Goal: Task Accomplishment & Management: Manage account settings

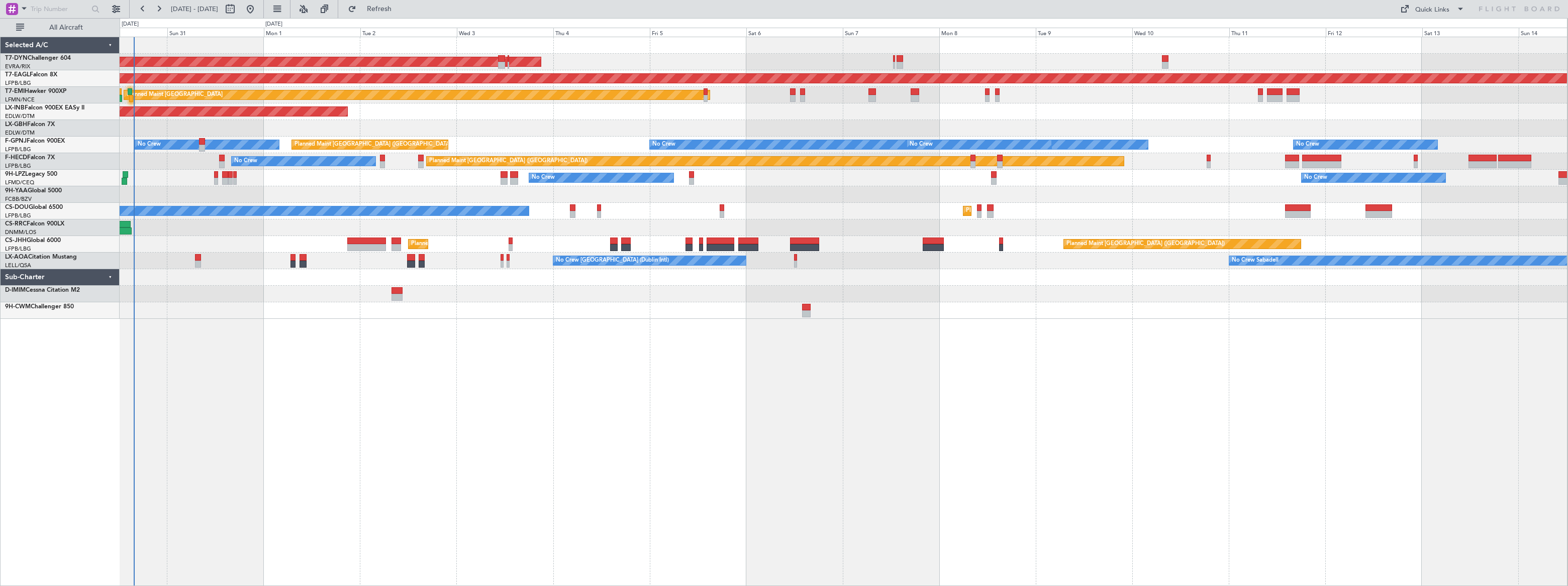
click at [257, 290] on div "AOG Maint Riga (Riga Intl) Grounded [US_STATE] ([GEOGRAPHIC_DATA]) Planned Main…" at bounding box center [843, 312] width 1448 height 550
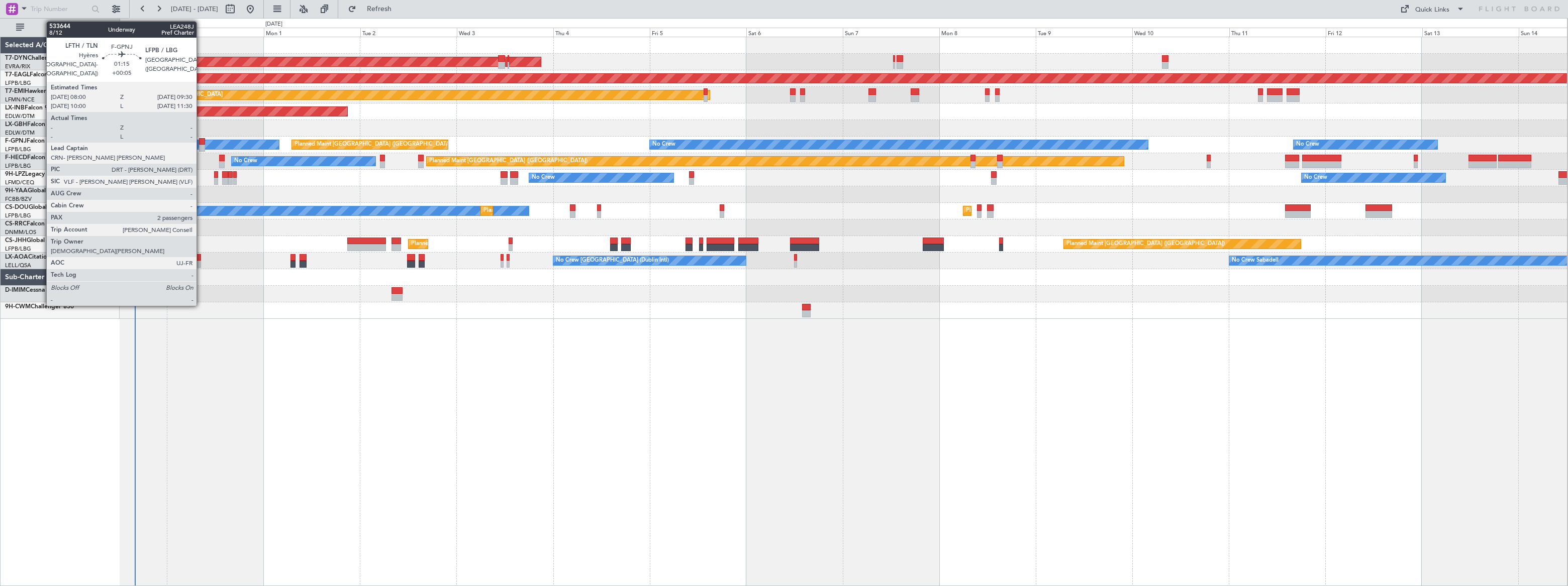
click at [201, 141] on div at bounding box center [203, 141] width 7 height 7
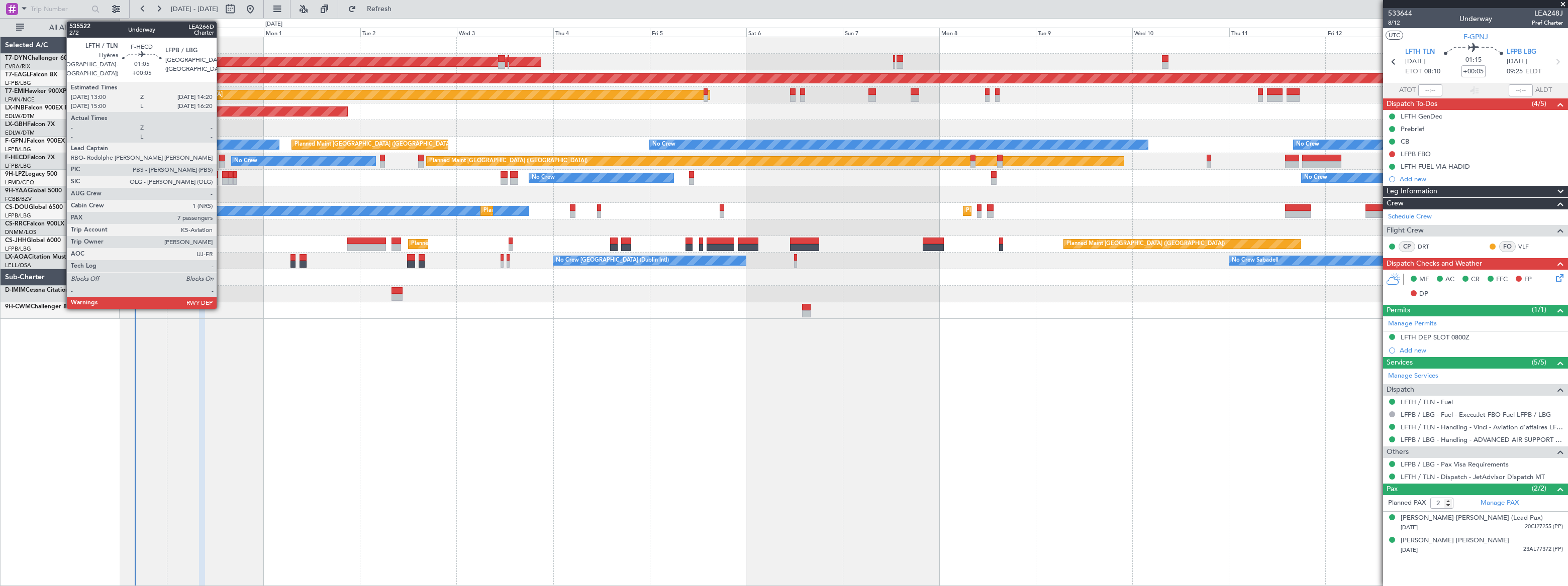
click at [221, 158] on div at bounding box center [222, 158] width 6 height 7
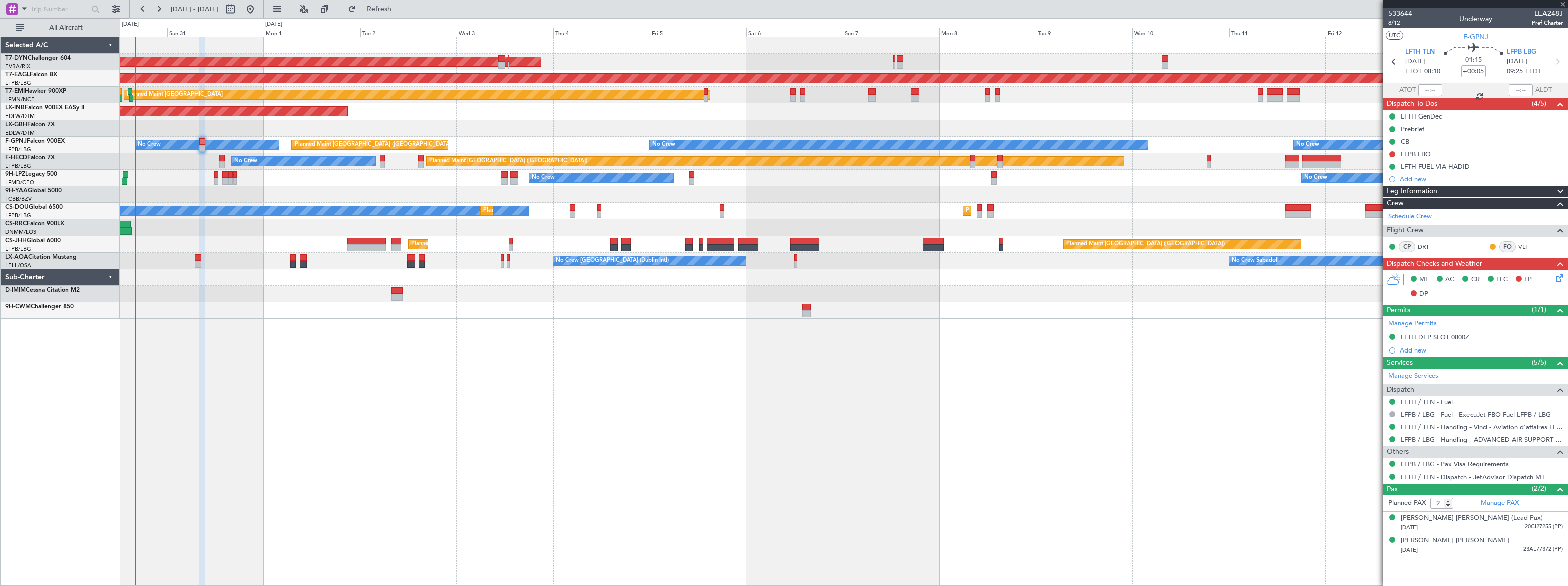
type input "7"
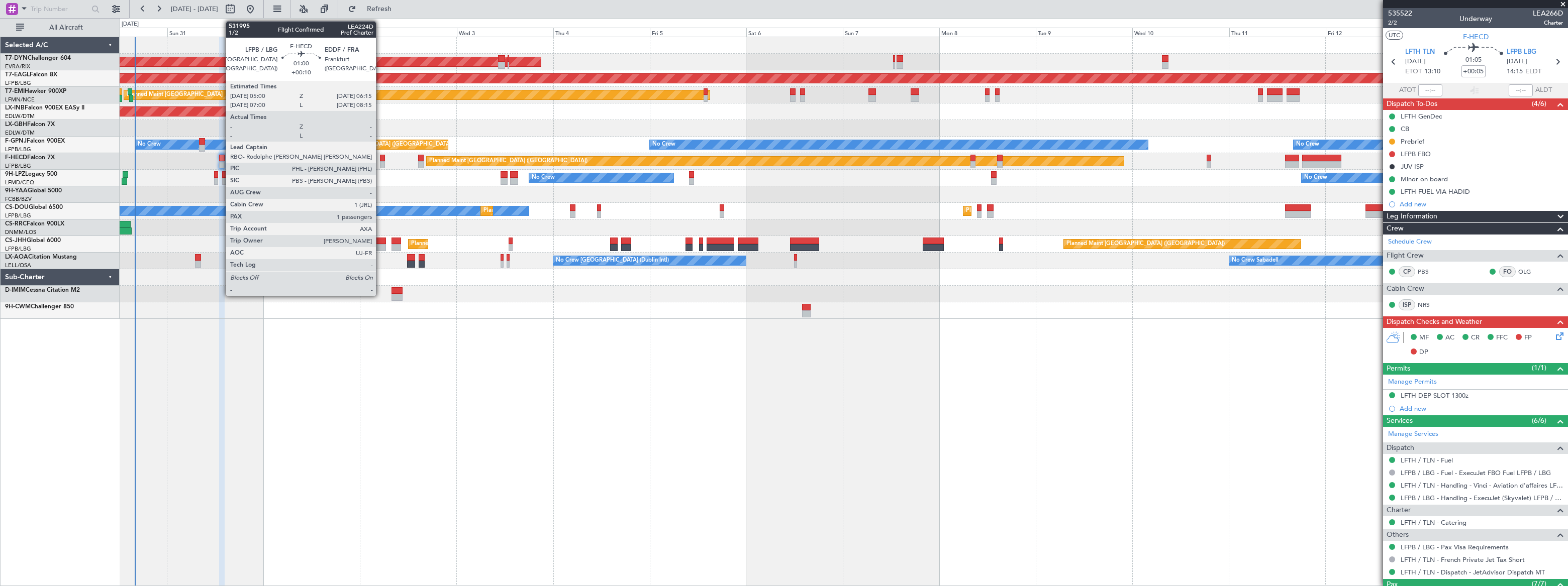
click at [380, 161] on div at bounding box center [383, 165] width 6 height 7
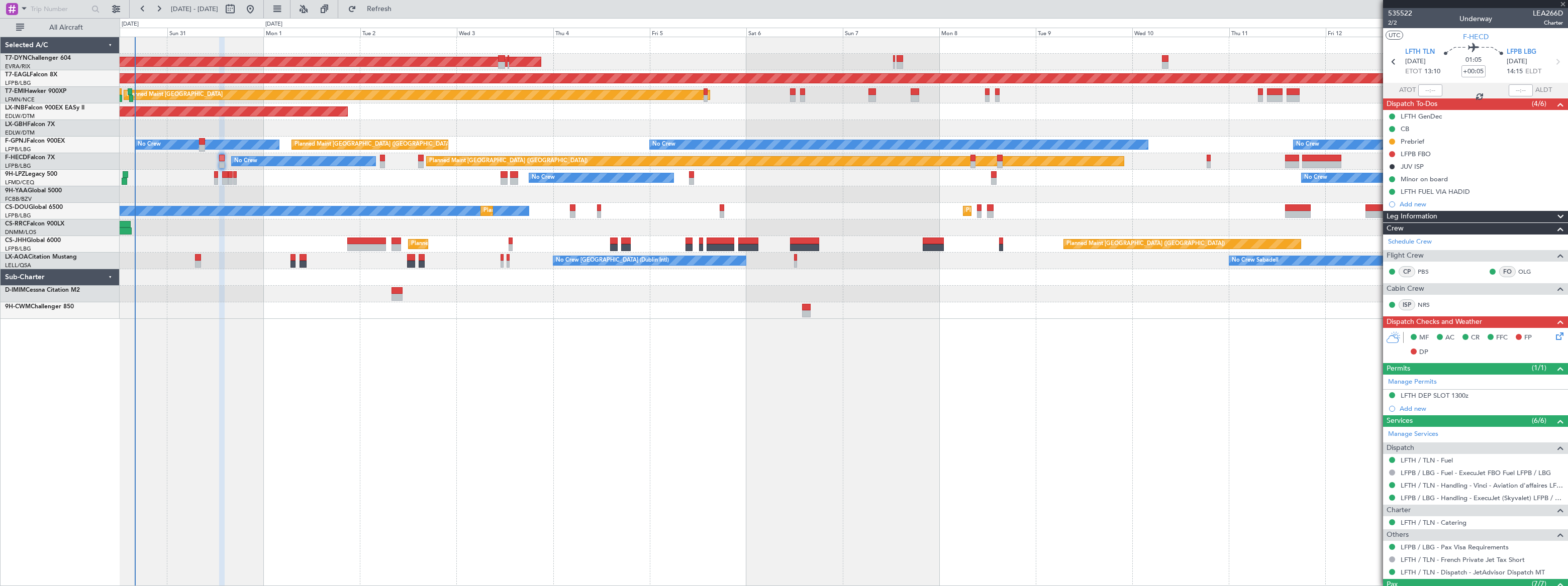
type input "+00:10"
type input "1"
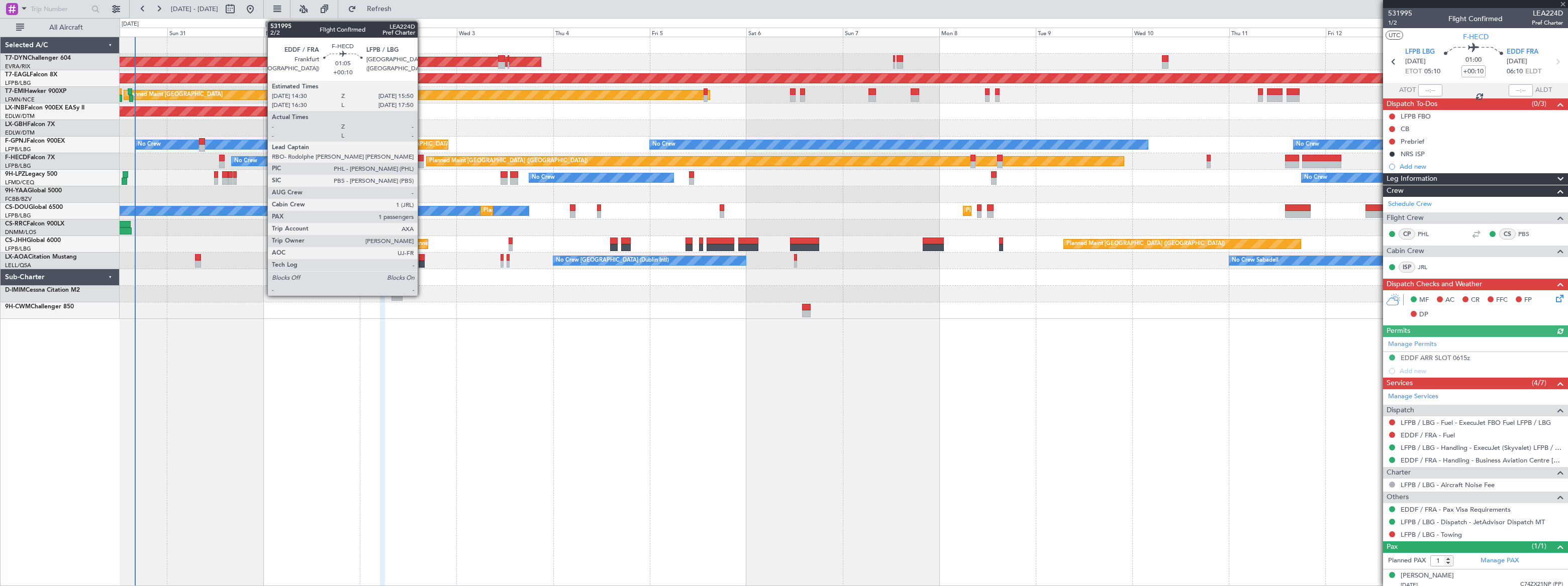
click at [422, 163] on div at bounding box center [421, 165] width 6 height 7
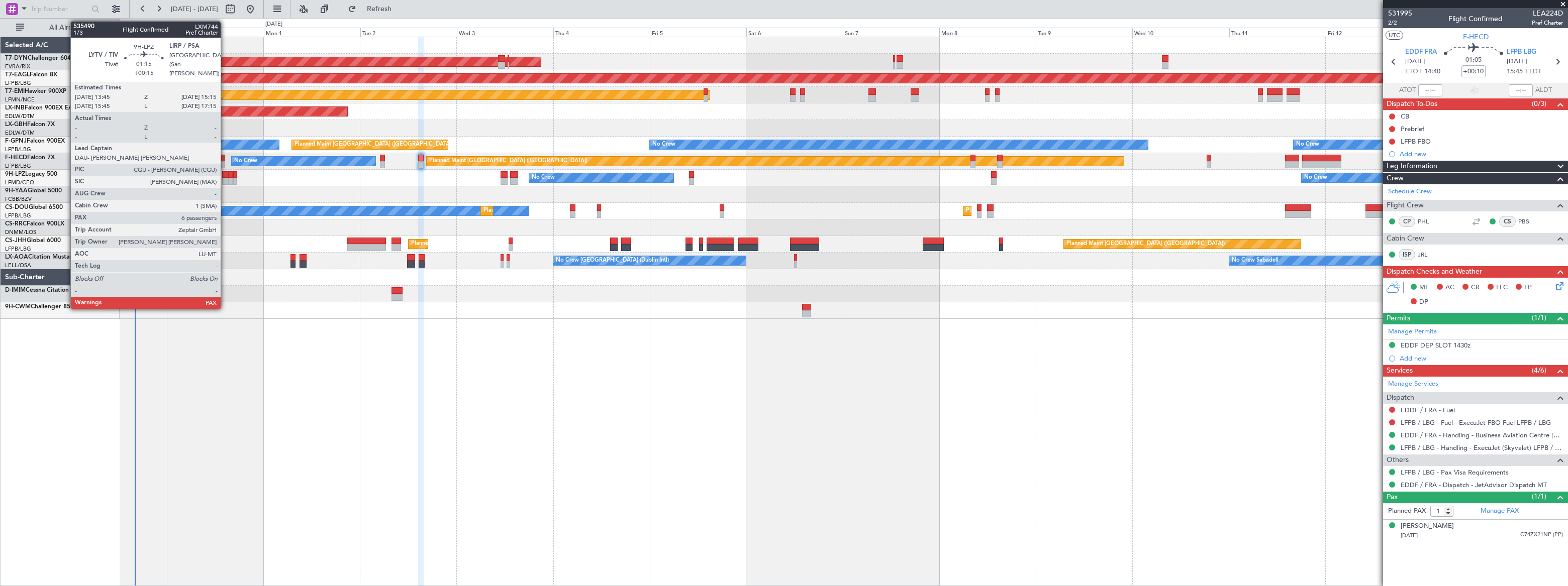
click at [225, 177] on div at bounding box center [225, 175] width 7 height 7
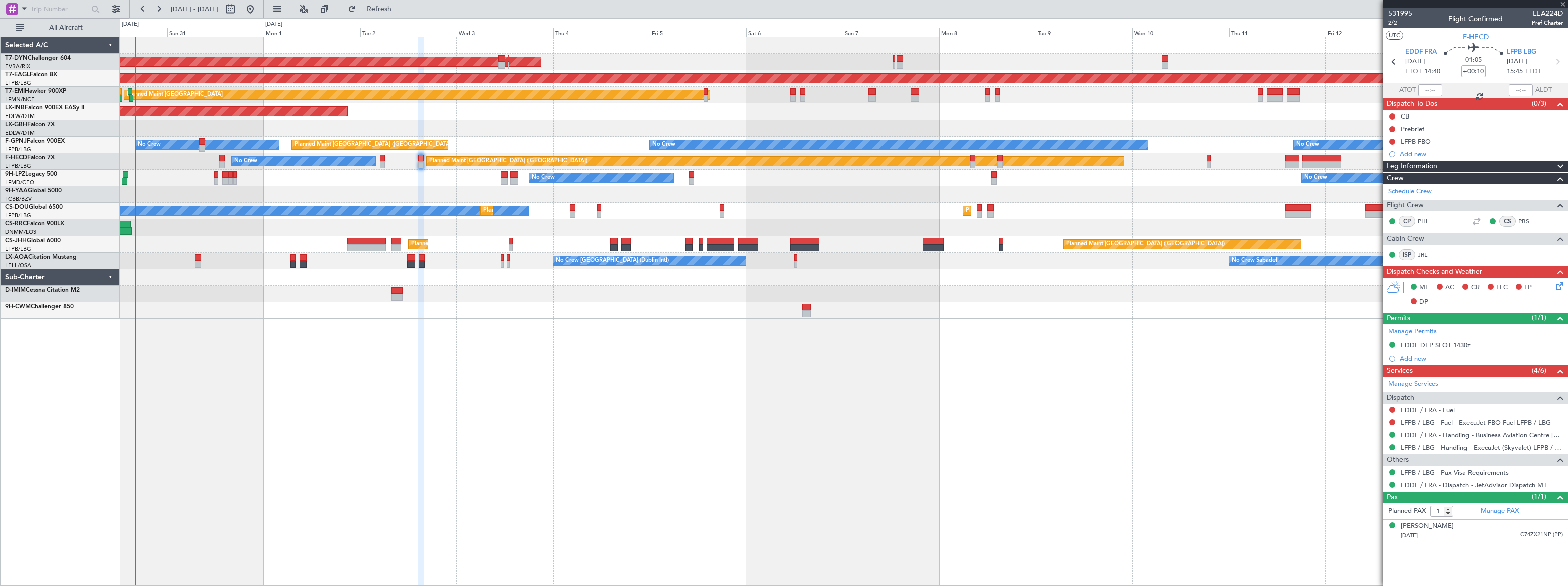
type input "+00:15"
type input "6"
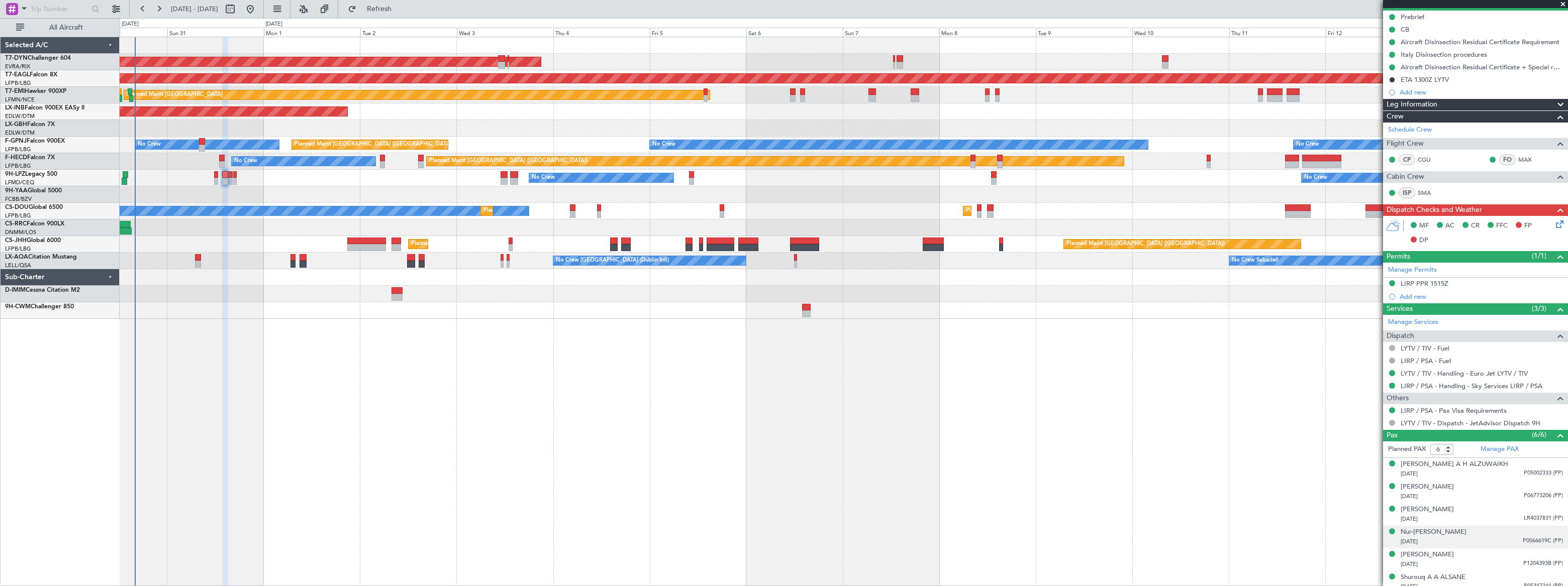
scroll to position [105, 0]
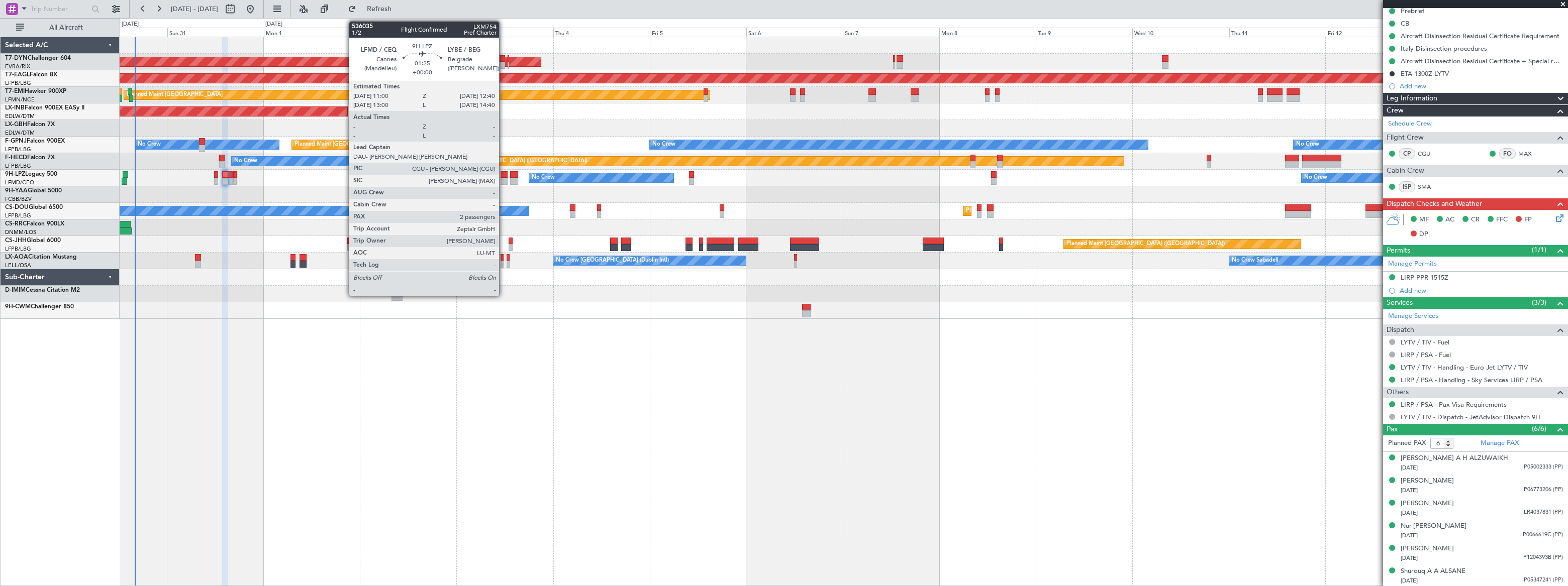
click at [504, 177] on div at bounding box center [504, 175] width 7 height 7
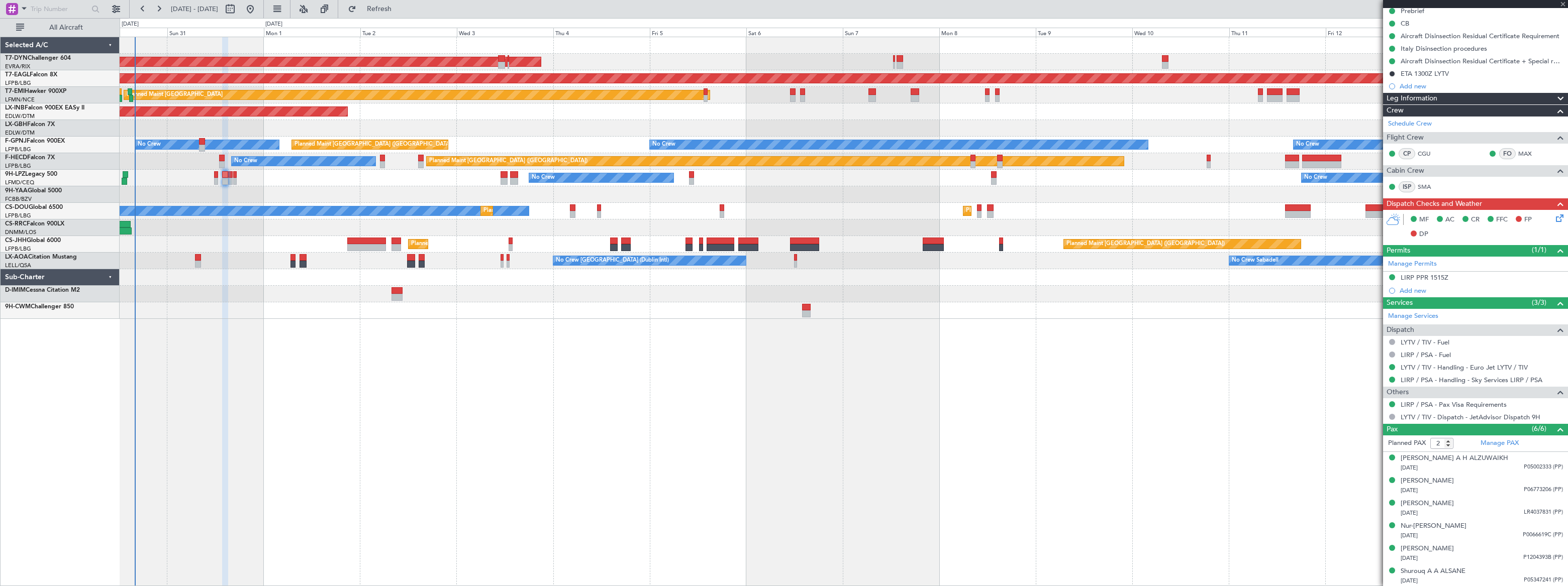
scroll to position [0, 0]
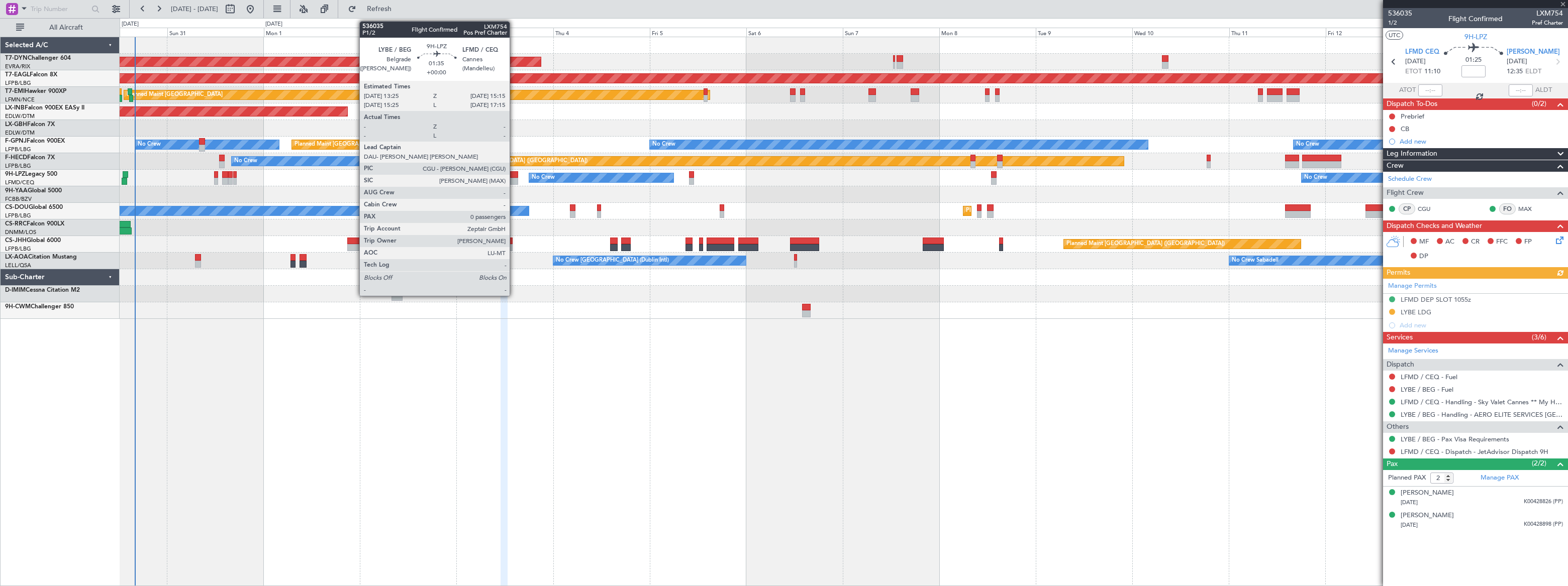
click at [514, 179] on div at bounding box center [513, 182] width 8 height 7
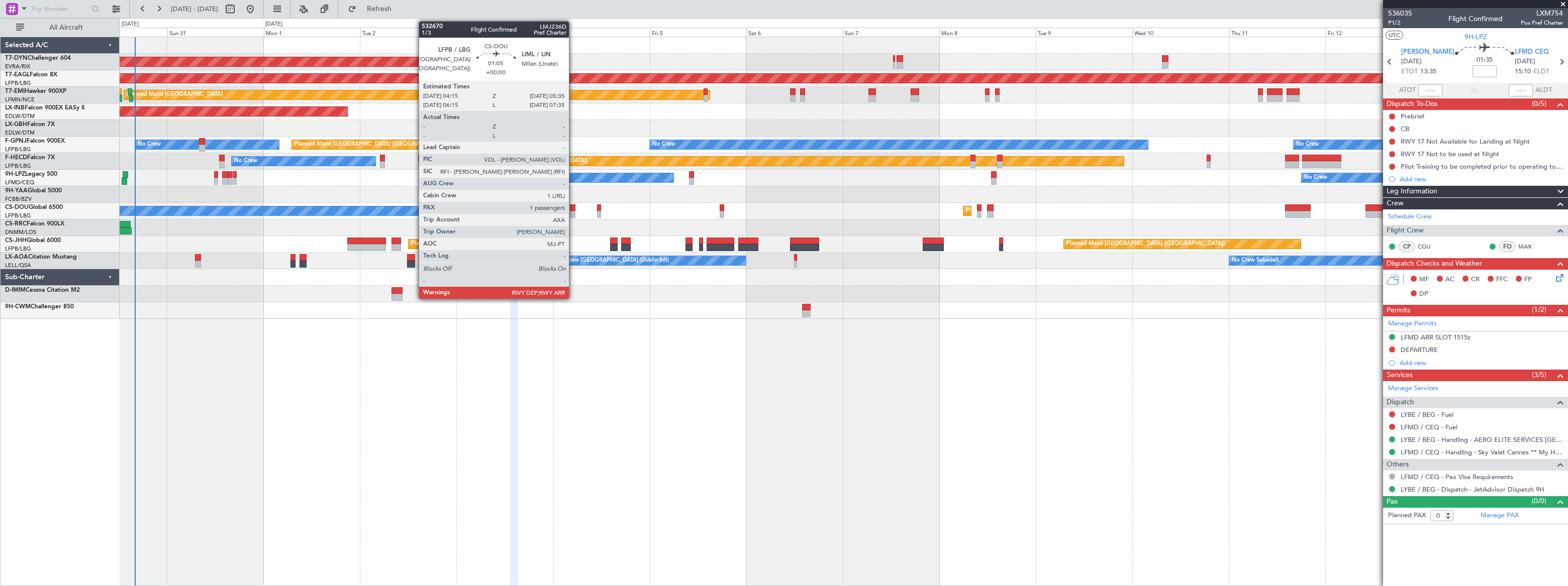
click at [574, 210] on div at bounding box center [573, 208] width 6 height 7
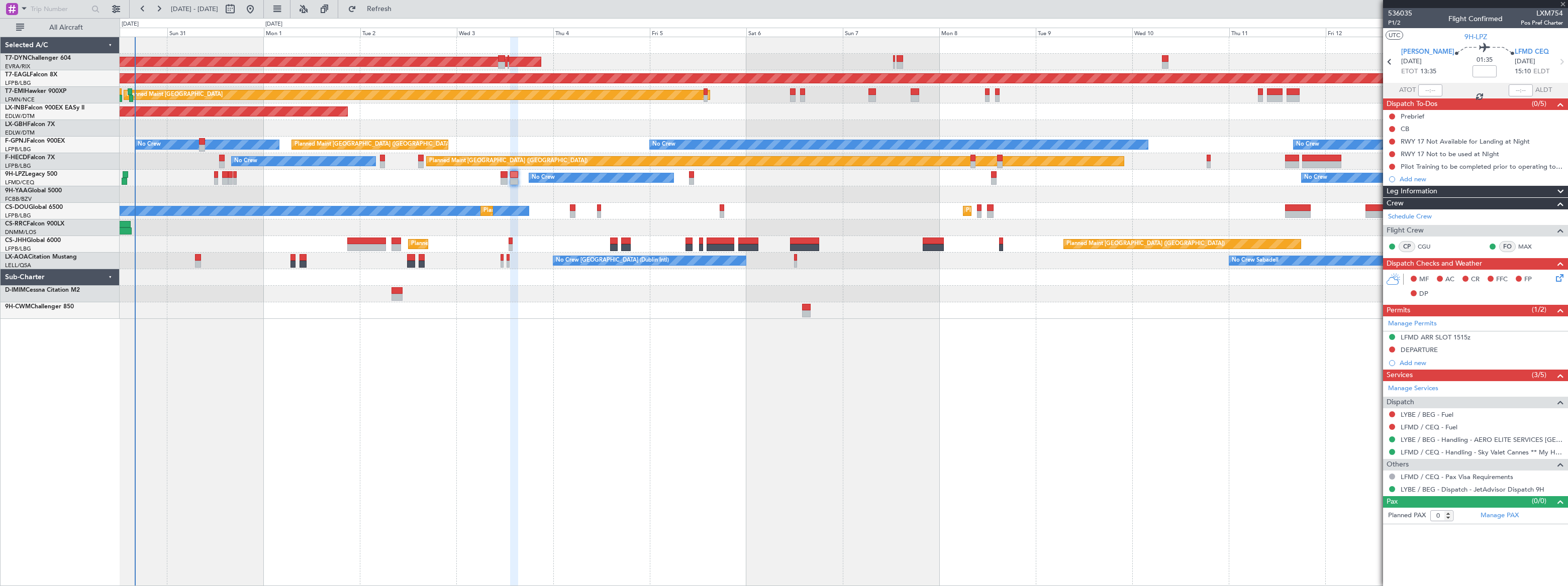
type input "1"
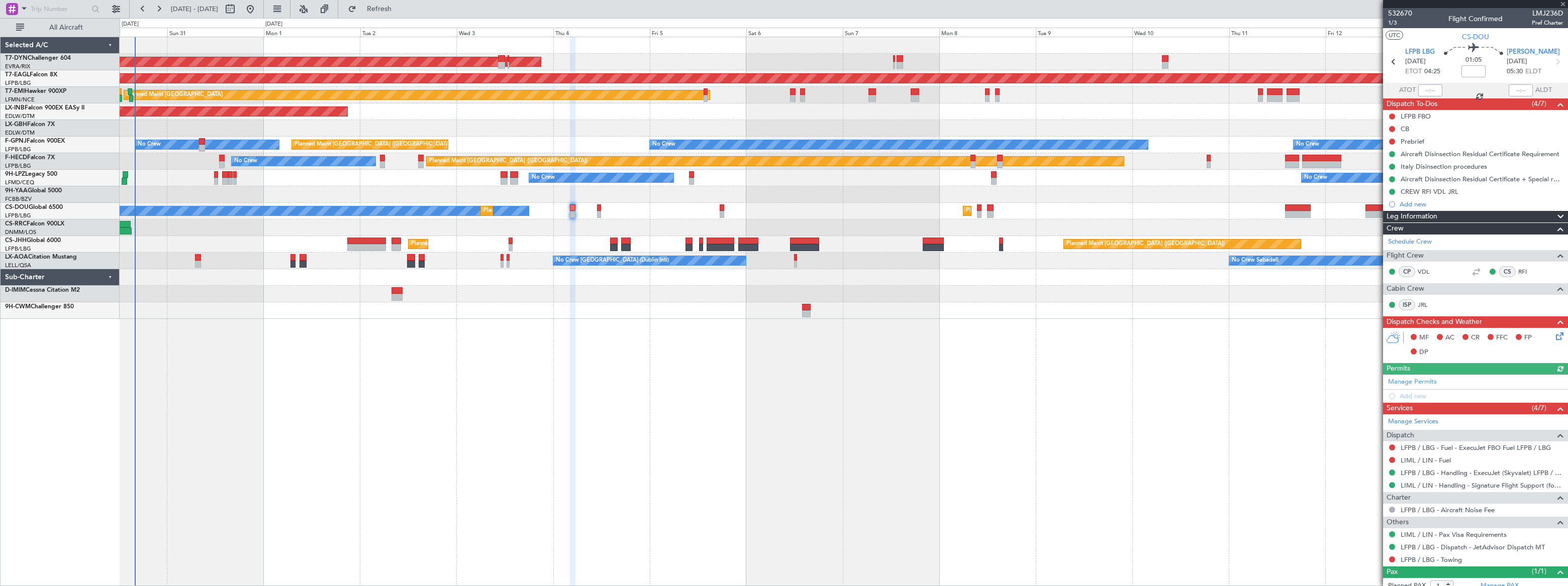
scroll to position [29, 0]
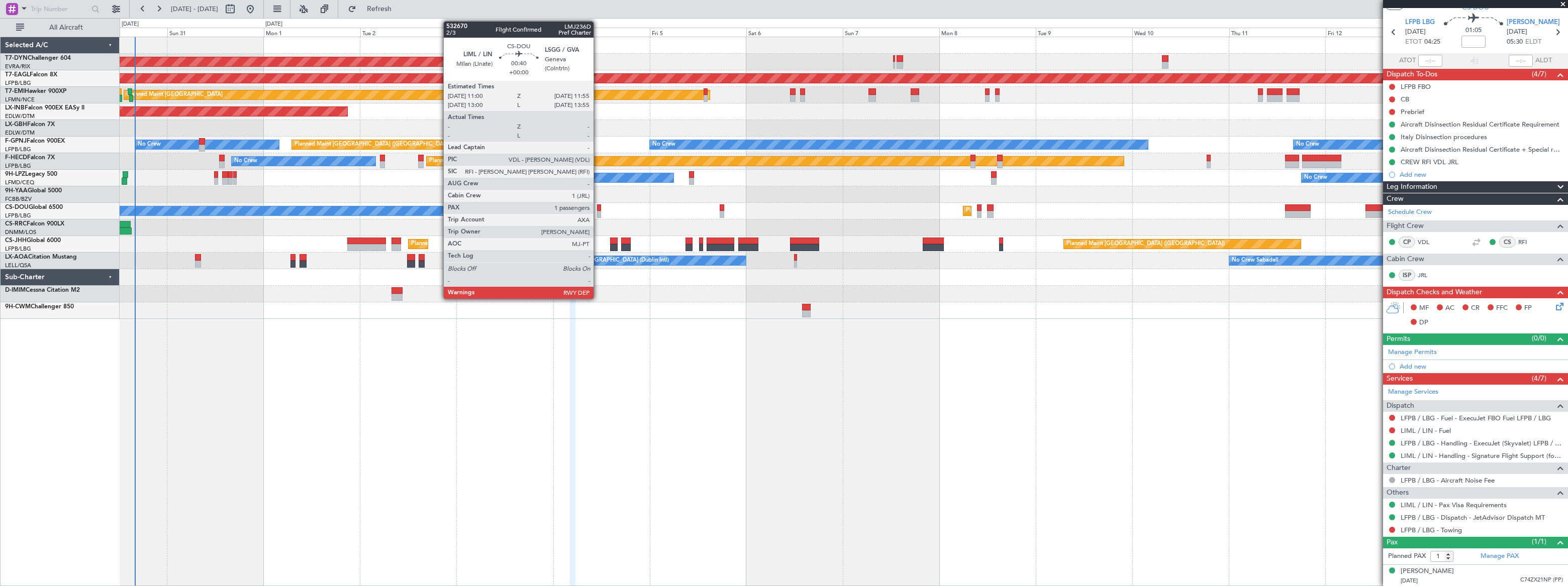
click at [598, 211] on div at bounding box center [599, 214] width 4 height 7
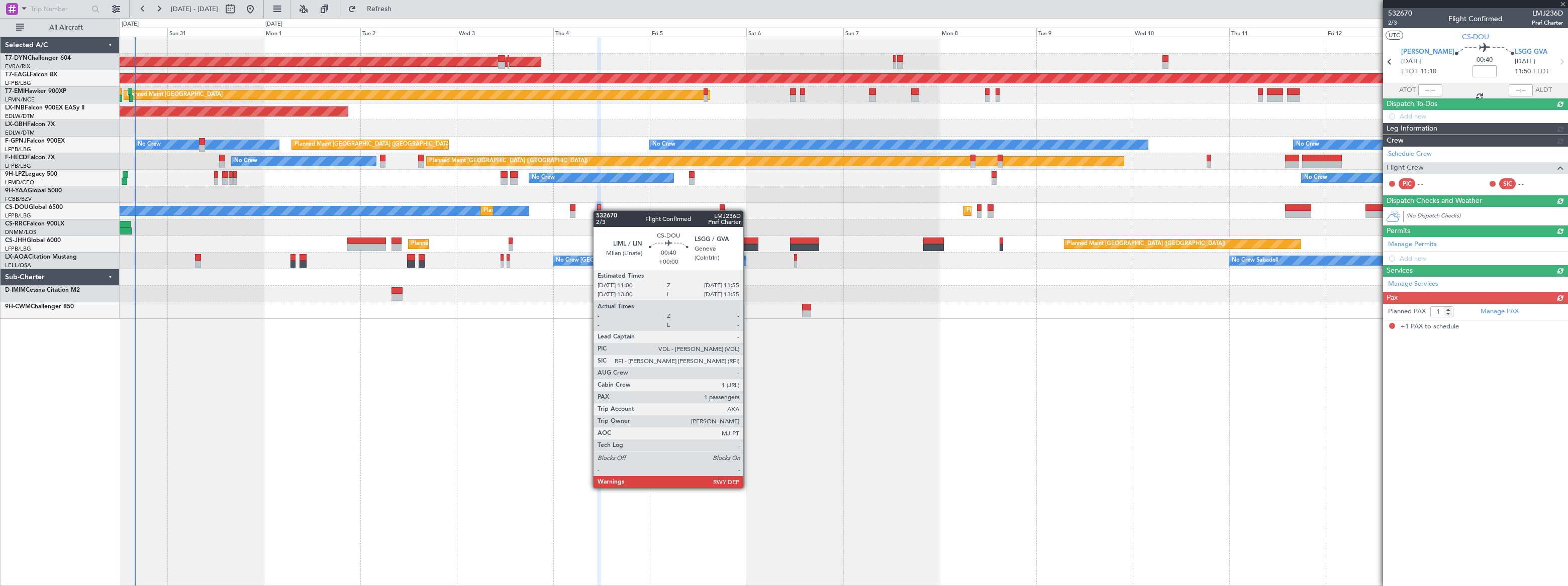
scroll to position [0, 0]
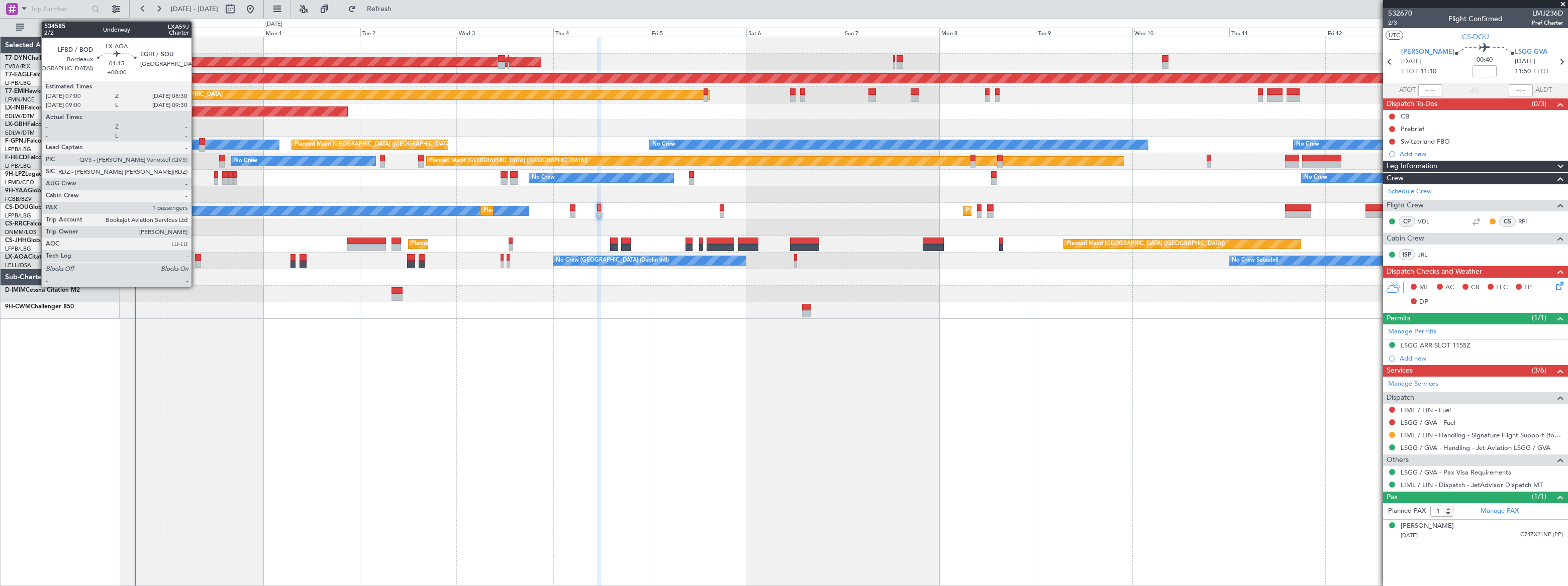
click at [196, 261] on div at bounding box center [199, 264] width 7 height 7
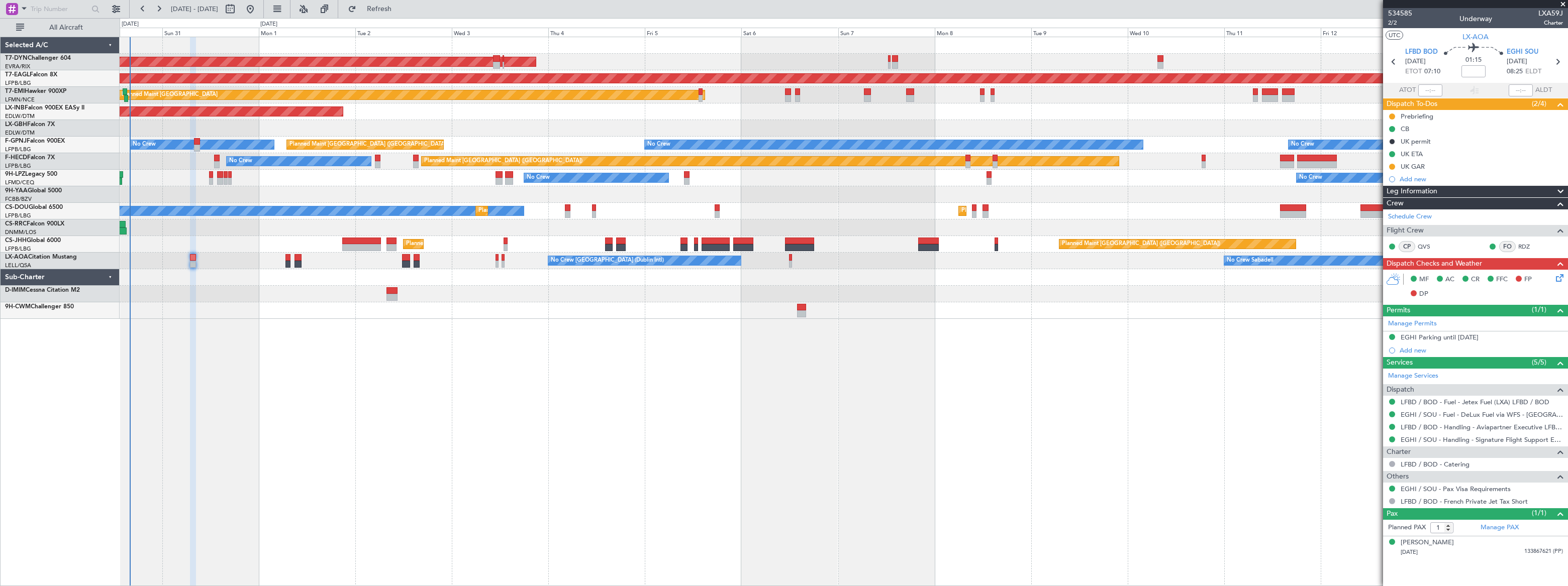
click at [306, 234] on div "AOG Maint Riga (Riga Intl) Grounded [US_STATE] ([GEOGRAPHIC_DATA]) Planned Main…" at bounding box center [843, 177] width 1448 height 282
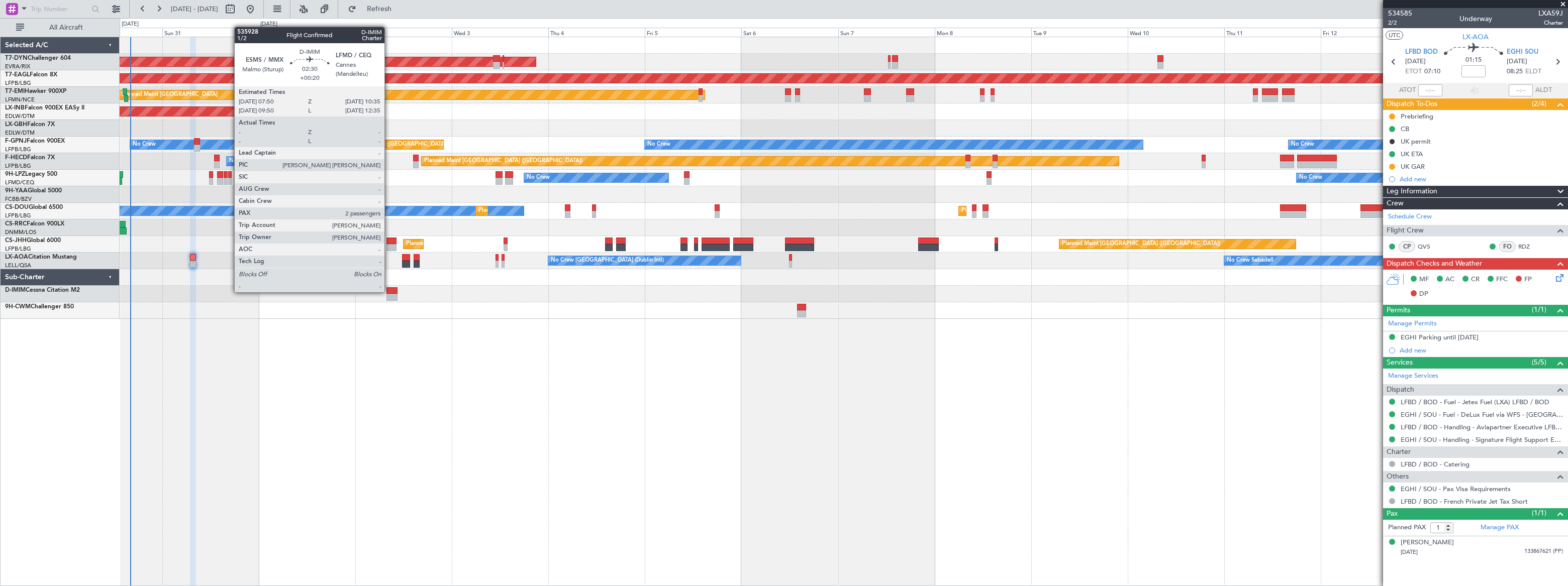
click at [389, 292] on div at bounding box center [392, 291] width 12 height 7
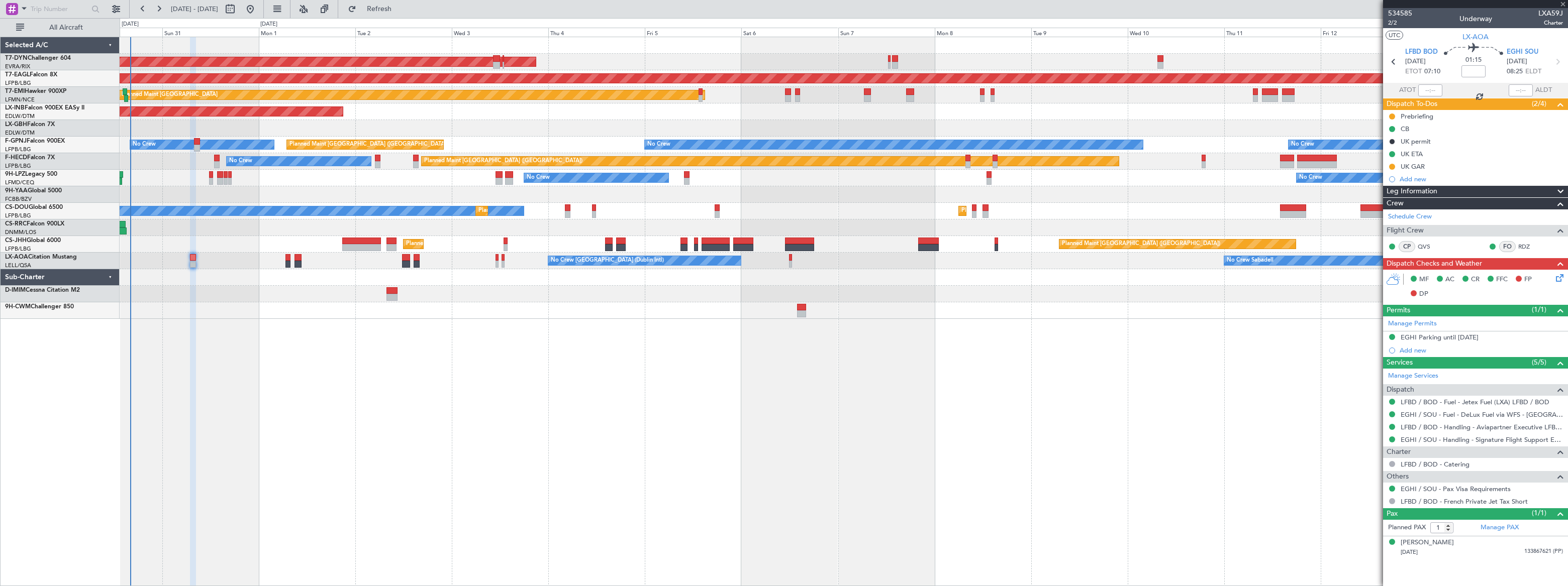
type input "+00:20"
type input "2"
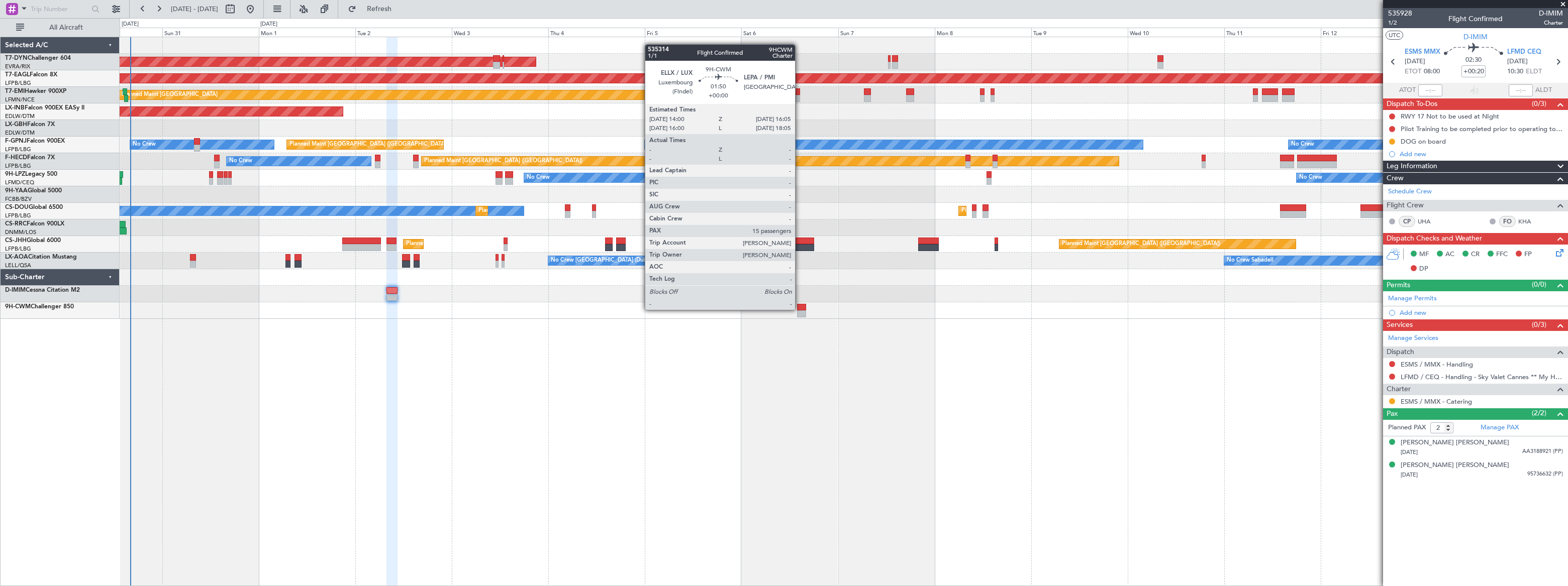
click at [800, 309] on div at bounding box center [802, 308] width 8 height 7
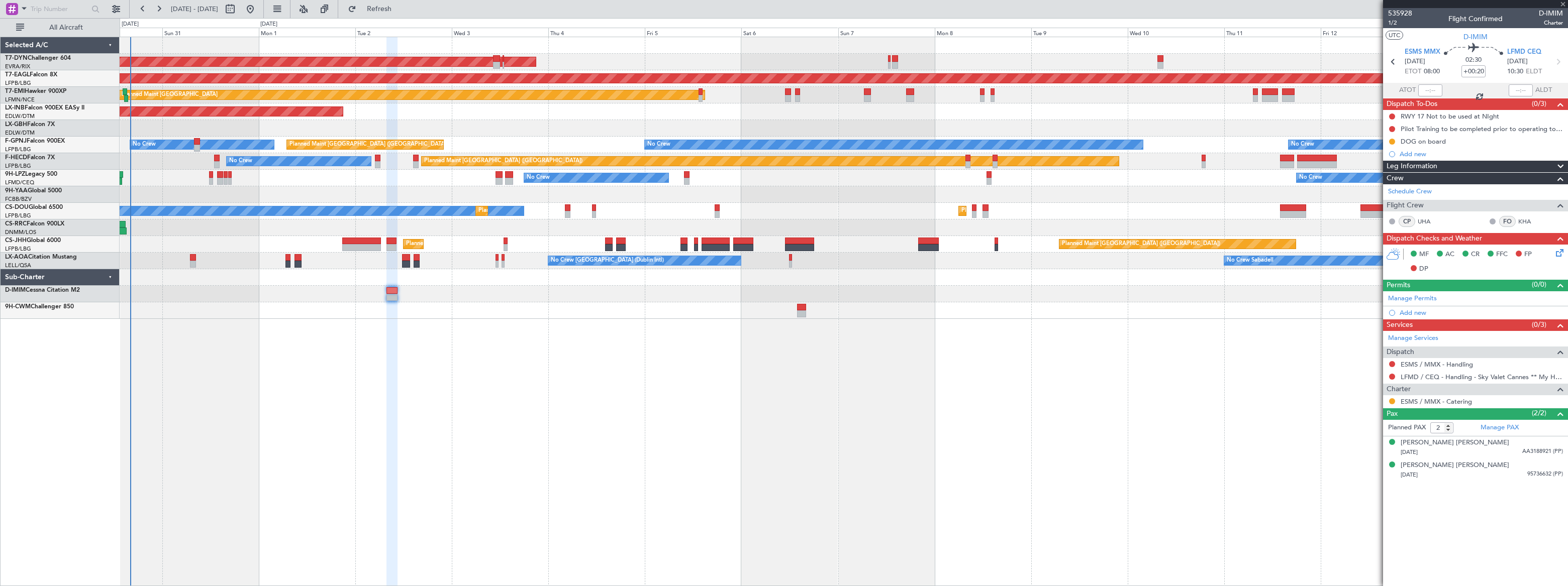
type input "15"
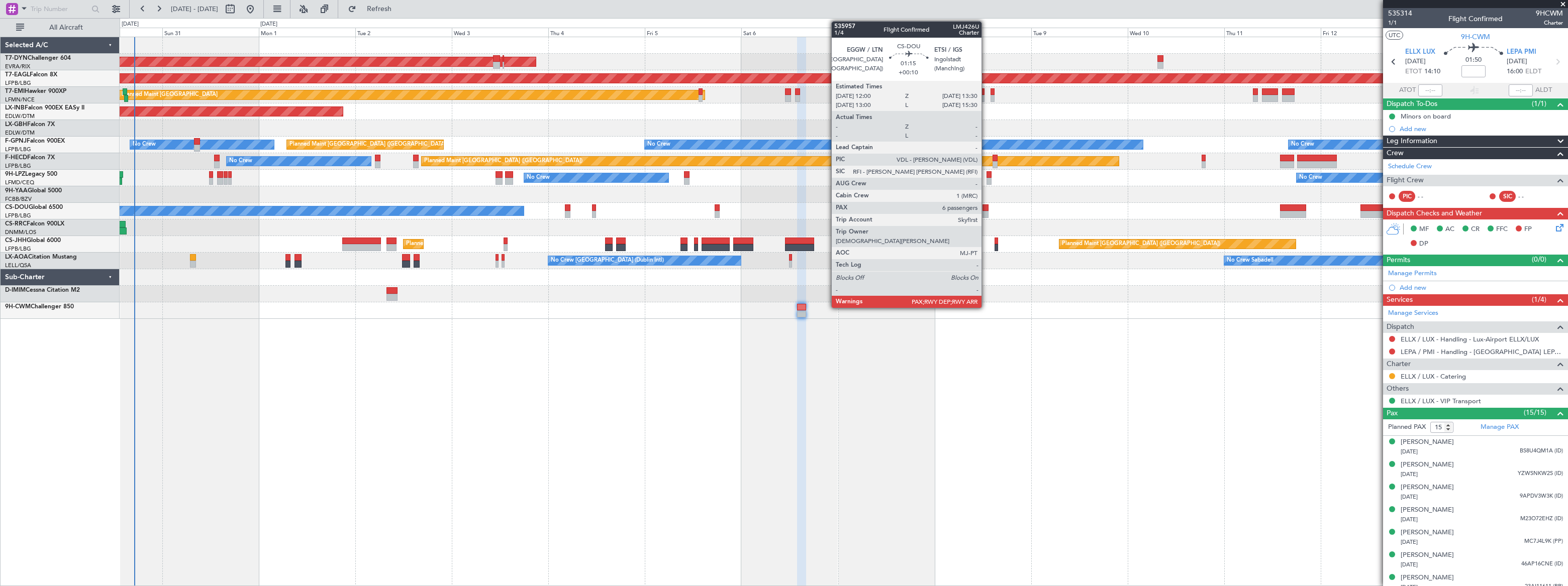
click at [986, 207] on div at bounding box center [986, 208] width 7 height 7
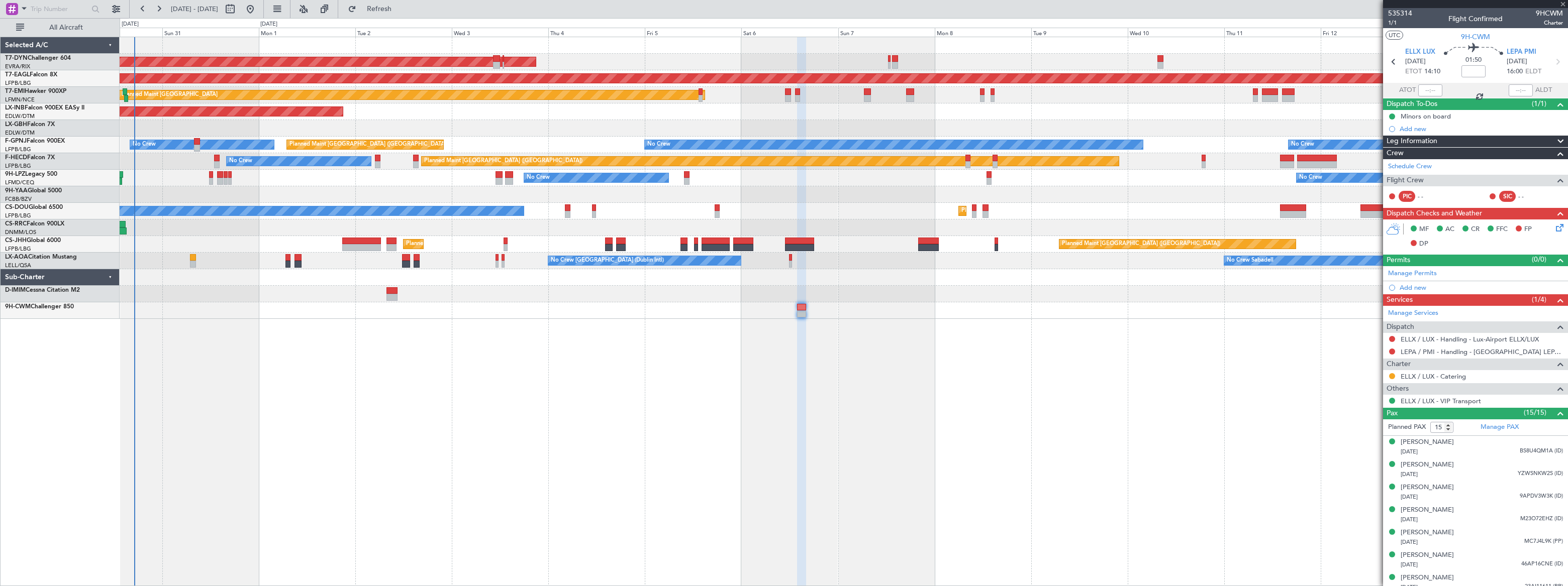
type input "+00:10"
type input "6"
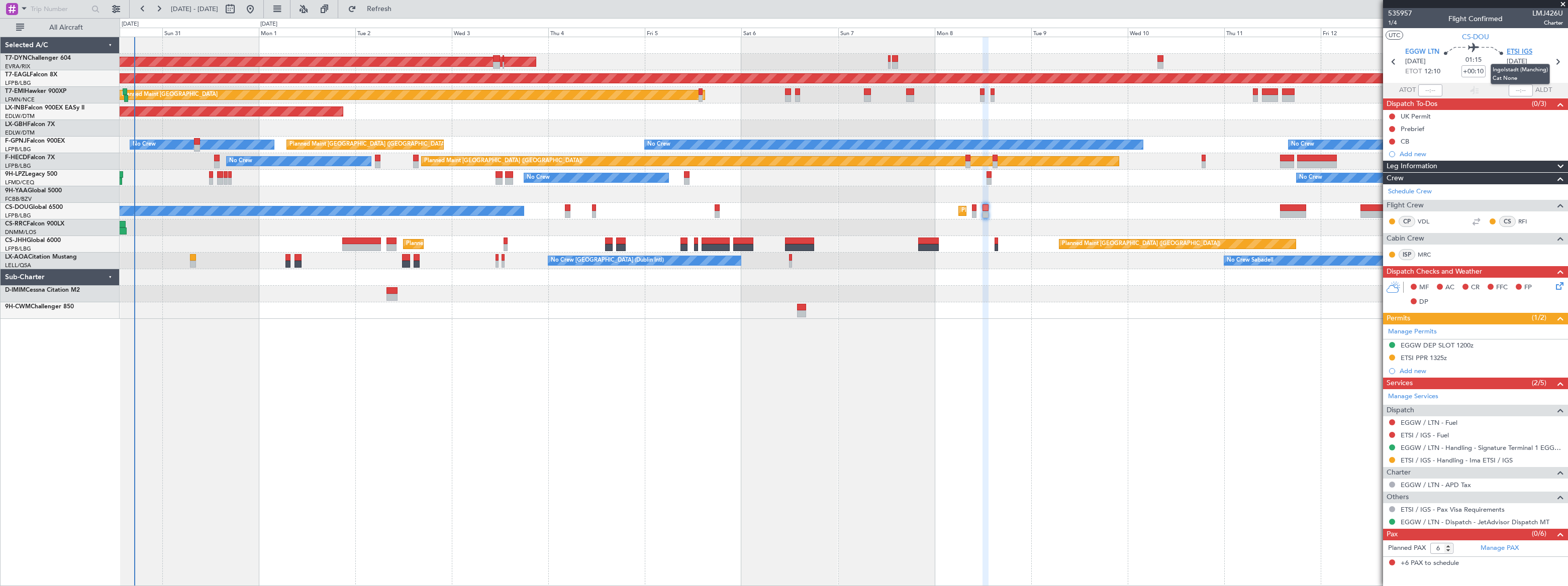
click at [1523, 50] on span "ETSI IGS" at bounding box center [1519, 52] width 25 height 10
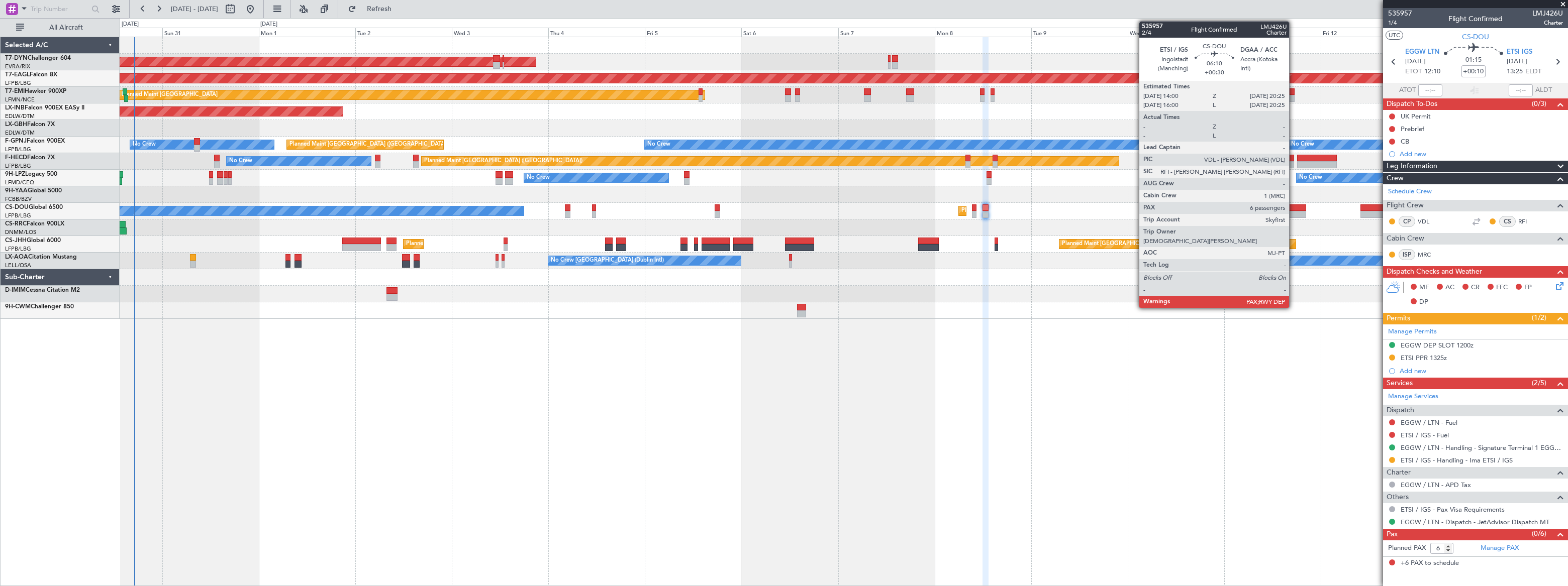
click at [1294, 211] on div at bounding box center [1293, 214] width 26 height 7
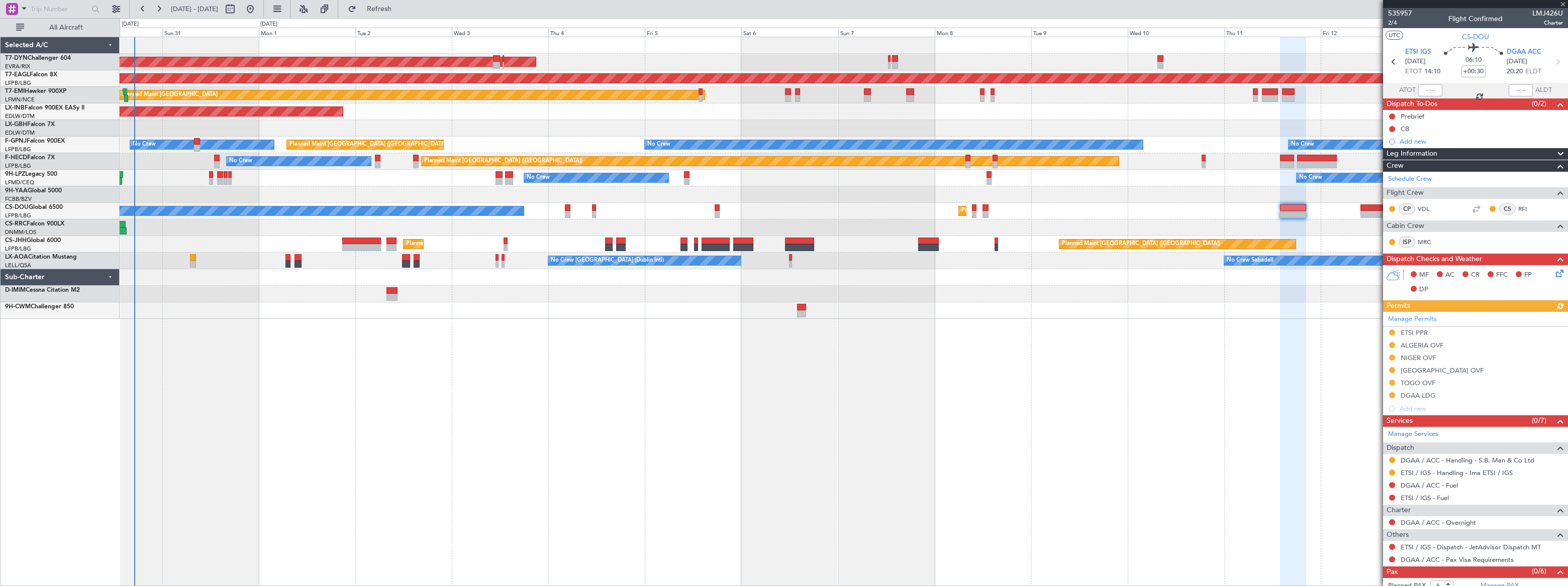
scroll to position [20, 0]
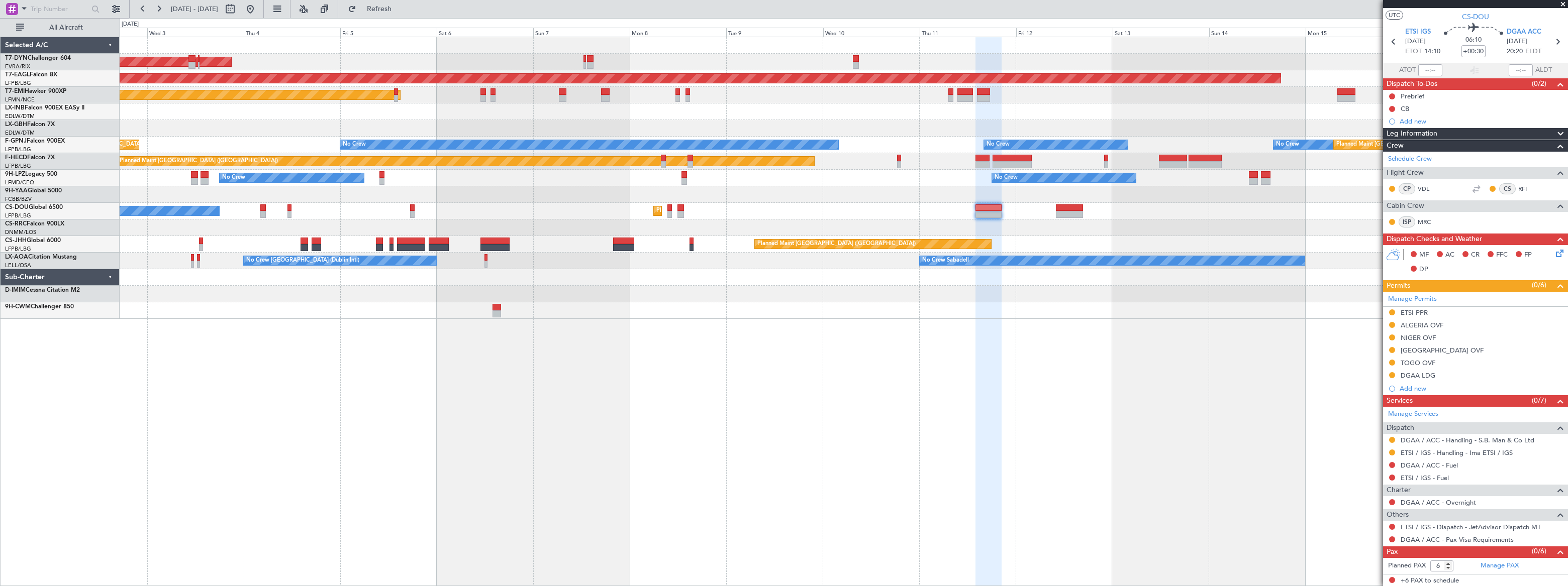
click at [883, 214] on div "AOG Maint Riga (Riga Intl) Grounded [US_STATE] ([GEOGRAPHIC_DATA]) Planned Main…" at bounding box center [843, 177] width 1448 height 282
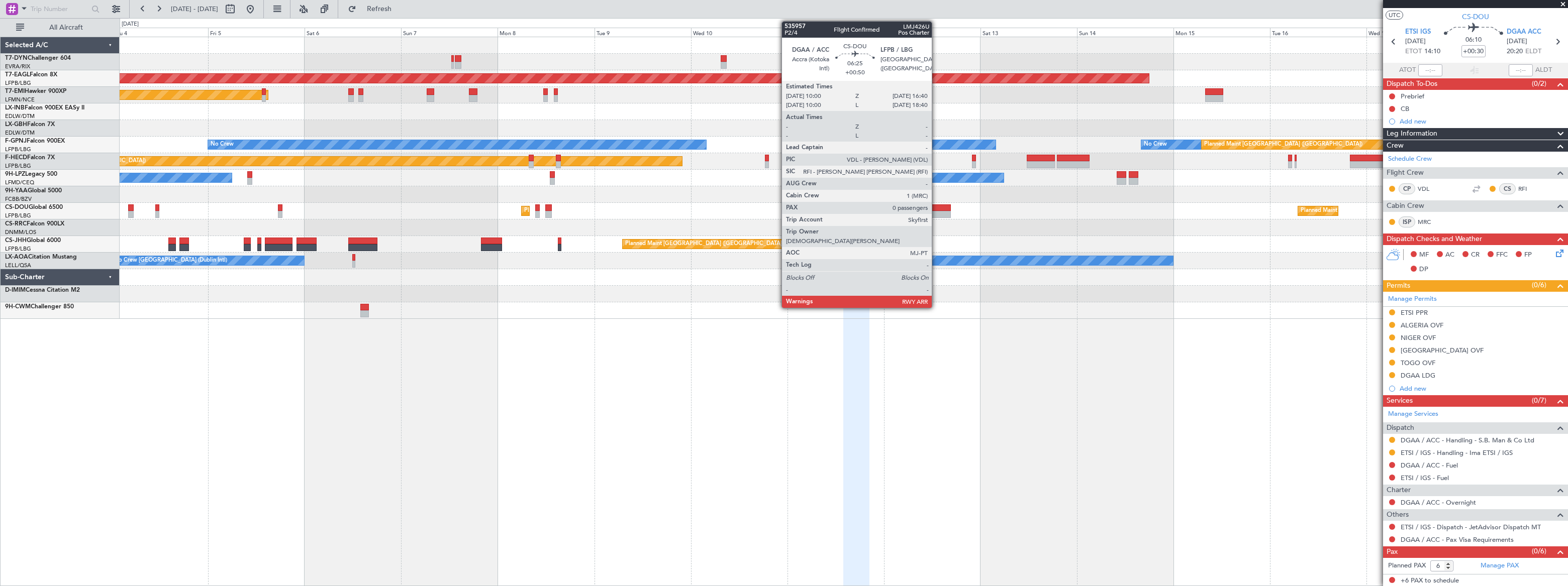
click at [936, 208] on div at bounding box center [937, 208] width 27 height 7
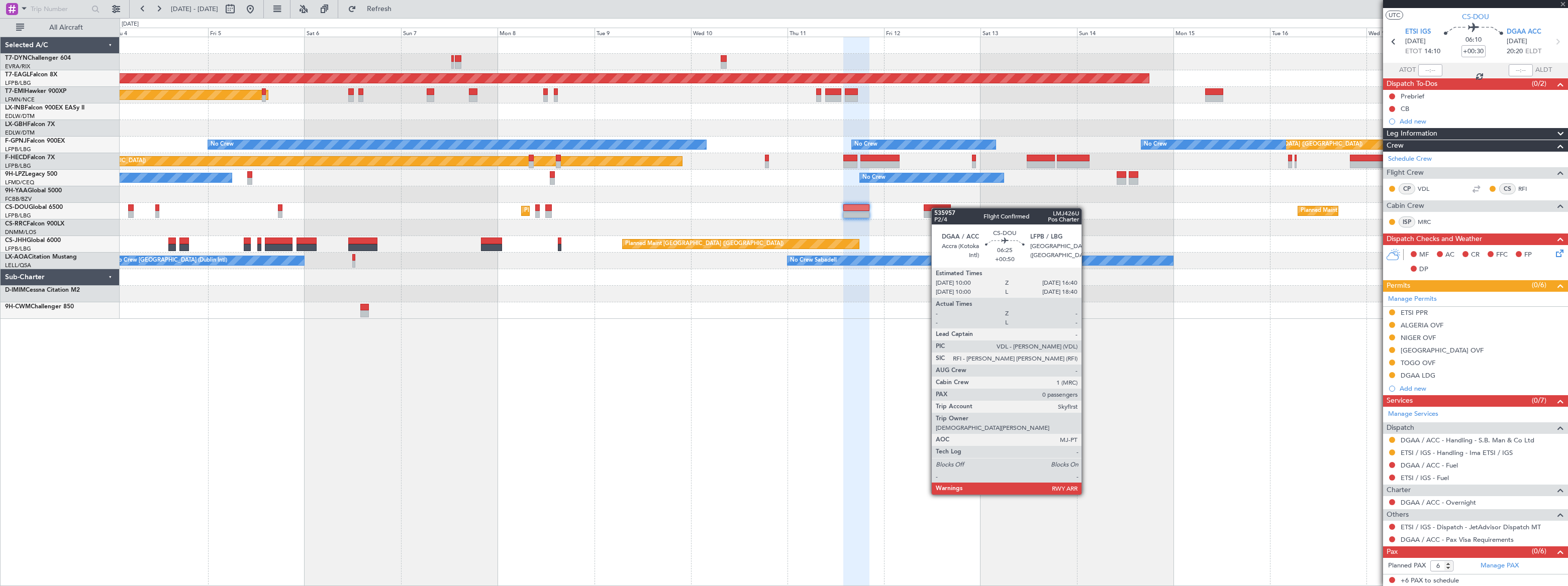
type input "+00:50"
type input "0"
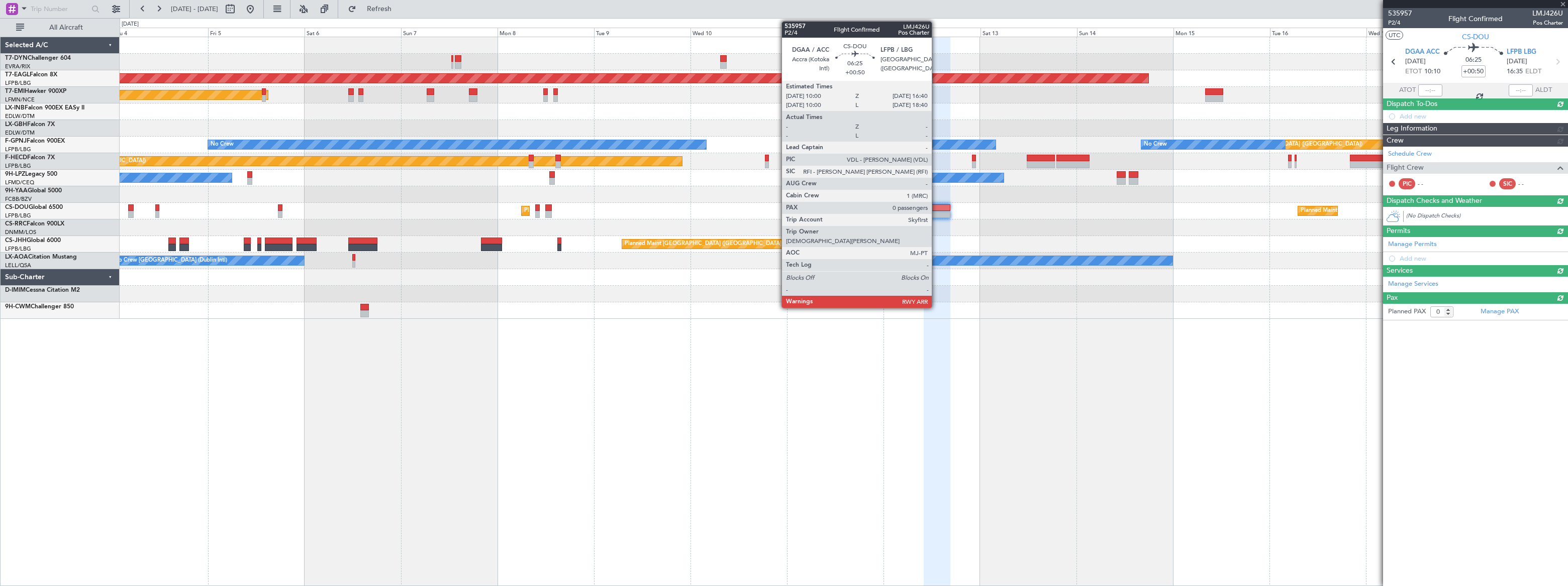
scroll to position [0, 0]
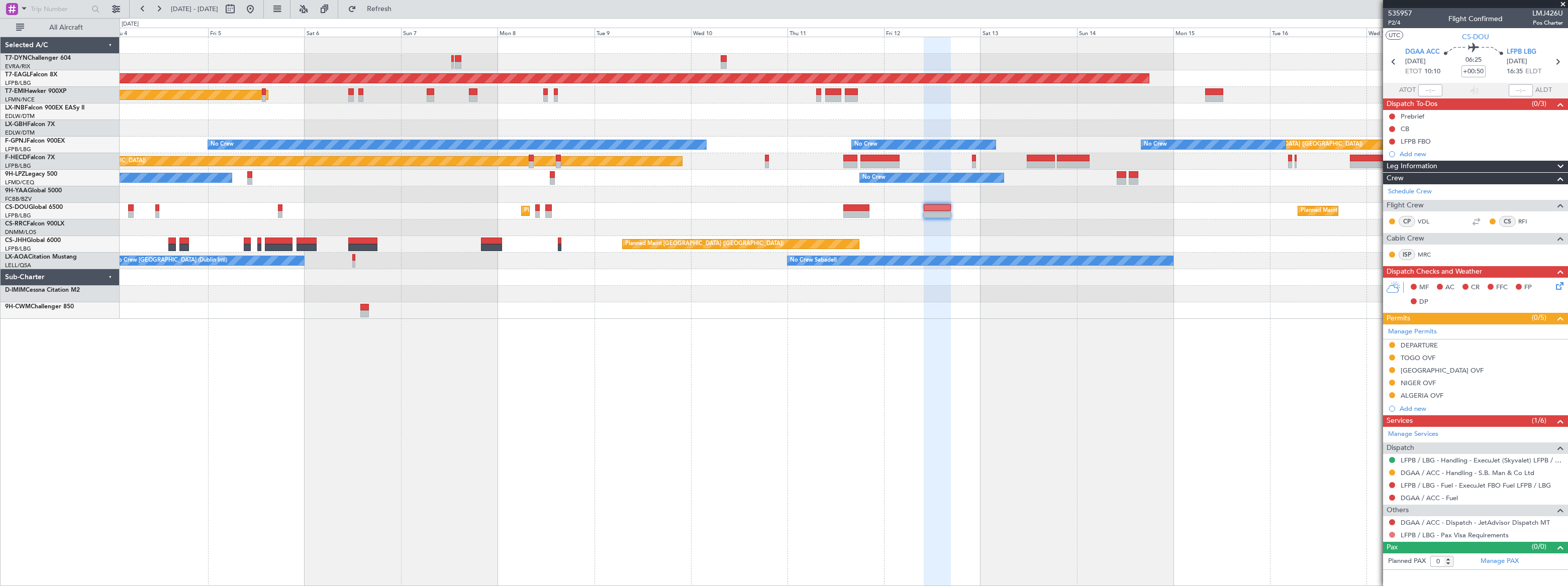
click at [1392, 532] on button at bounding box center [1392, 535] width 6 height 6
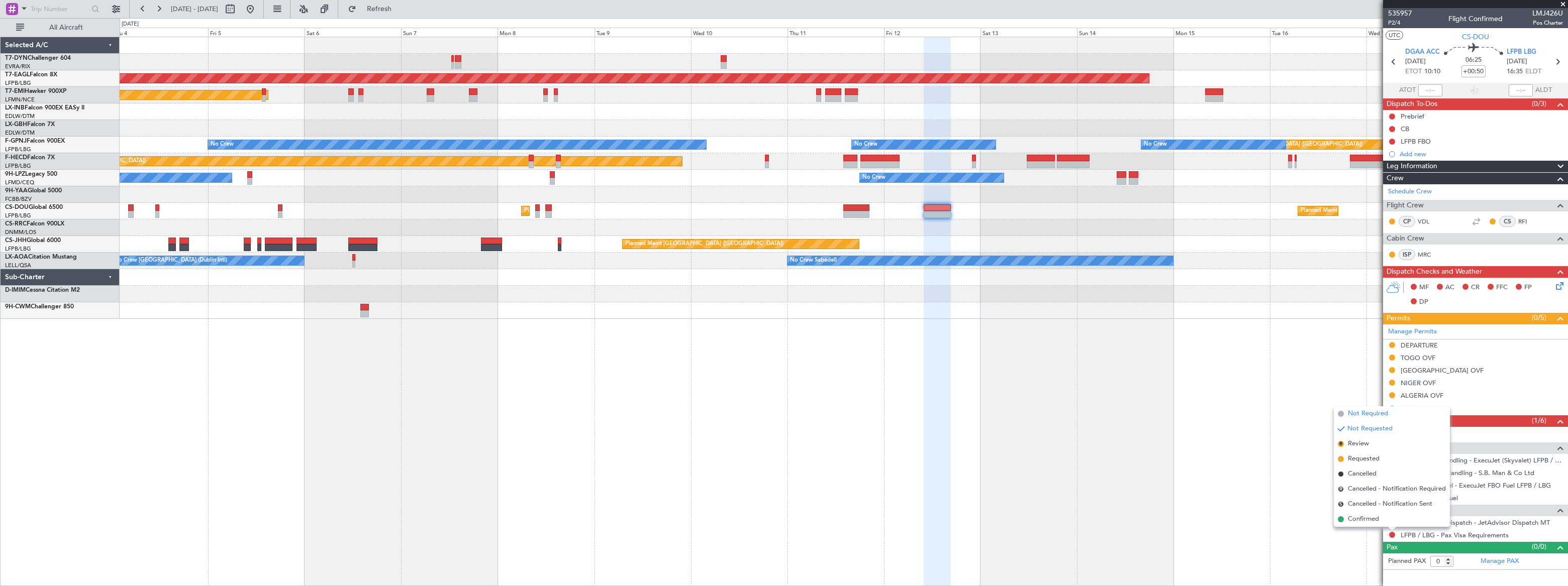
click at [1364, 414] on span "Not Required" at bounding box center [1369, 414] width 40 height 10
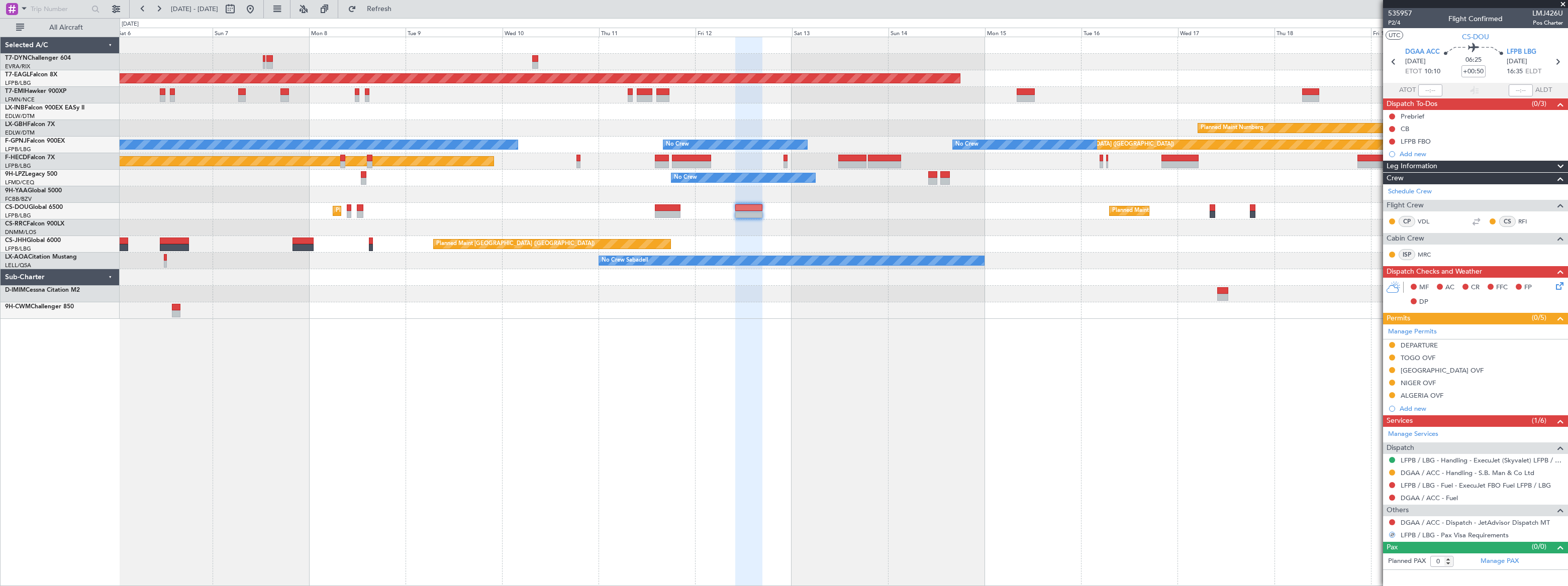
click at [719, 216] on div "AOG Maint Riga (Riga Intl) Grounded [US_STATE] ([GEOGRAPHIC_DATA]) Planned Main…" at bounding box center [843, 177] width 1448 height 282
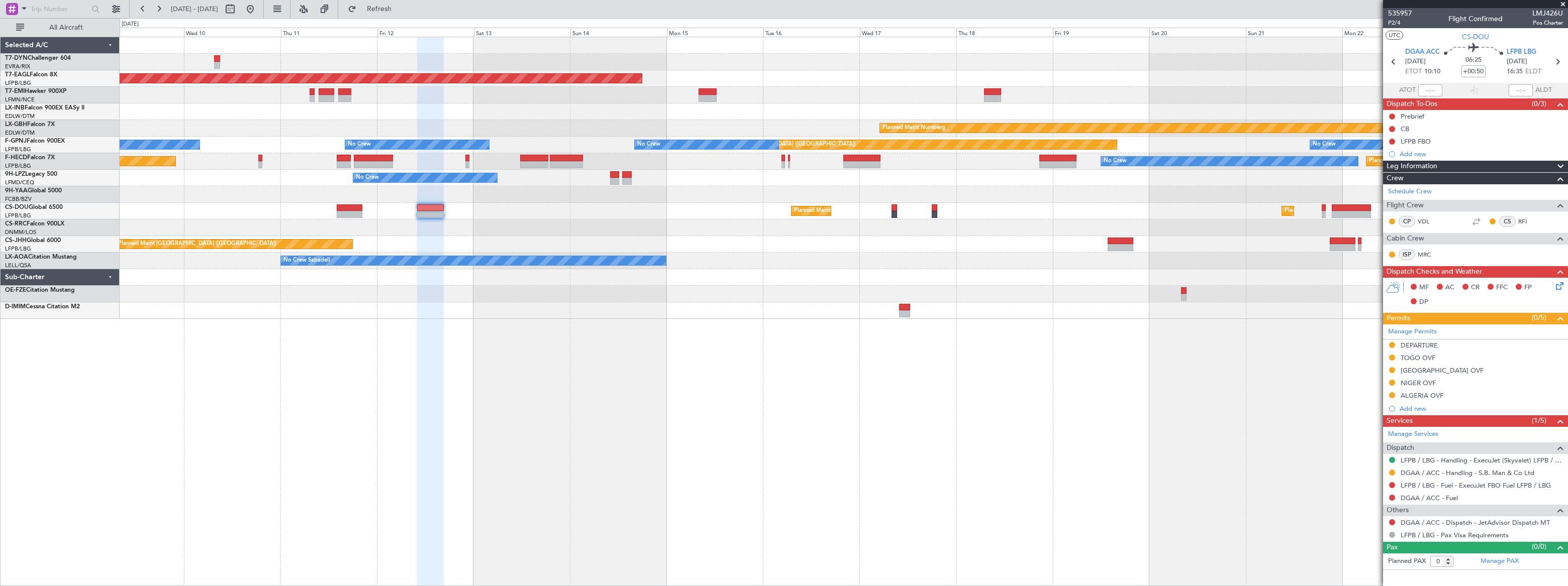
click at [864, 215] on div "Planned Maint [GEOGRAPHIC_DATA] ([GEOGRAPHIC_DATA]) Planned Maint [GEOGRAPHIC_D…" at bounding box center [843, 211] width 1448 height 17
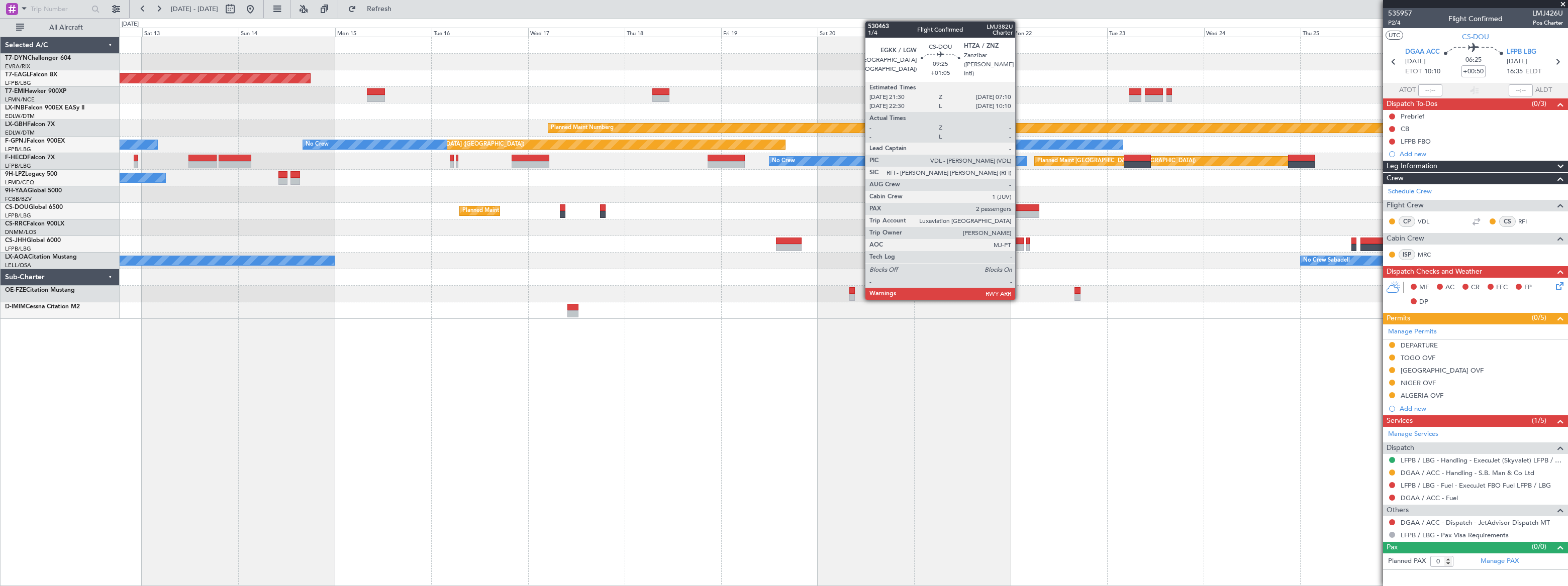
click at [1020, 208] on div at bounding box center [1020, 208] width 40 height 7
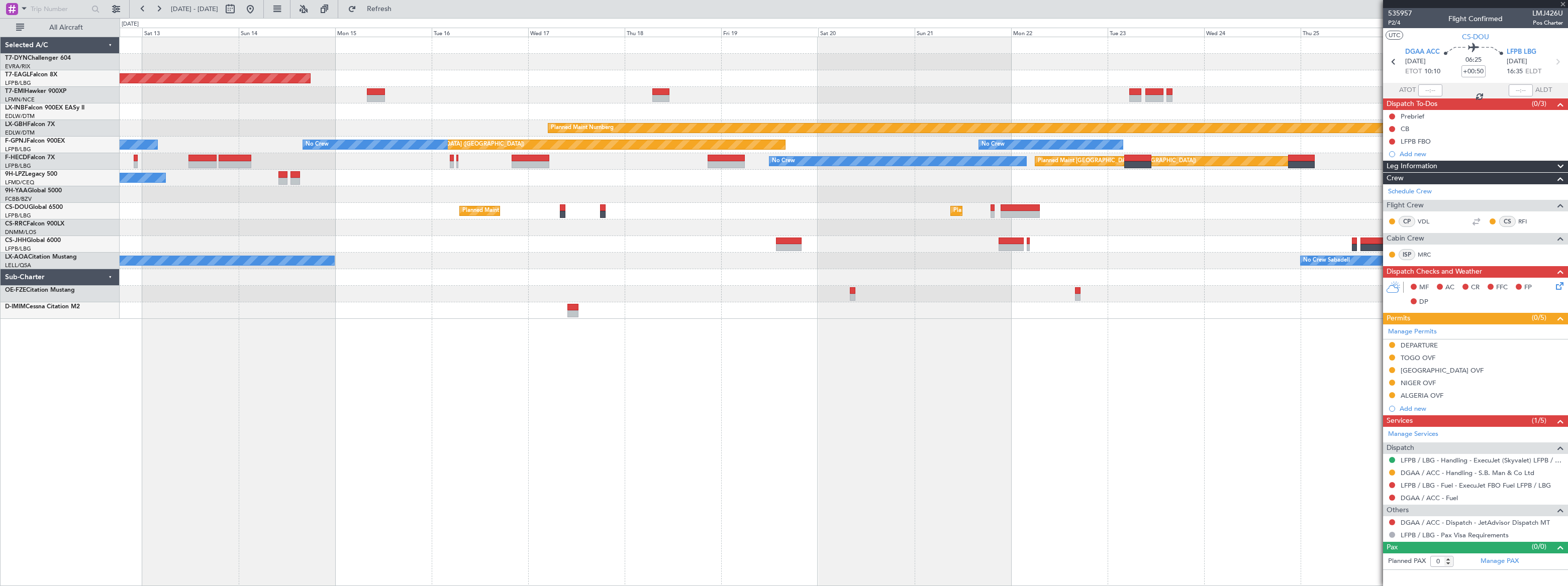
type input "+01:05"
type input "2"
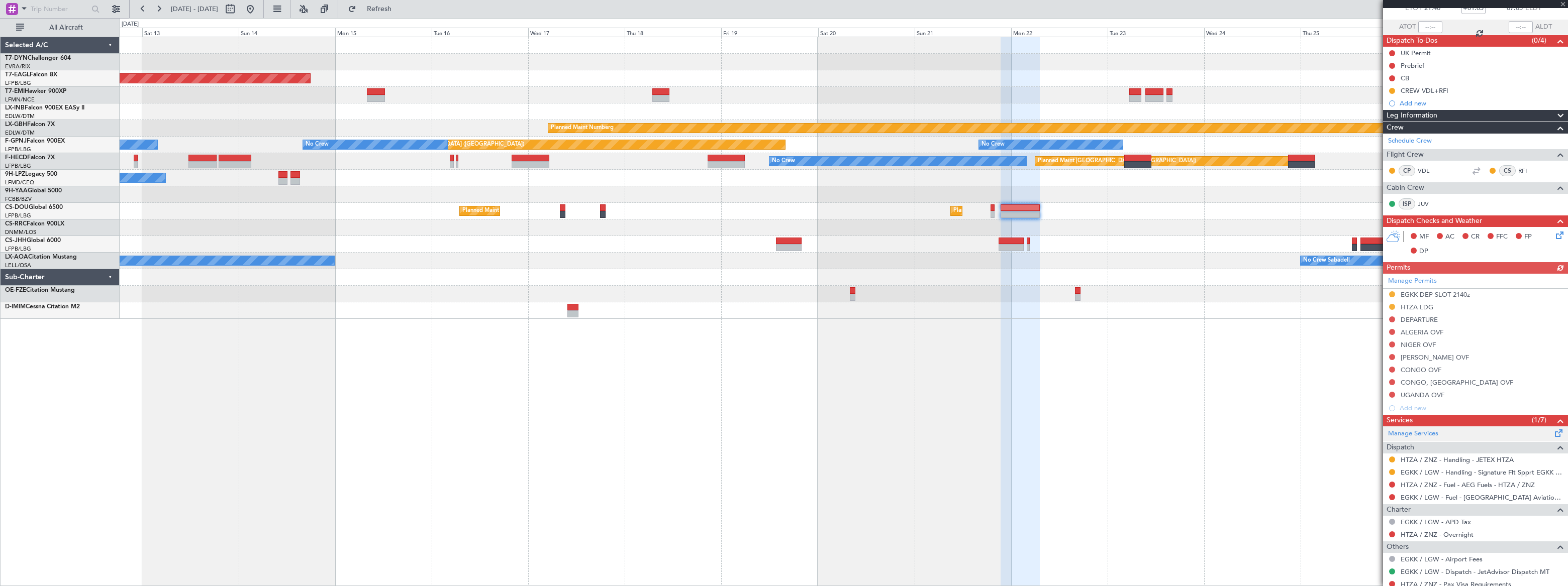
scroll to position [140, 0]
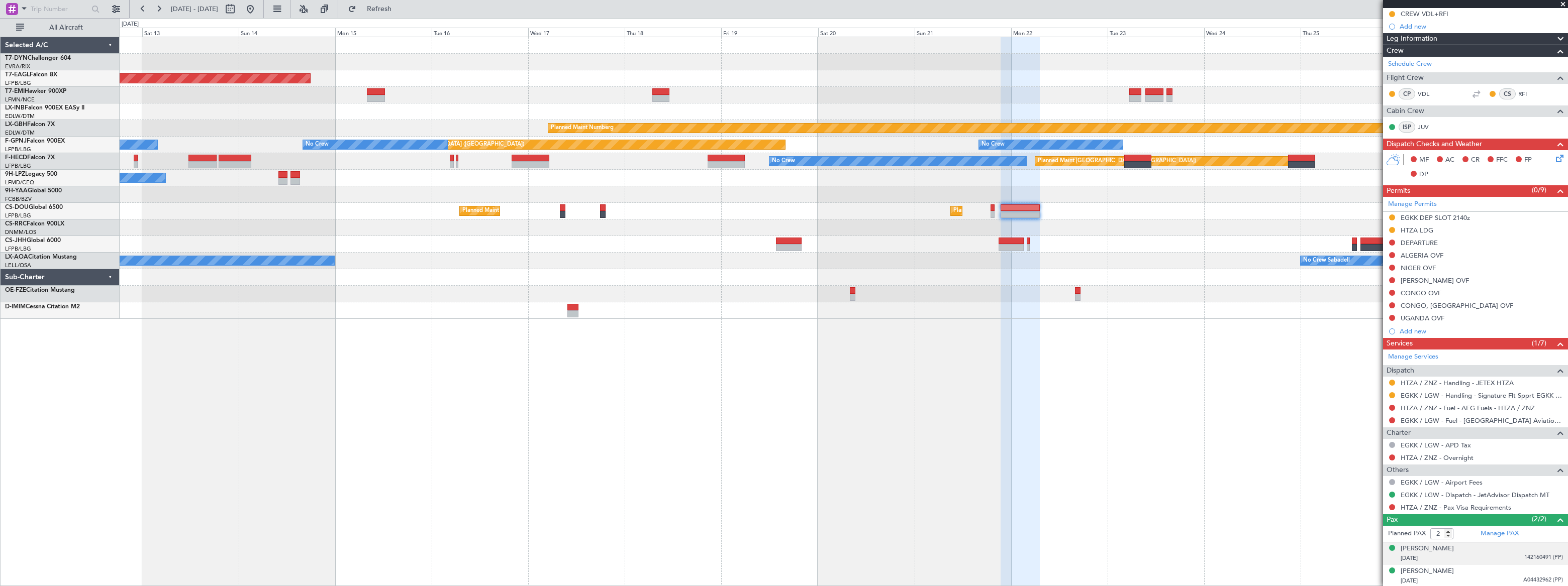
click at [1478, 555] on div "[DATE] 142160491 (PP)" at bounding box center [1481, 558] width 162 height 10
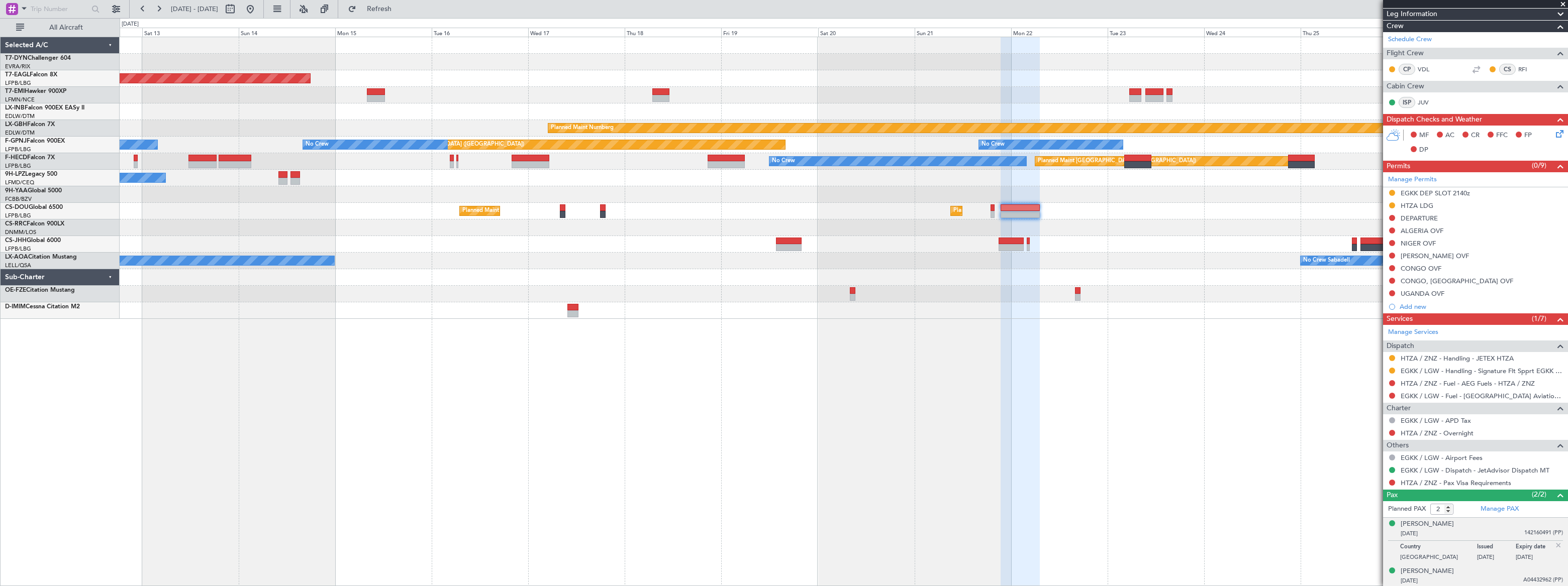
click at [1488, 578] on div "[DATE] A04432962 (PP)" at bounding box center [1481, 581] width 162 height 10
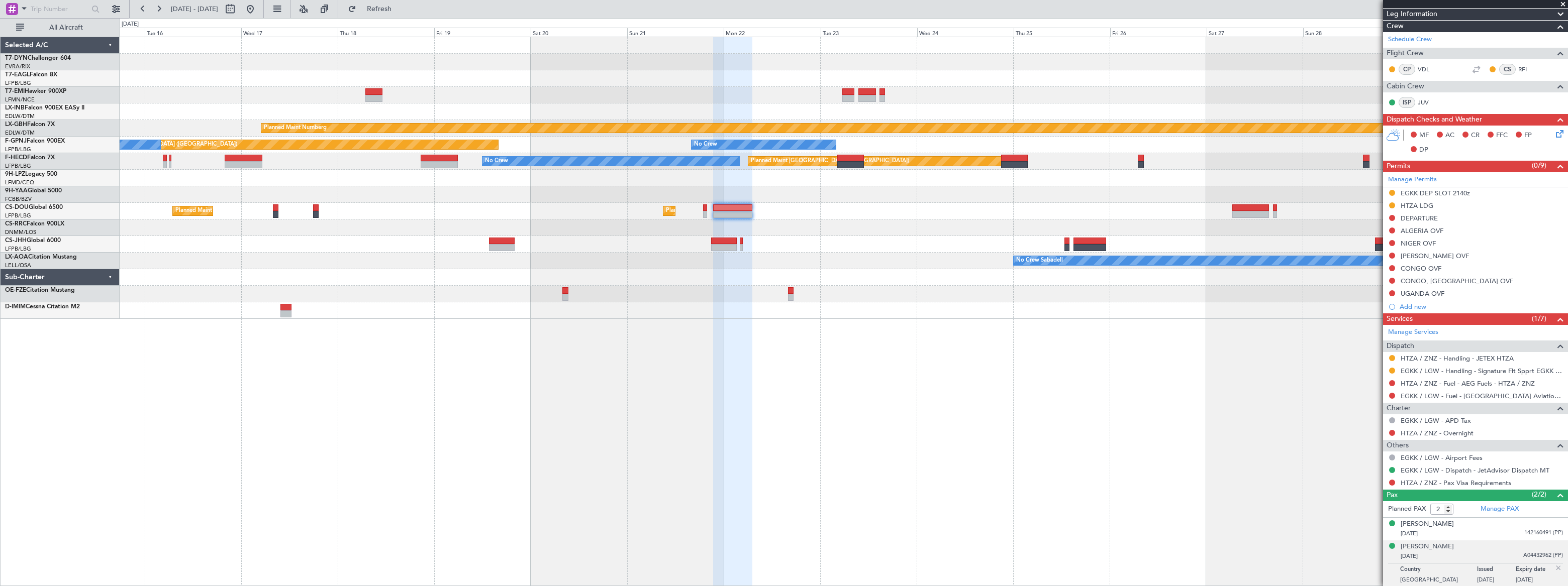
click at [797, 218] on div "Grounded [US_STATE] ([GEOGRAPHIC_DATA]) Planned Maint Nurnberg Planned Maint [G…" at bounding box center [843, 177] width 1448 height 282
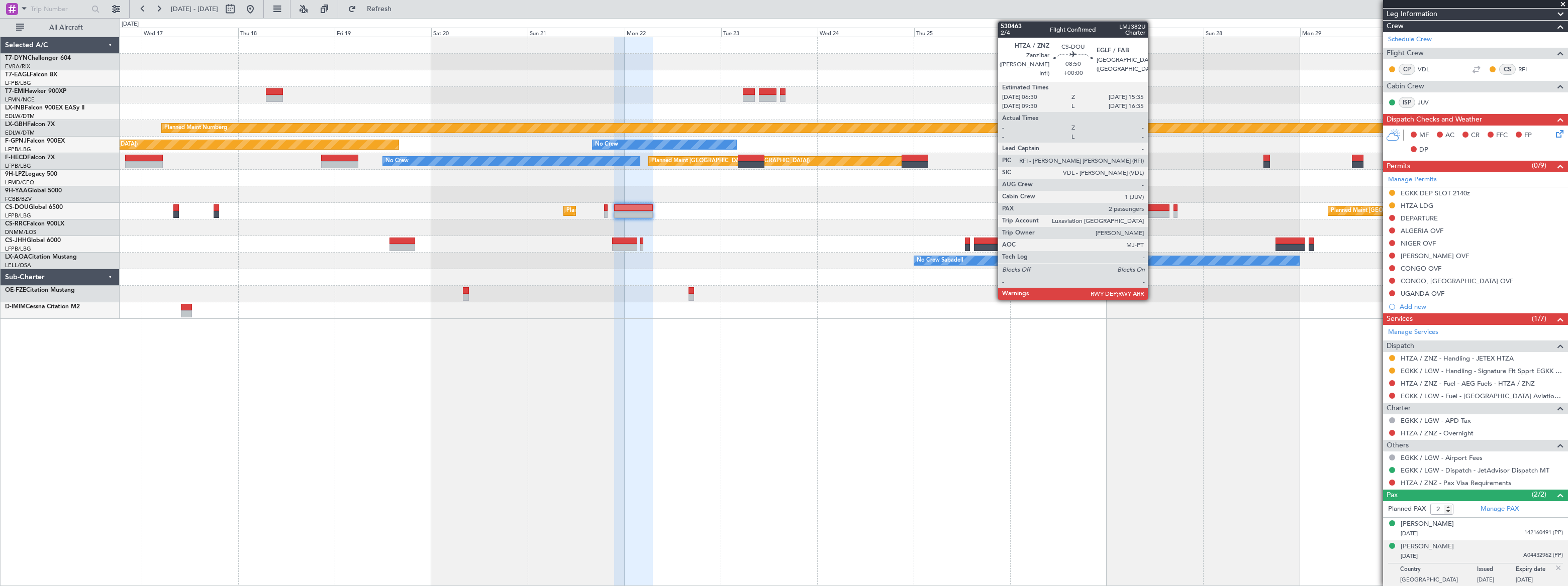
click at [1152, 206] on div at bounding box center [1152, 208] width 37 height 7
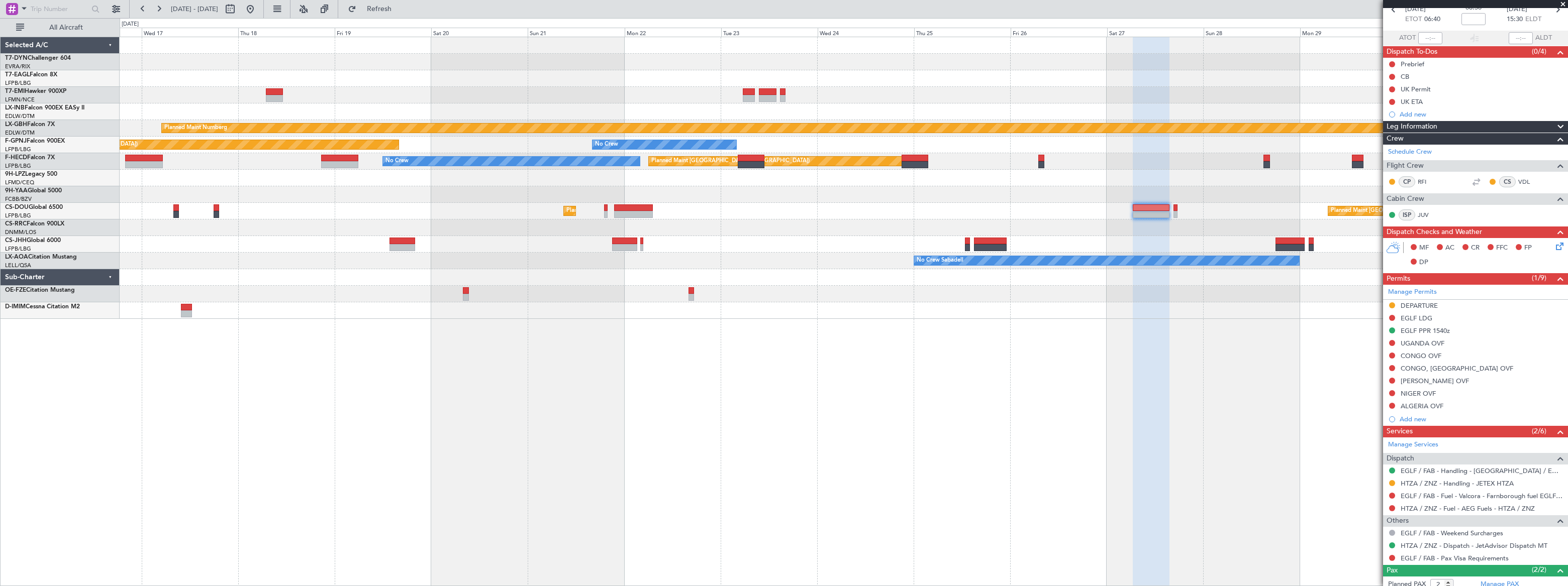
scroll to position [103, 0]
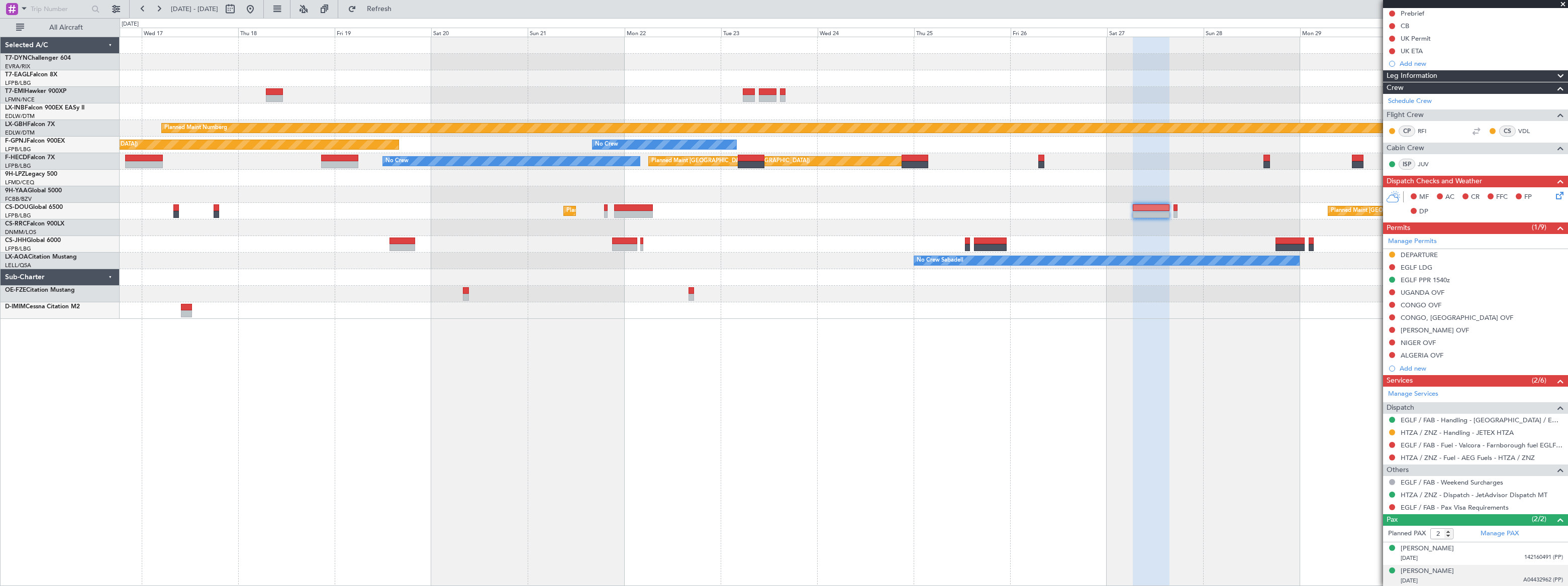
click at [1504, 577] on div "[DATE] A04432962 (PP)" at bounding box center [1481, 581] width 162 height 10
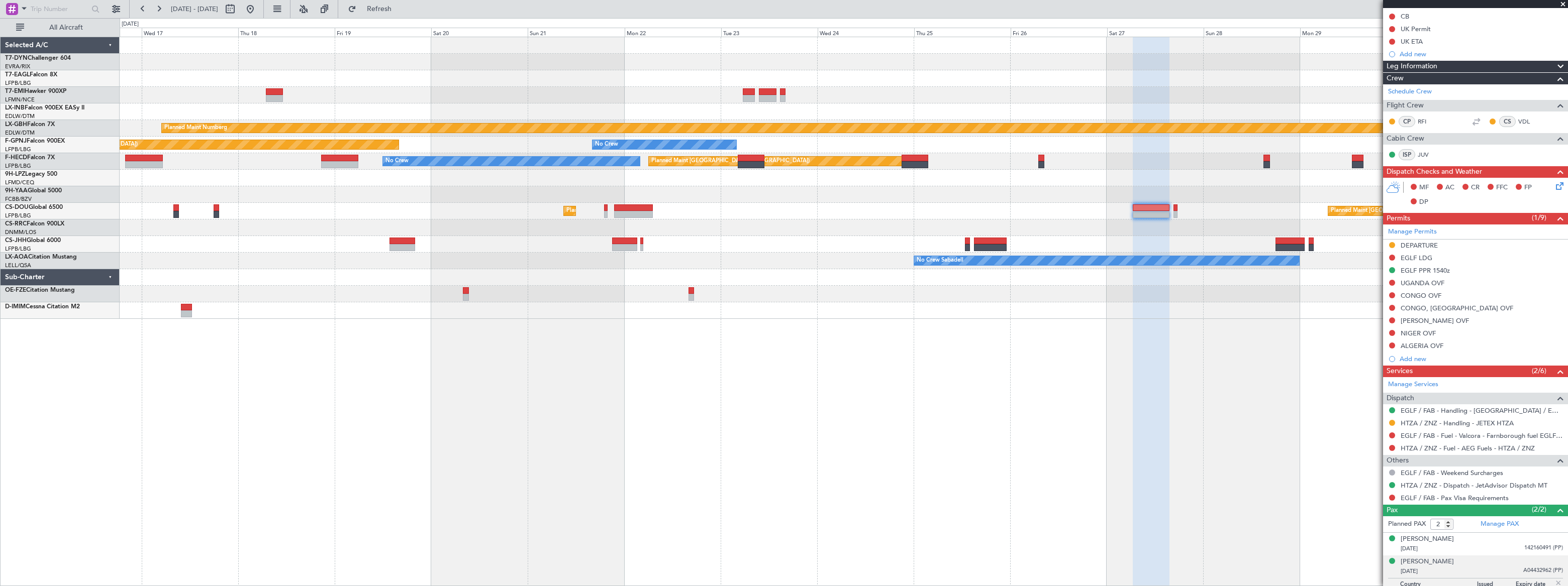
scroll to position [127, 0]
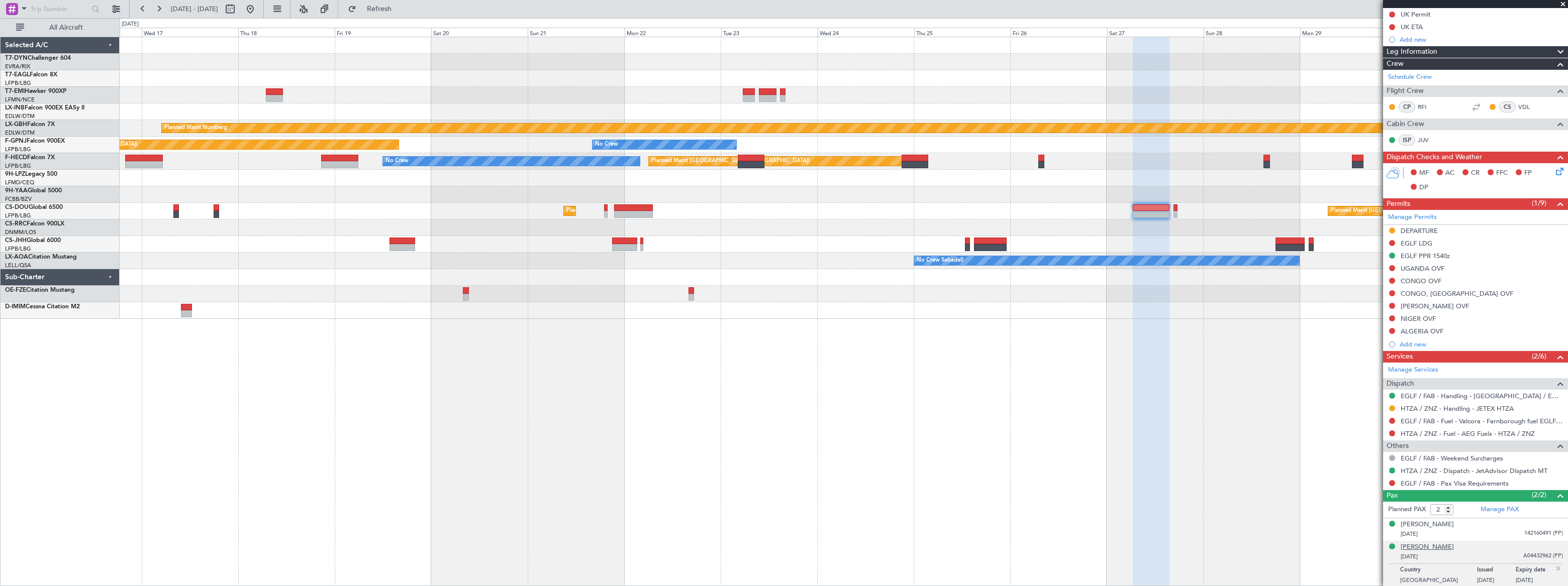
click at [1440, 546] on div "[PERSON_NAME]" at bounding box center [1427, 547] width 53 height 10
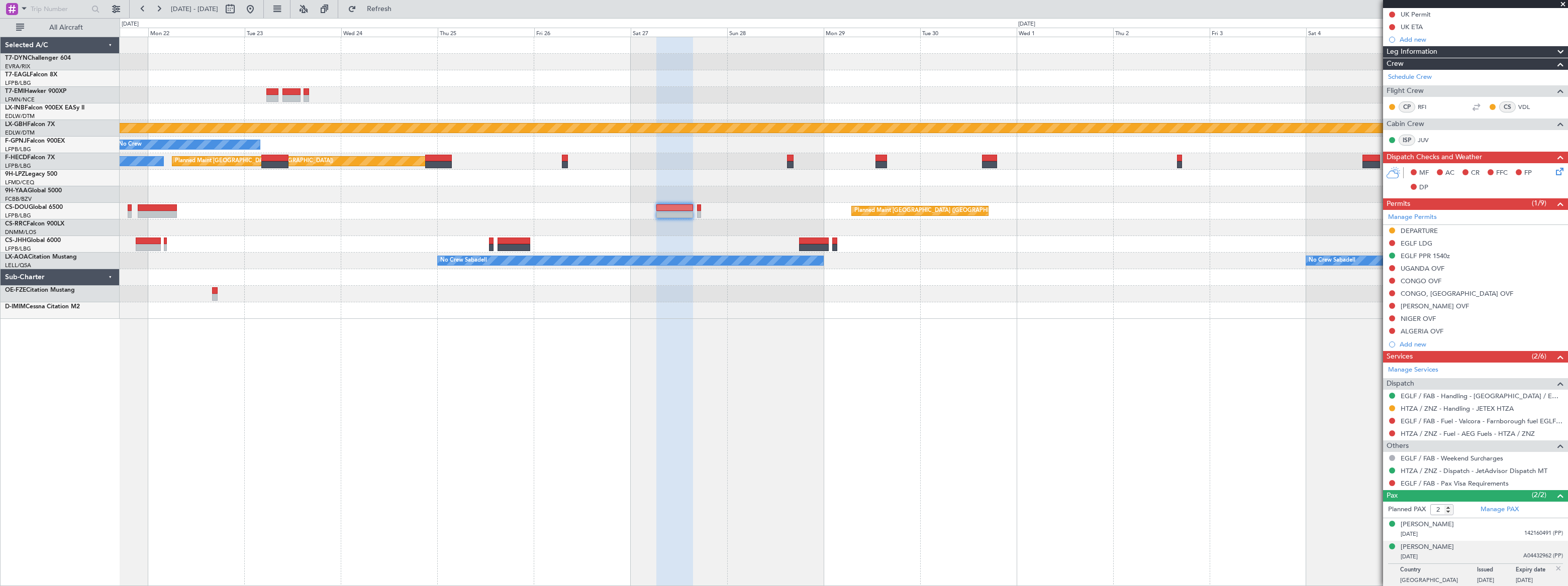
click at [837, 199] on div "Planned Maint Nurnberg No Crew Planned Maint [GEOGRAPHIC_DATA] ([GEOGRAPHIC_DAT…" at bounding box center [843, 177] width 1448 height 282
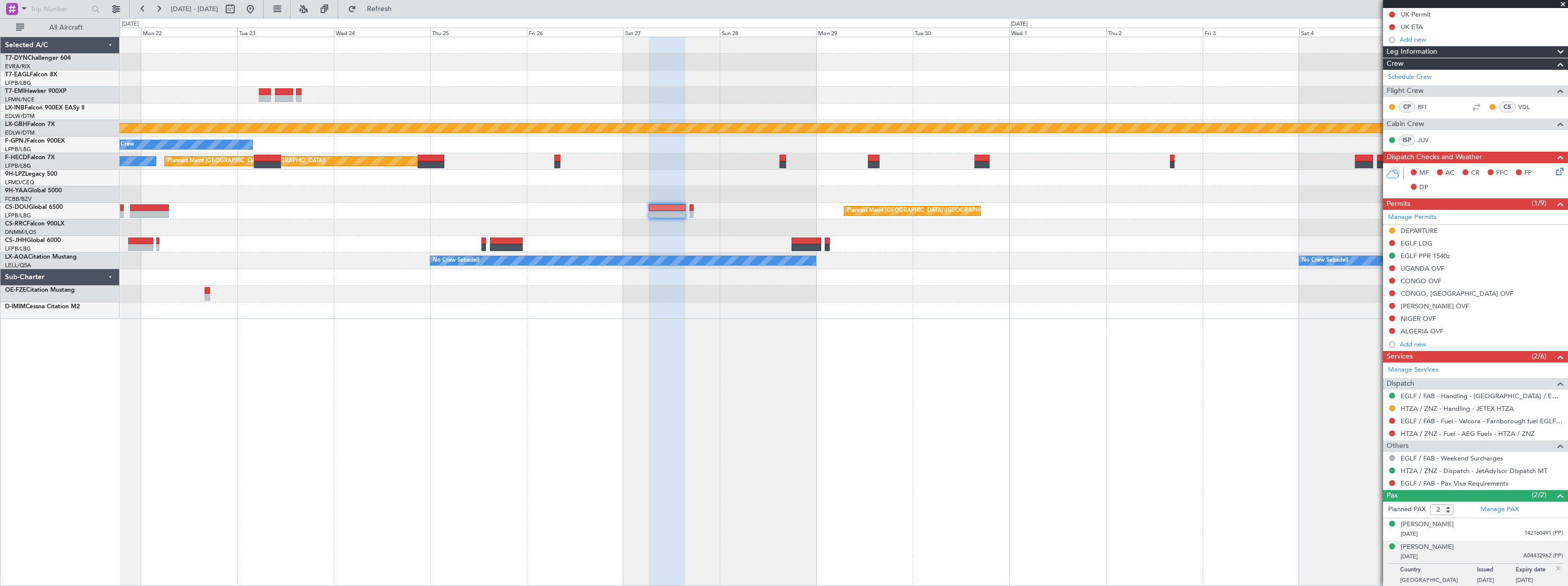
click at [745, 182] on div "Planned Maint Nurnberg No Crew Planned Maint [GEOGRAPHIC_DATA] ([GEOGRAPHIC_DAT…" at bounding box center [843, 177] width 1448 height 282
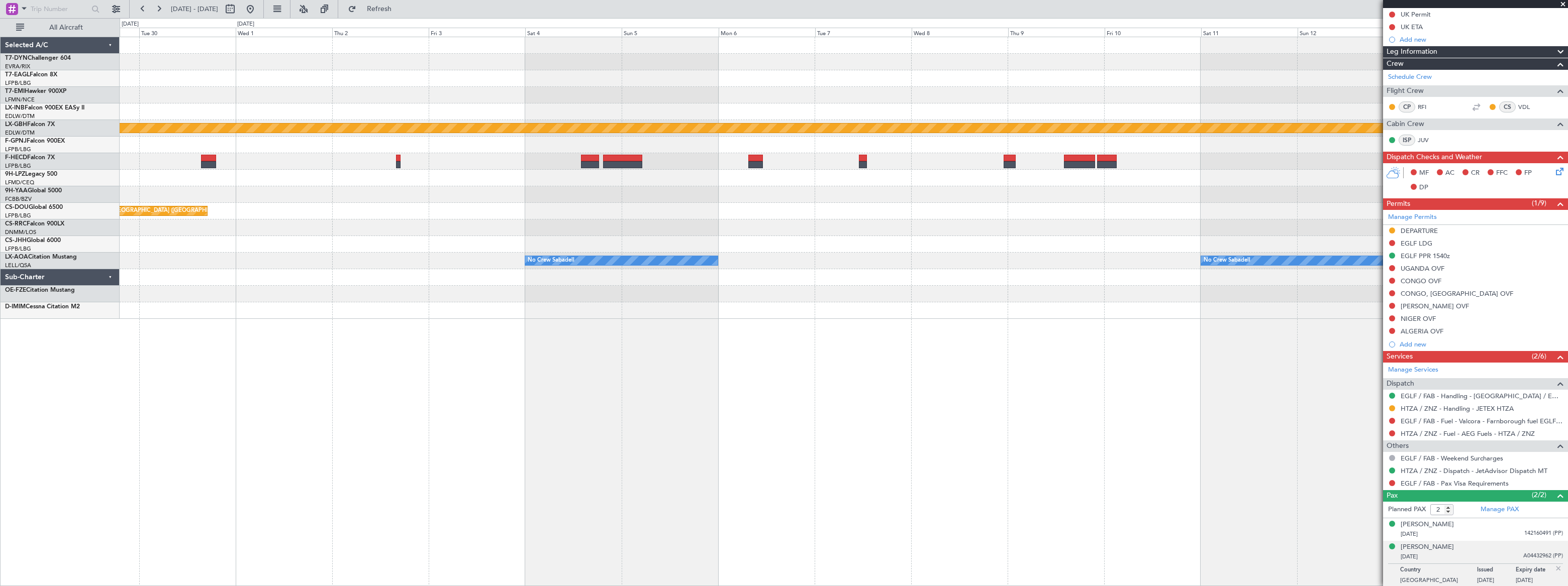
click at [613, 179] on div "Planned Maint Nurnberg Planned Maint [GEOGRAPHIC_DATA] ([GEOGRAPHIC_DATA]) No C…" at bounding box center [843, 177] width 1448 height 282
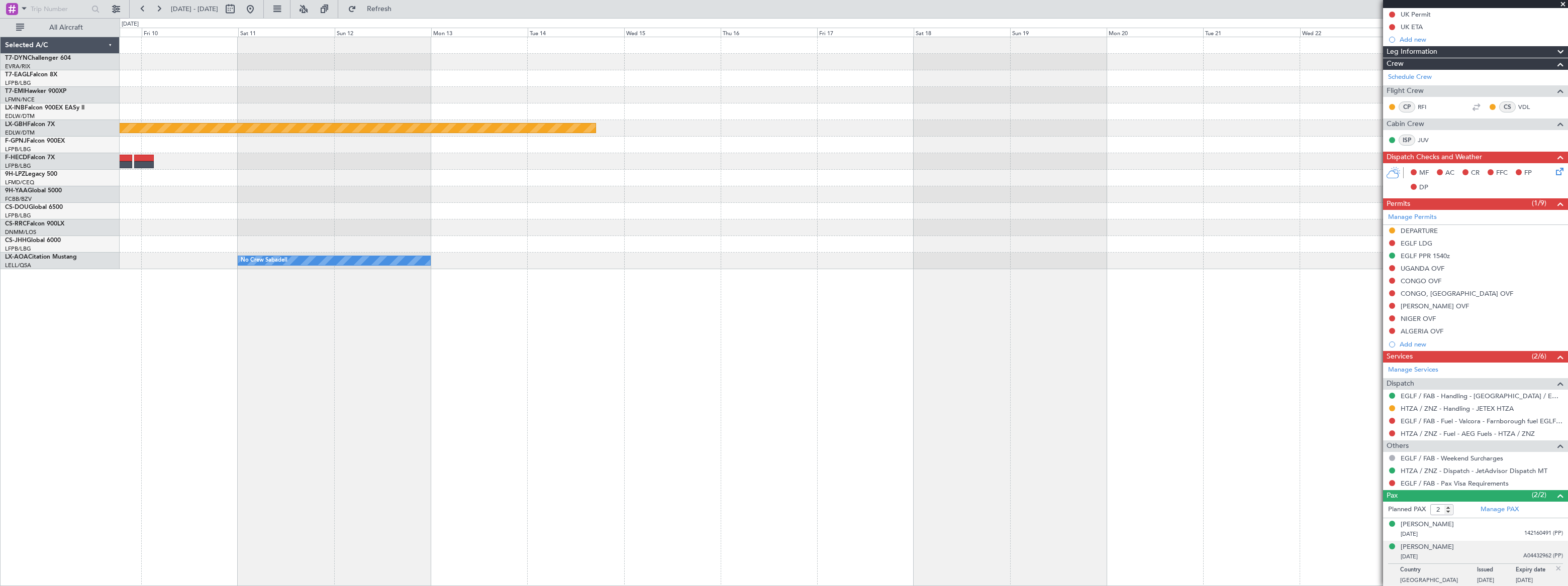
click at [437, 185] on div "Planned Maint Nurnberg No Crew Sabadell" at bounding box center [843, 153] width 1448 height 232
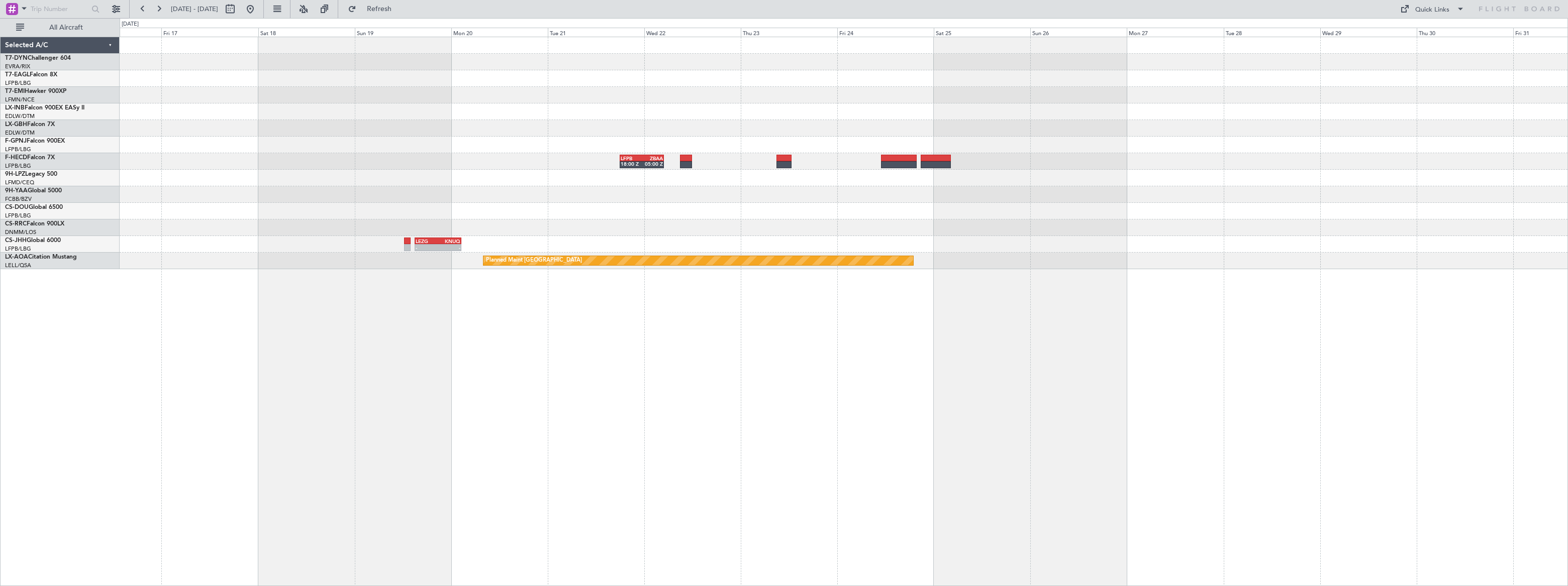
scroll to position [0, 0]
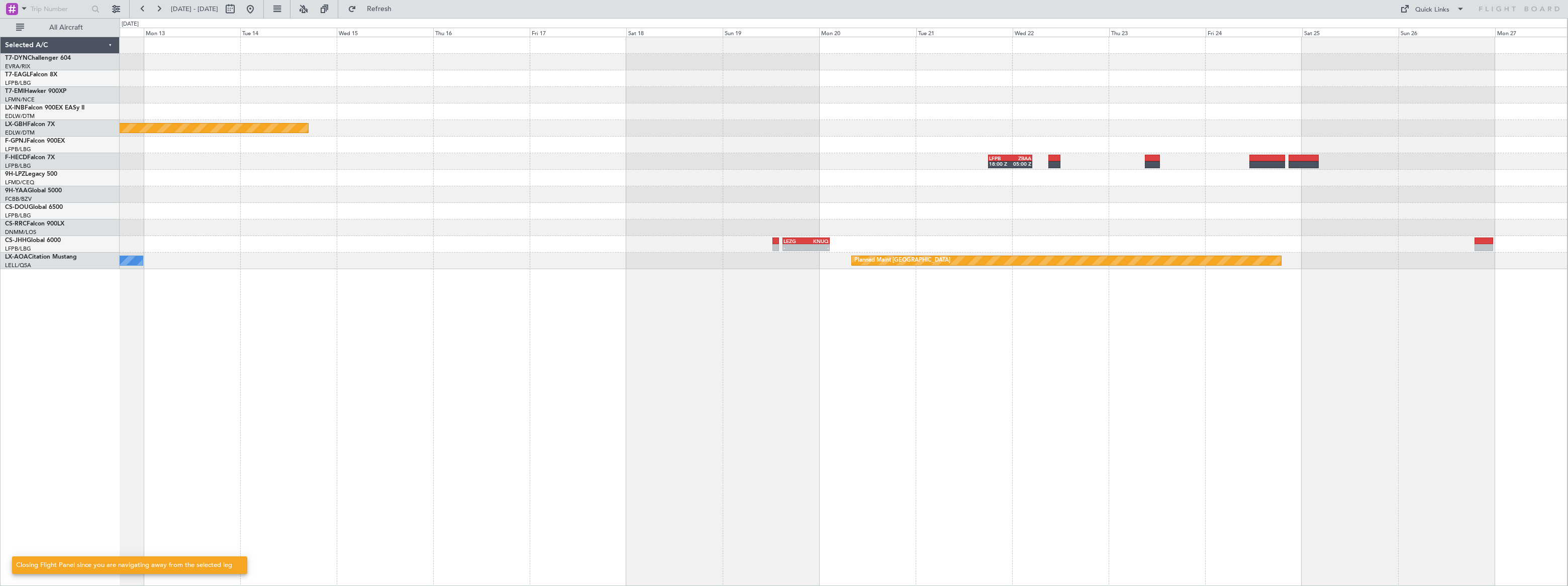
click at [837, 203] on div "Planned Maint Nurnberg LFPB 18:00 Z ZBAA 05:00 Z - - LEZG 15:00 Z KNUQ 02:35 Z …" at bounding box center [843, 153] width 1448 height 232
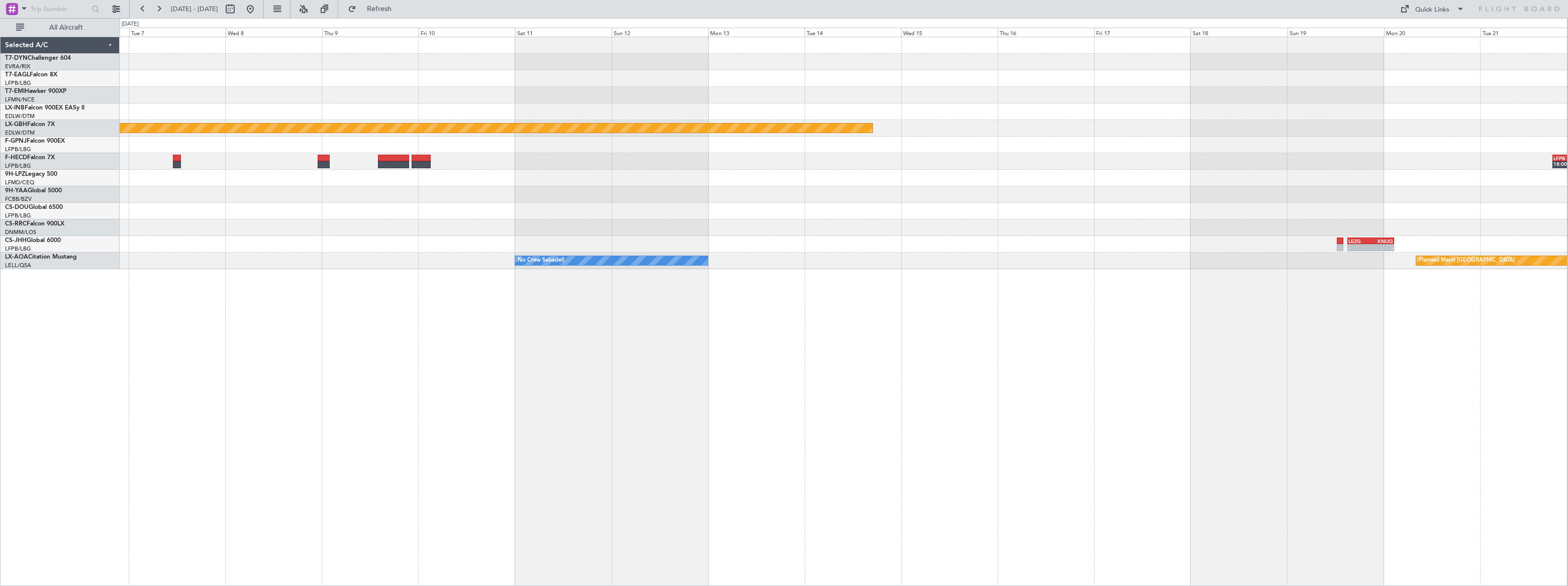
click at [455, 224] on div "Planned Maint Nurnberg LFPB 18:00 Z ZBAA 05:00 Z LEZG 15:00 Z KNUQ 02:35 Z - - …" at bounding box center [843, 312] width 1448 height 550
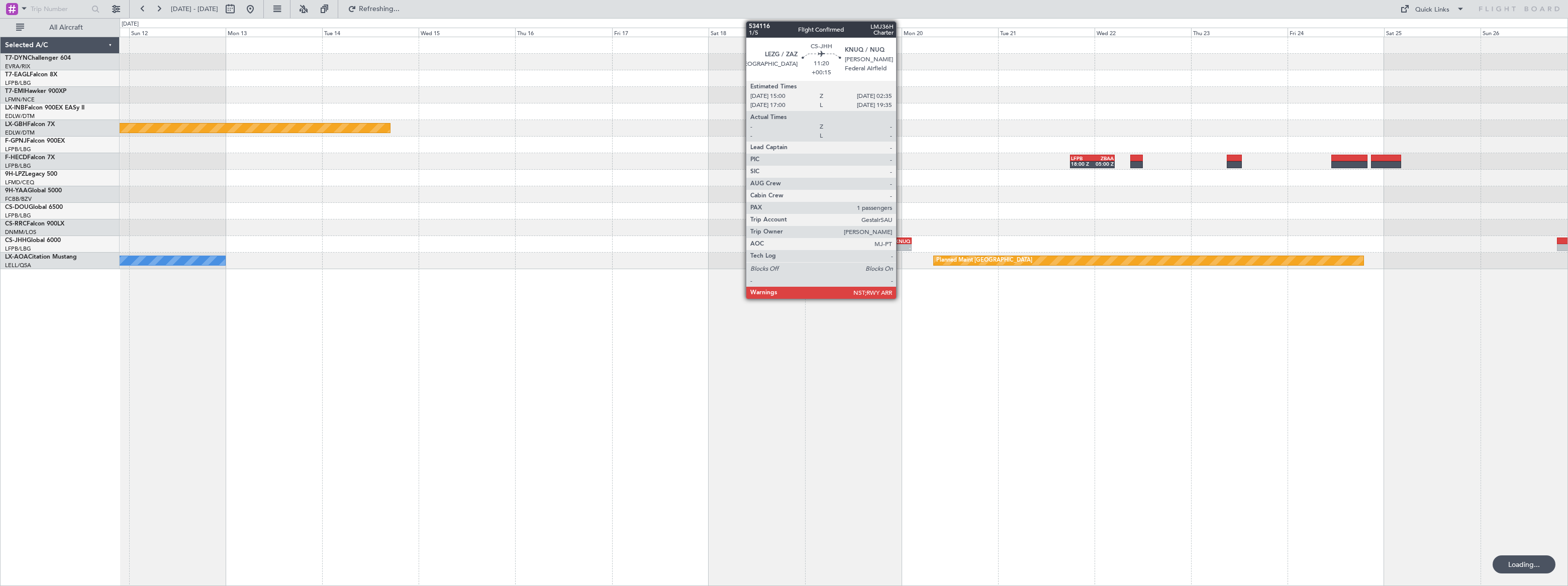
click at [901, 240] on div "KNUQ" at bounding box center [899, 240] width 23 height 6
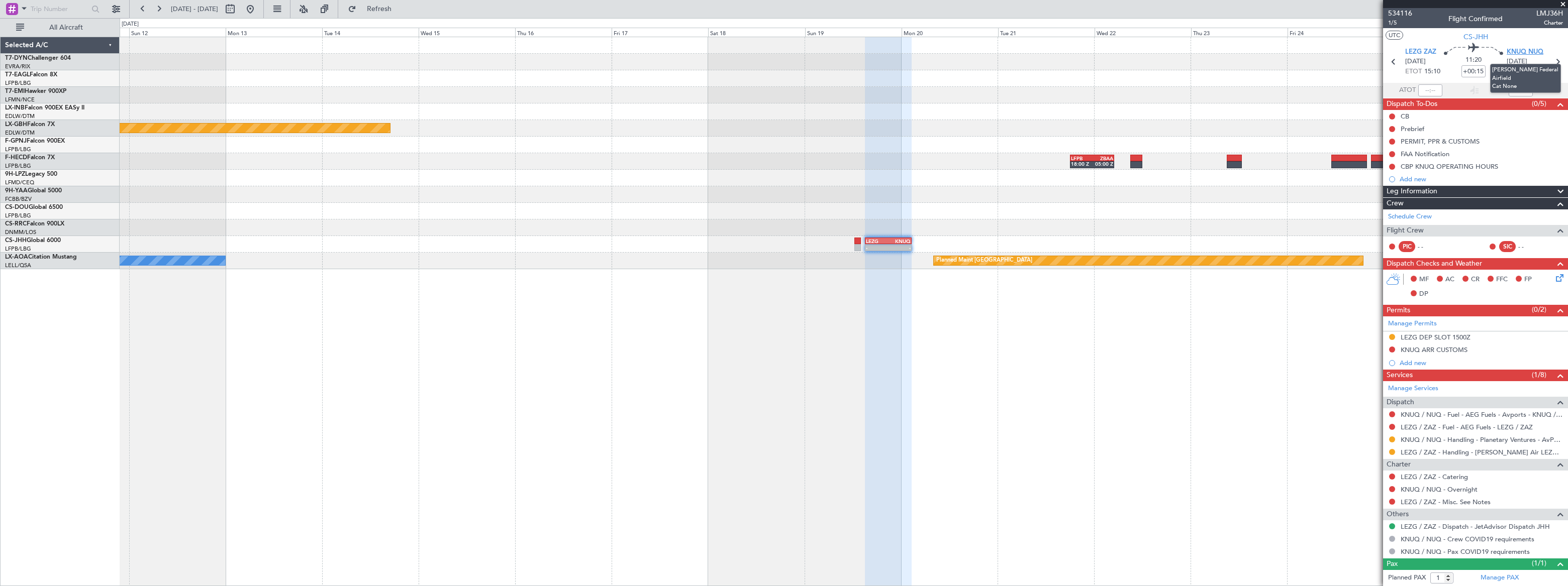
click at [1519, 50] on span "KNUQ NUQ" at bounding box center [1525, 52] width 37 height 10
click at [1407, 13] on span "534116" at bounding box center [1400, 13] width 24 height 11
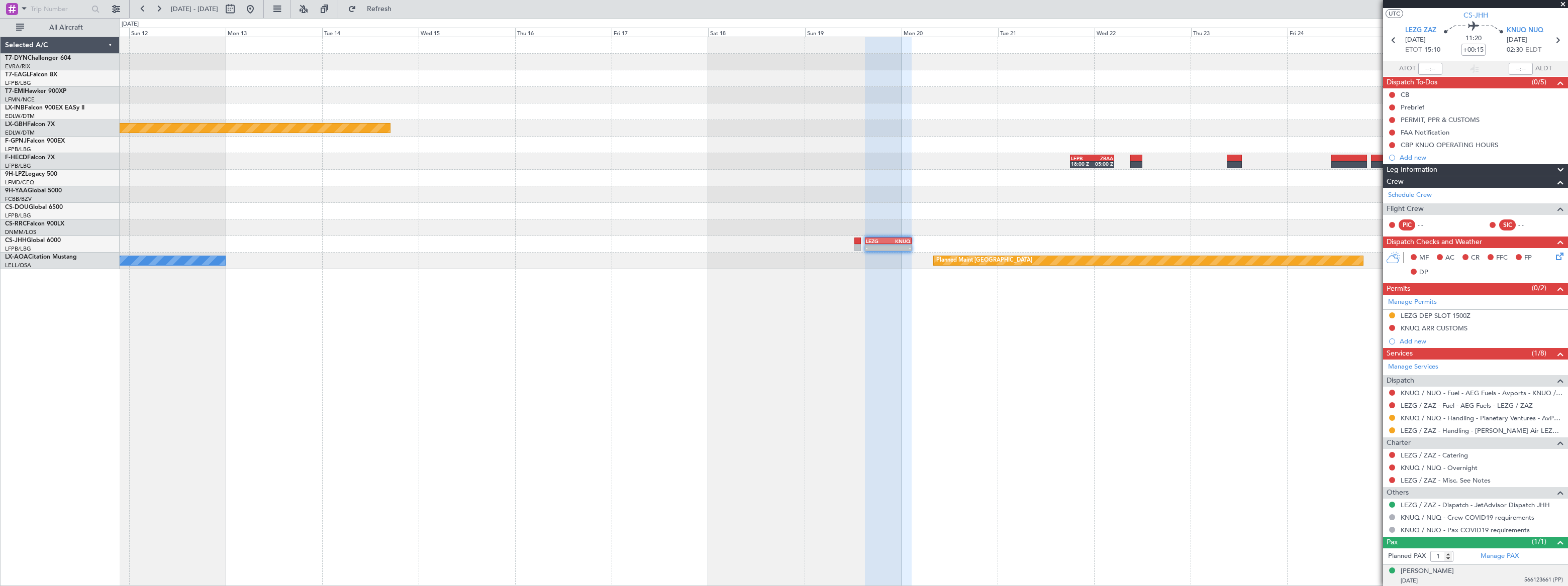
click at [1495, 578] on div "[DATE] 566123661 (PP)" at bounding box center [1481, 581] width 162 height 10
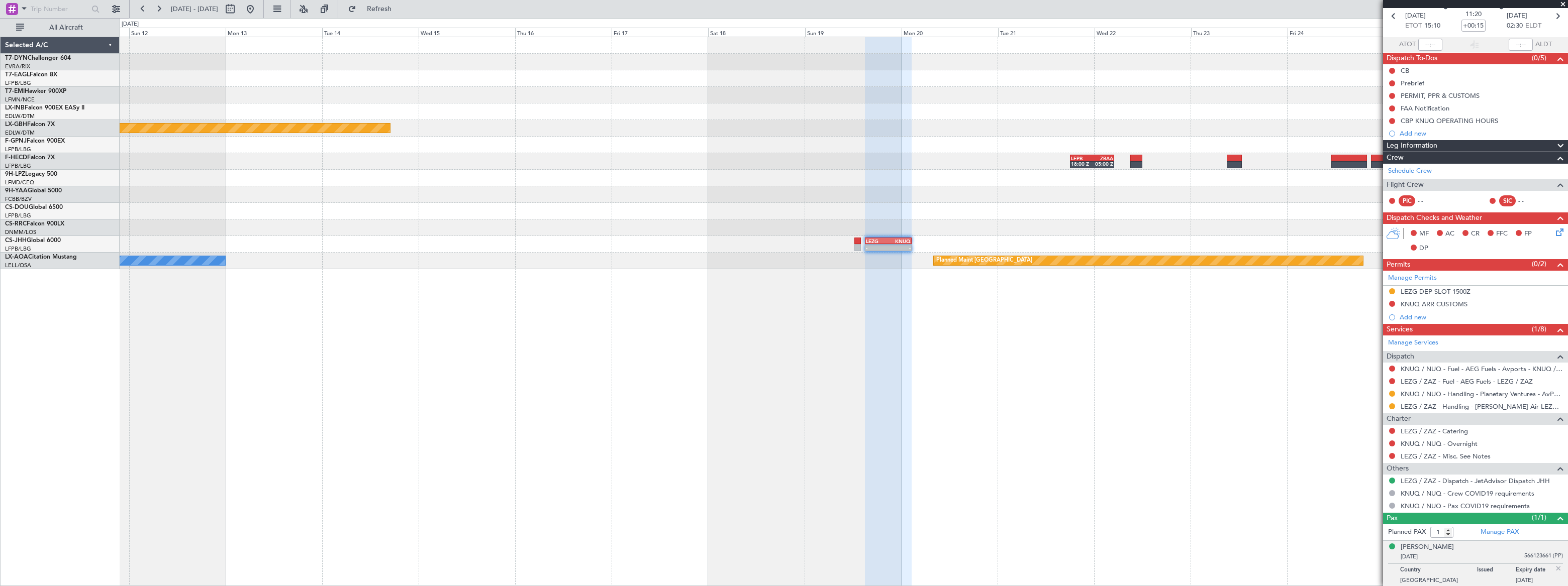
click at [790, 225] on div "Planned Maint Nurnberg LFPB 18:00 Z ZBAA 05:00 Z - - LEZG 15:00 Z KNUQ 02:35 Z …" at bounding box center [843, 153] width 1448 height 232
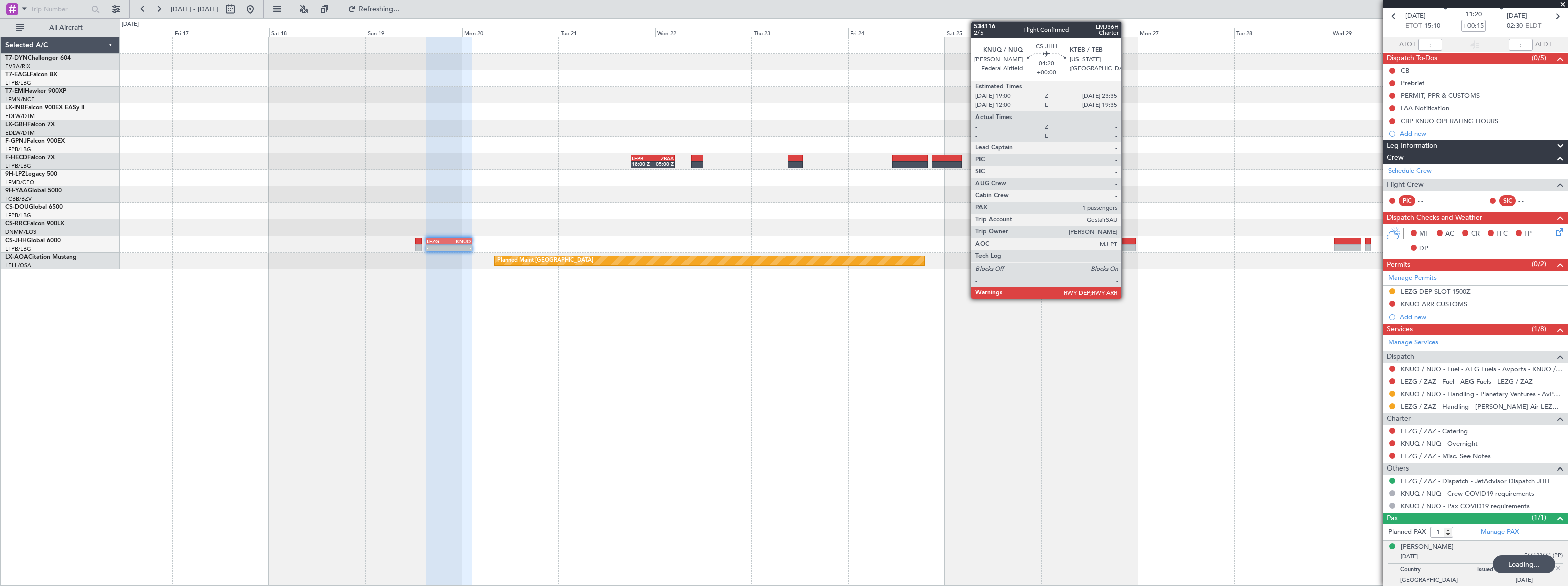
click at [1126, 241] on div at bounding box center [1126, 241] width 19 height 7
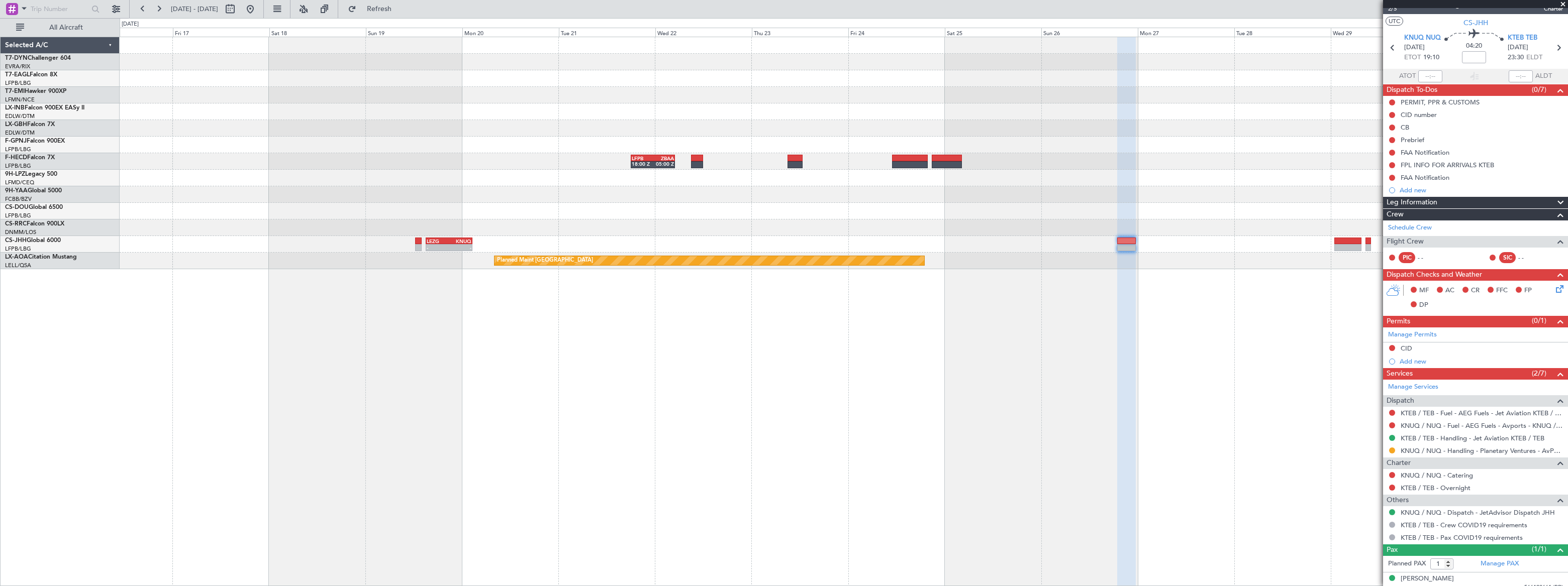
scroll to position [22, 0]
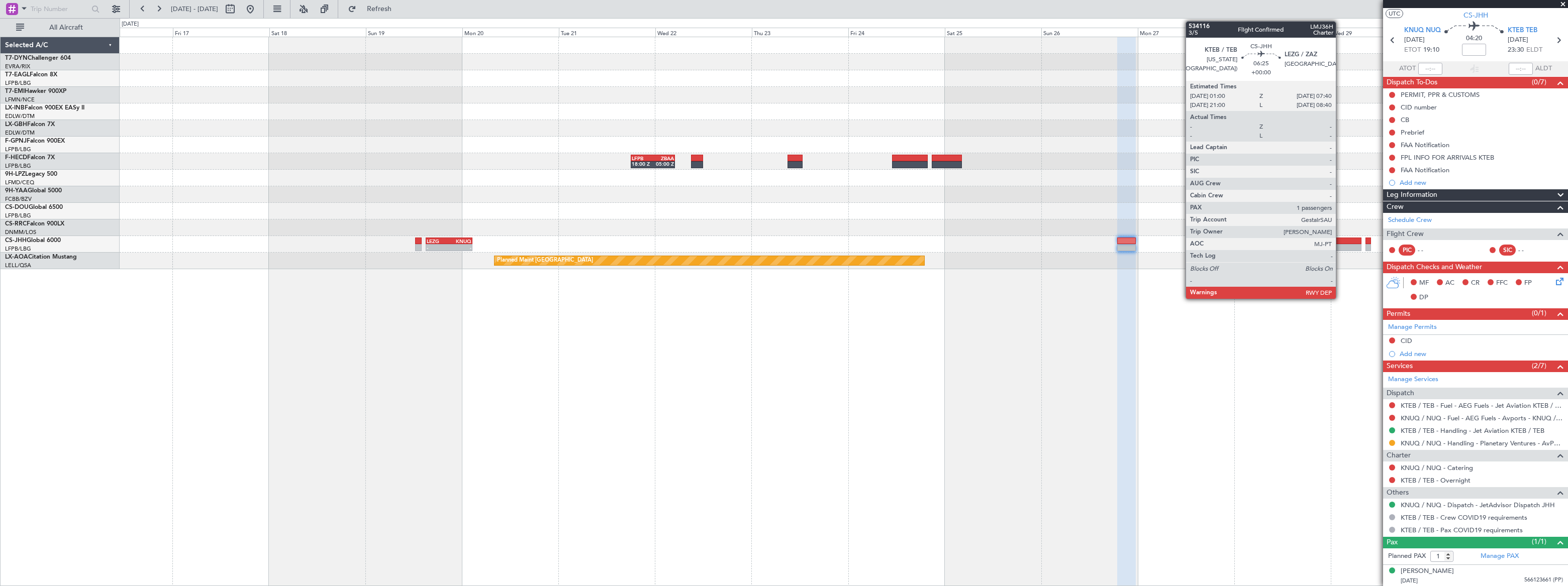
click at [1341, 241] on div at bounding box center [1348, 241] width 27 height 7
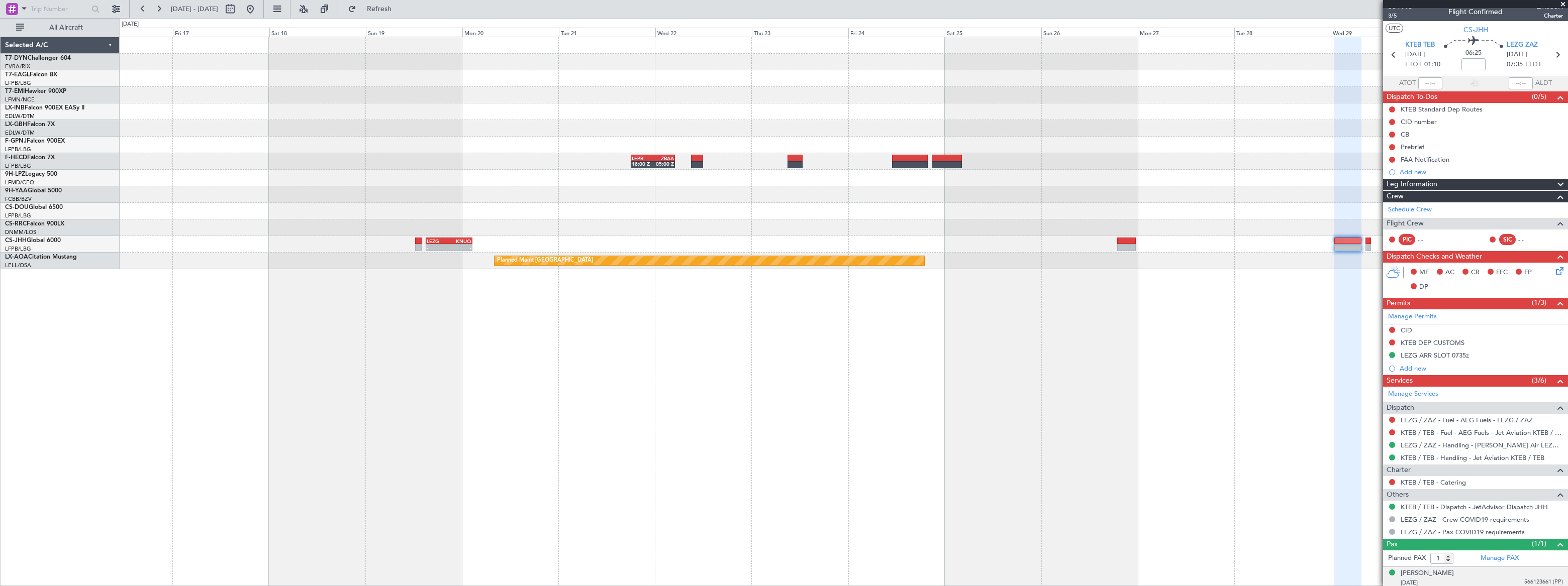
scroll to position [9, 0]
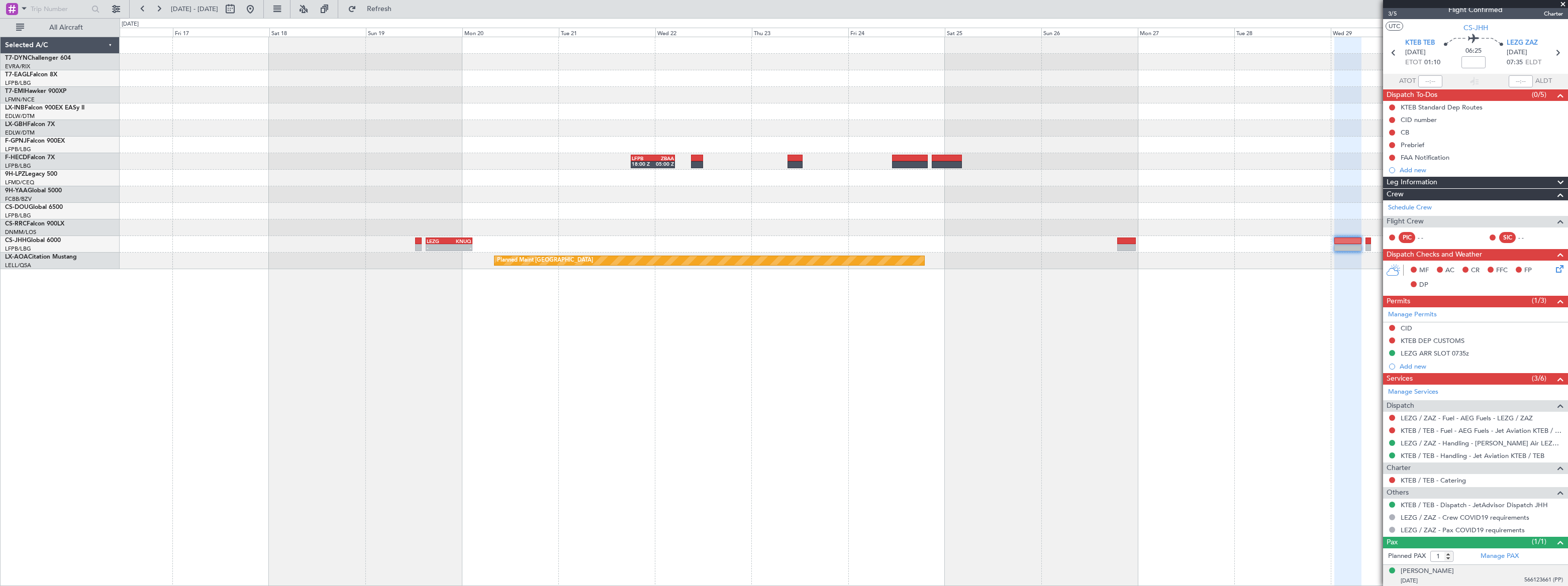
click at [1488, 585] on li "[PERSON_NAME] [DATE] 566123661 (PP)" at bounding box center [1475, 576] width 185 height 23
click at [1483, 573] on div "[PERSON_NAME] [DATE] 566123661 (PP)" at bounding box center [1481, 576] width 162 height 19
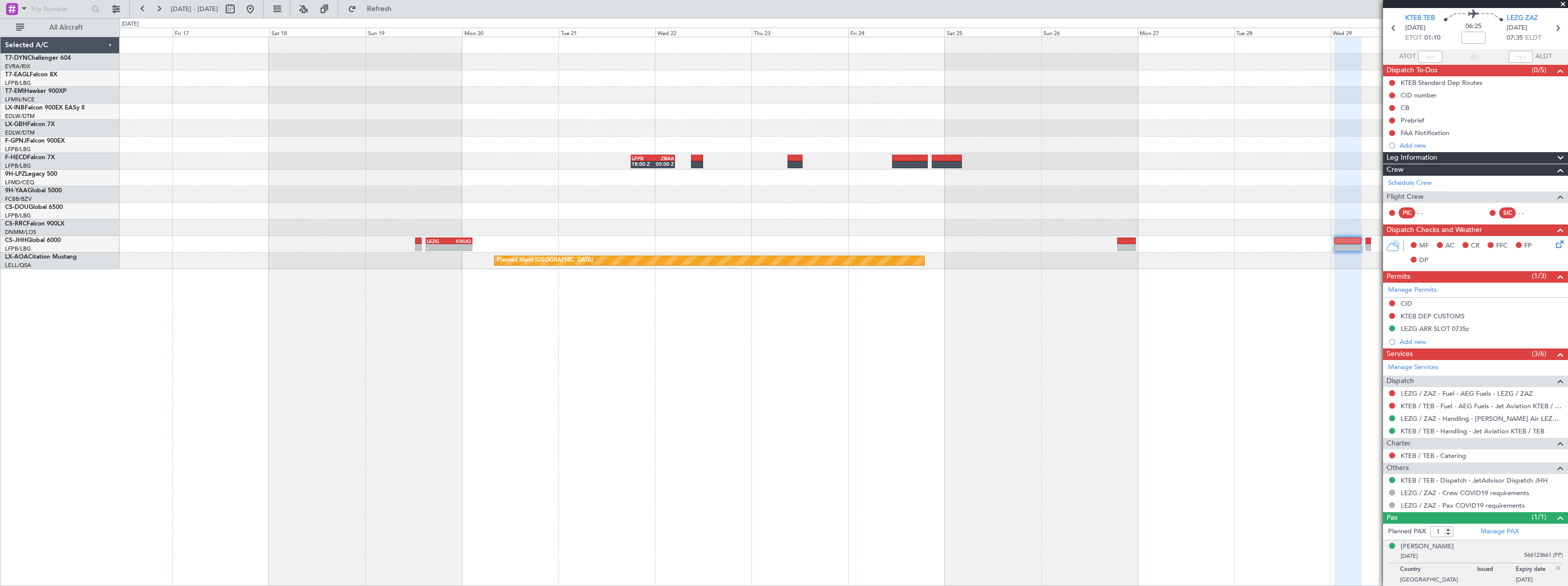
scroll to position [0, 0]
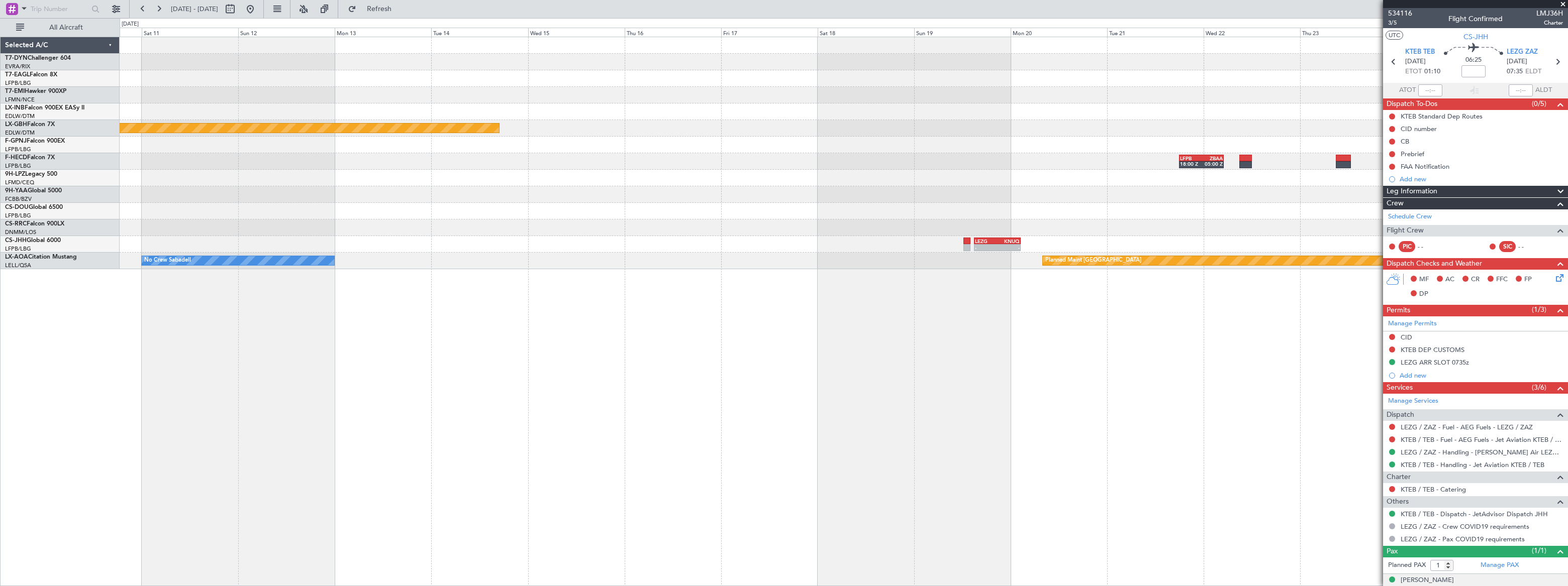
click at [1058, 213] on div "Planned Maint Nurnberg LFPB 18:00 Z ZBAA 05:00 Z - - LEZG 15:00 Z KNUQ 02:35 Z …" at bounding box center [843, 153] width 1448 height 232
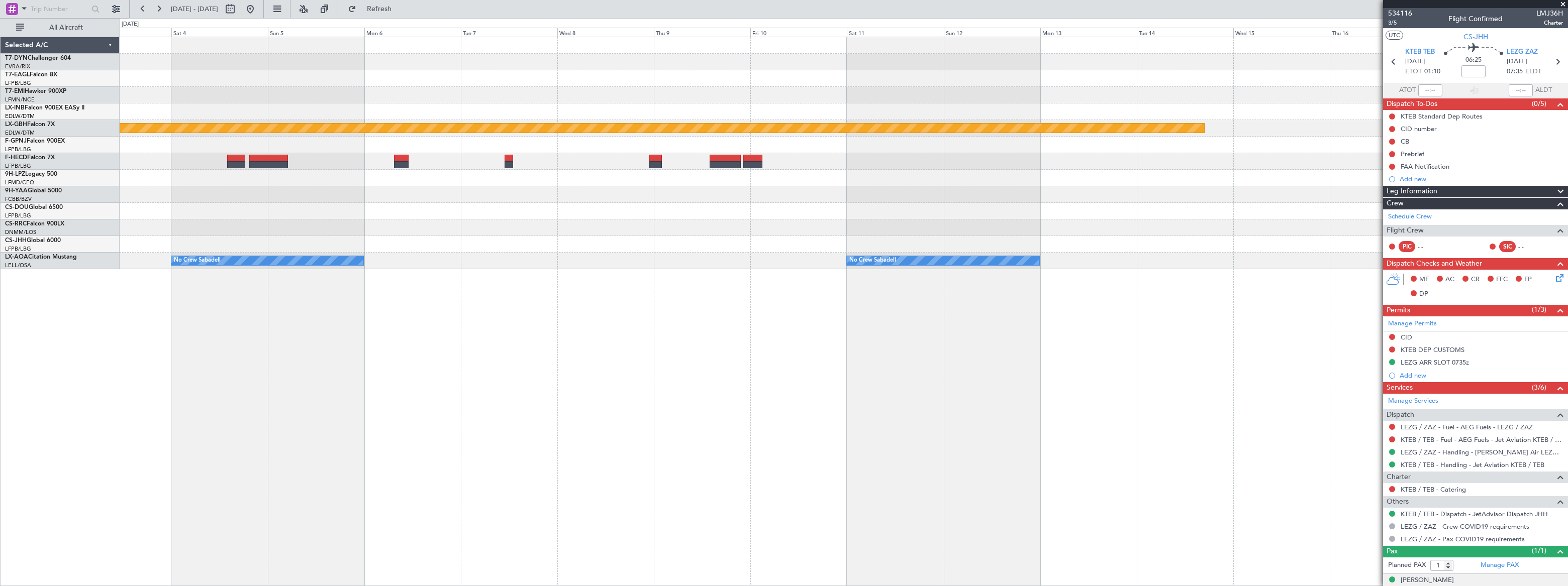
click at [1181, 212] on div "Planned Maint Nurnberg LFPB 18:00 Z ZBAA 05:00 Z - - LEZG 15:00 Z KNUQ 02:35 Z …" at bounding box center [843, 153] width 1448 height 232
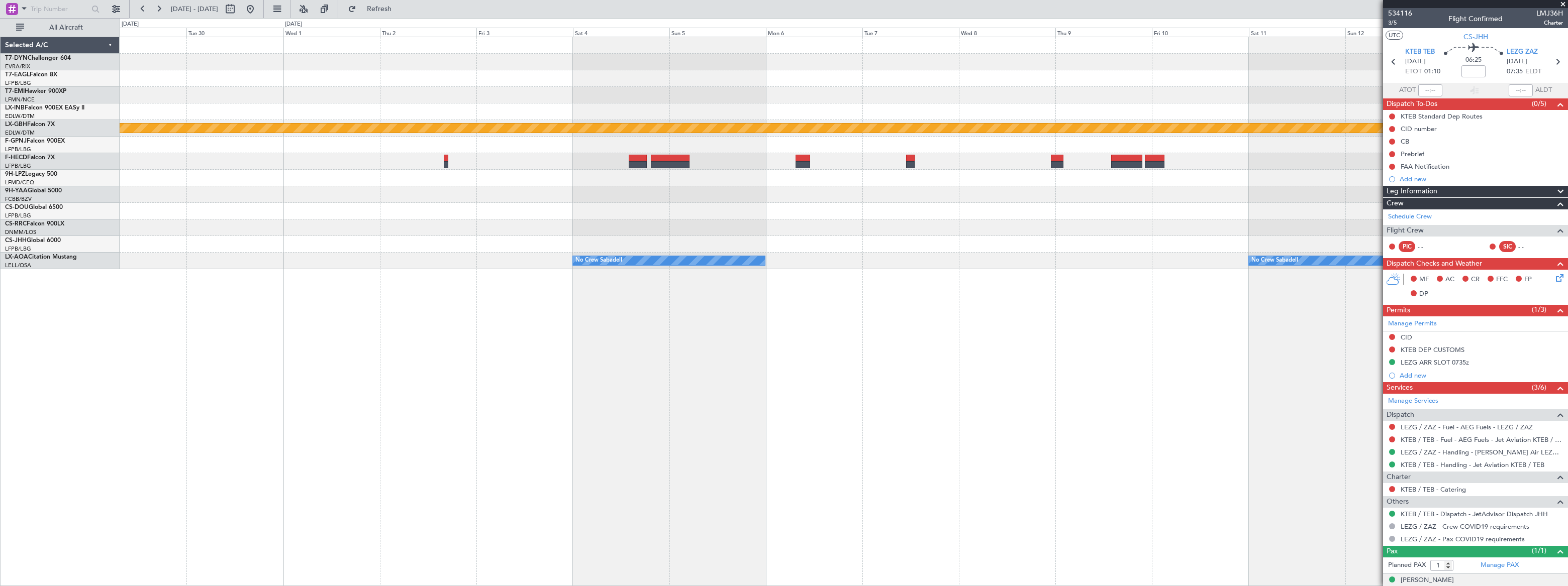
click at [1063, 214] on div "Planned Maint Nurnberg No Crew Sabadell No Crew Sabadell No Crew Sabadell" at bounding box center [843, 153] width 1448 height 232
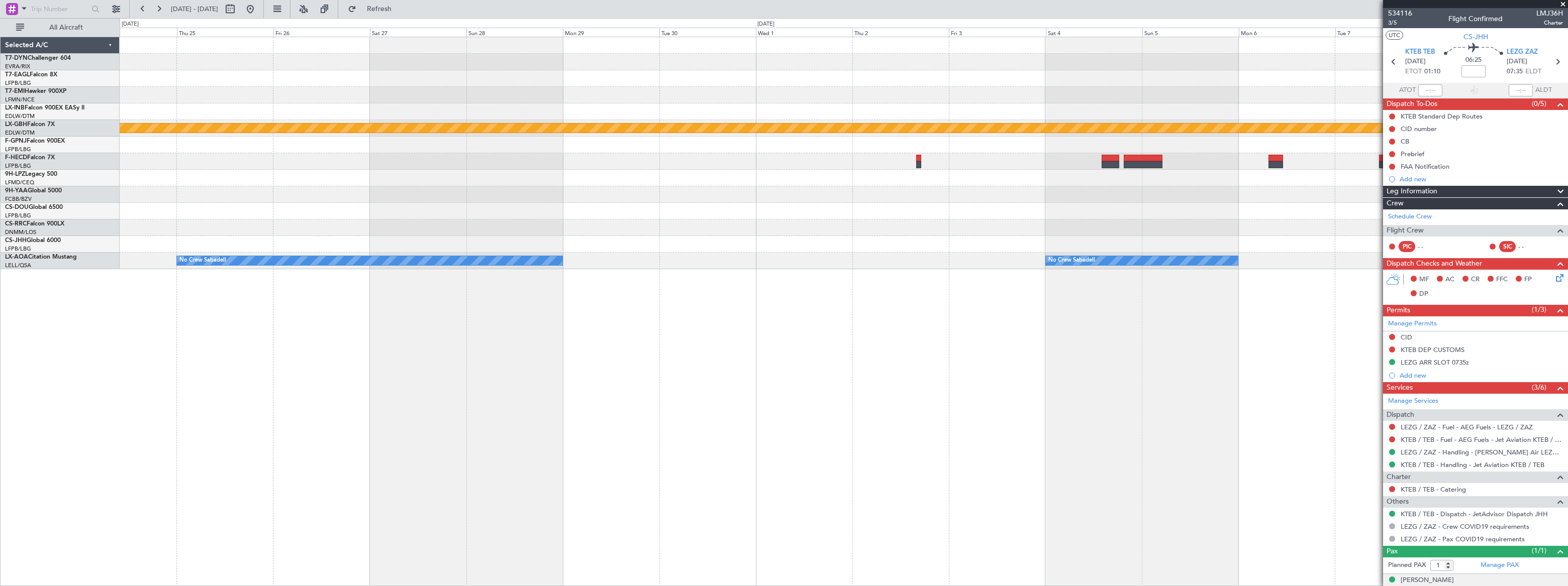
click at [771, 228] on div at bounding box center [843, 228] width 1448 height 17
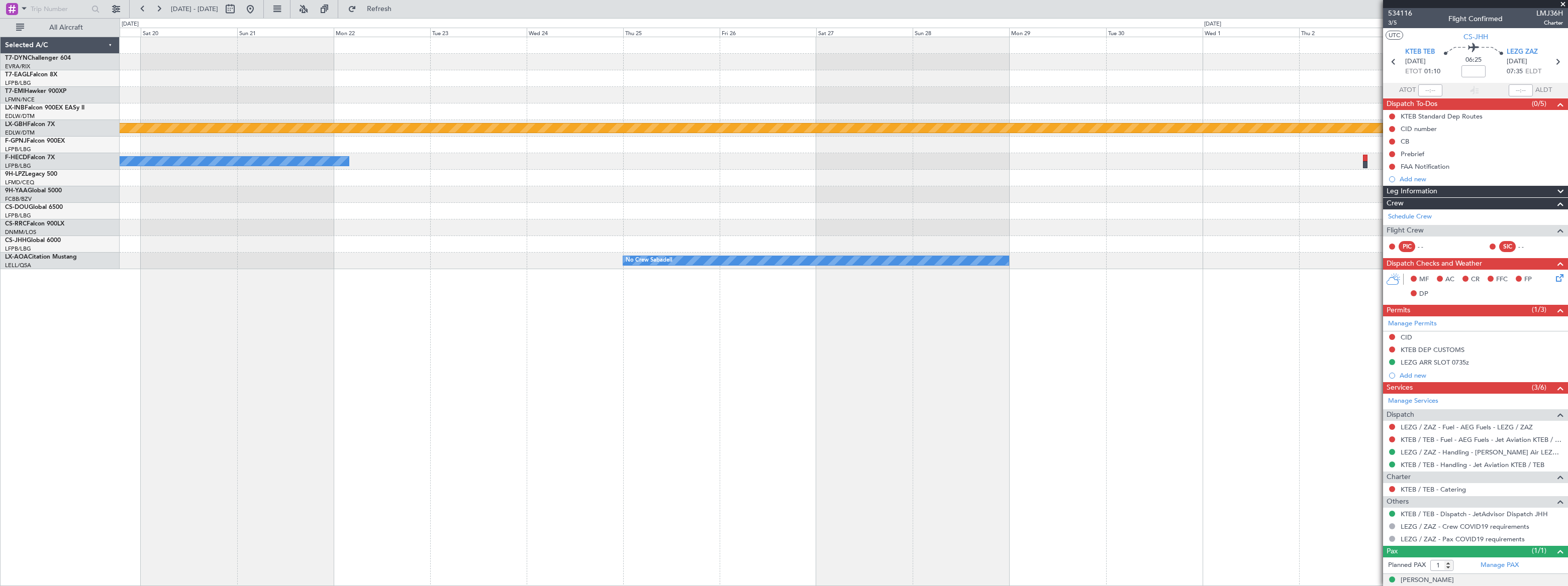
click at [919, 217] on div "Planned Maint Nurnberg Planned Maint [GEOGRAPHIC_DATA] ([GEOGRAPHIC_DATA]) No C…" at bounding box center [843, 153] width 1448 height 232
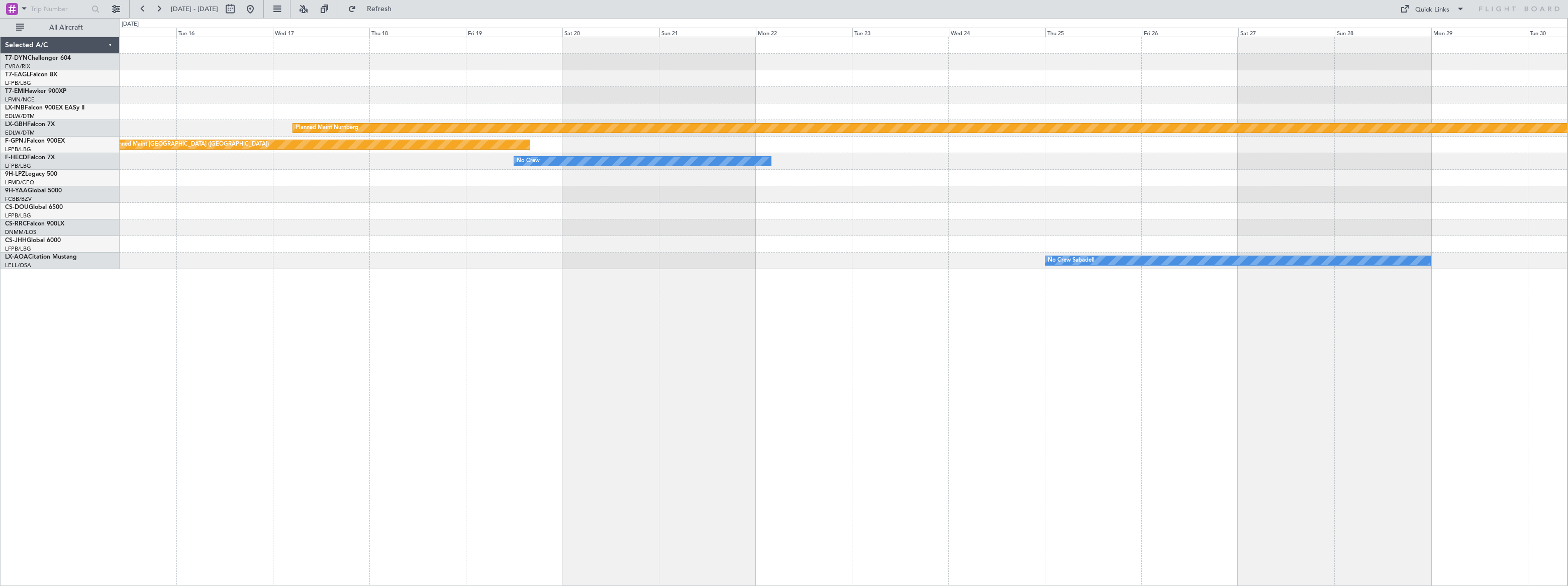
click at [1005, 209] on div "Grounded [US_STATE] ([GEOGRAPHIC_DATA]) Planned Maint Nurnberg Planned Maint [G…" at bounding box center [843, 153] width 1448 height 232
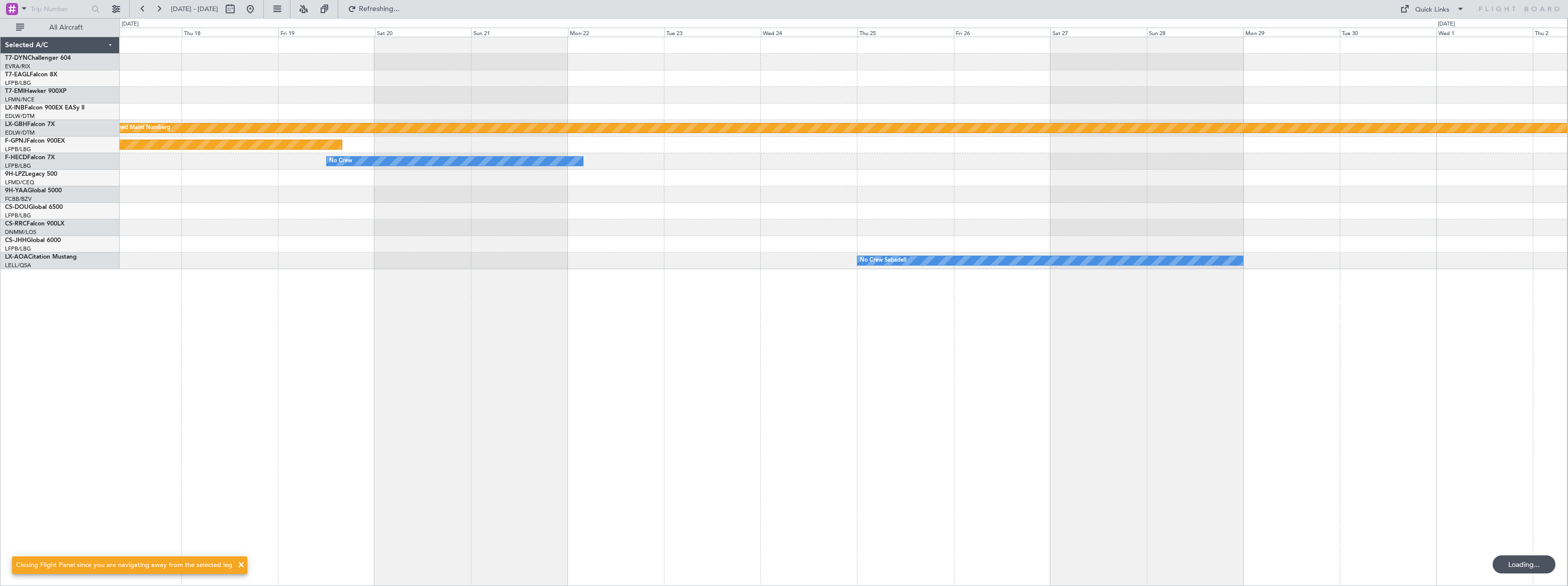
click at [388, 215] on div at bounding box center [843, 211] width 1448 height 17
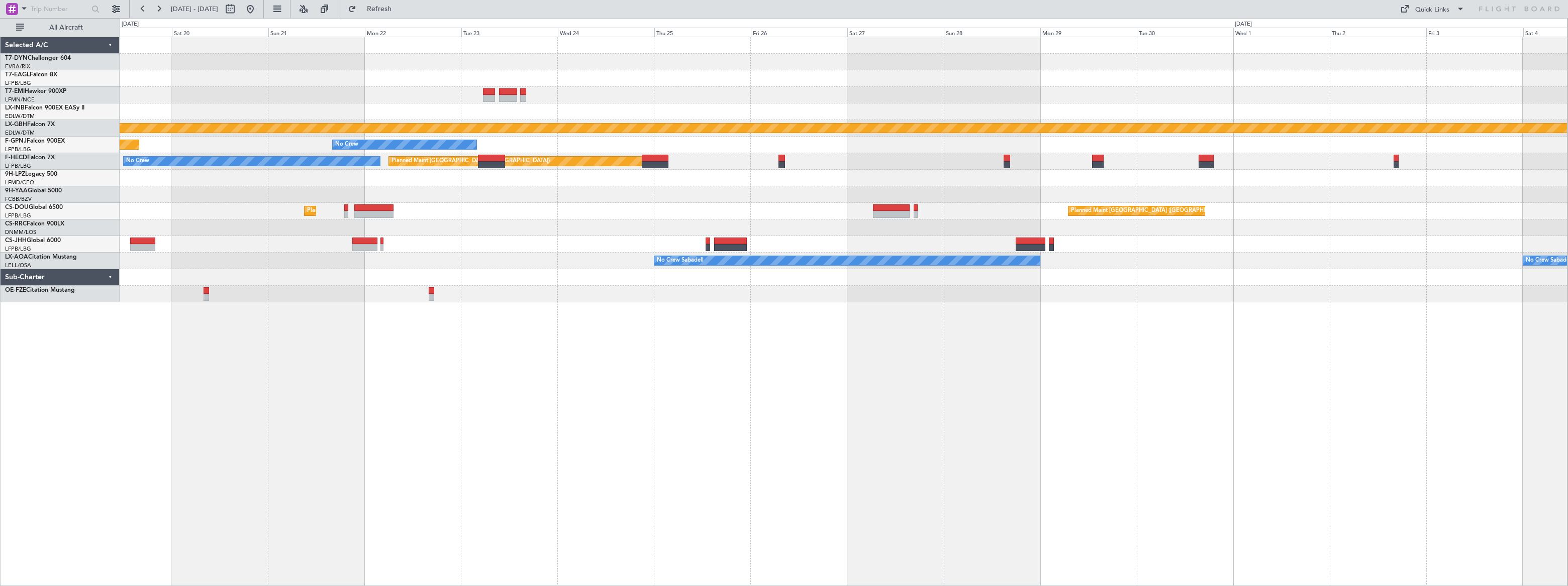
click at [598, 224] on div "Planned Maint Nurnberg Planned Maint [GEOGRAPHIC_DATA] ([GEOGRAPHIC_DATA]) No C…" at bounding box center [843, 169] width 1448 height 265
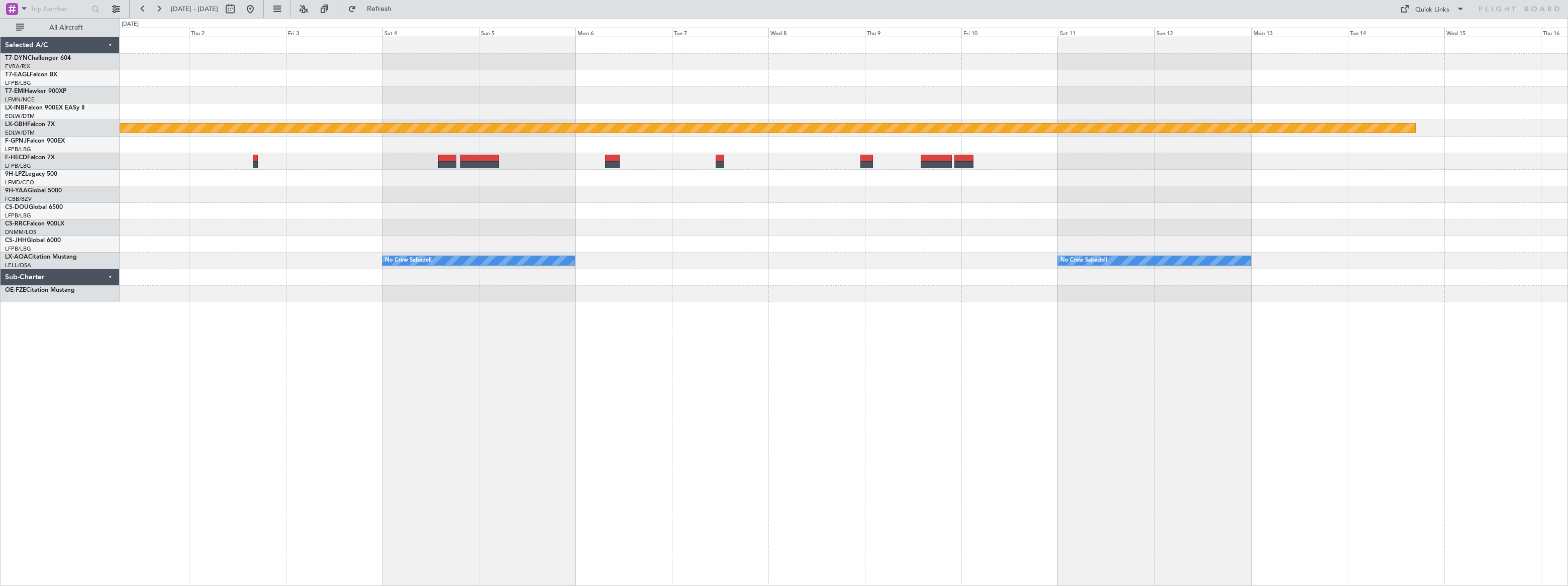
click at [551, 236] on div at bounding box center [843, 245] width 1448 height 17
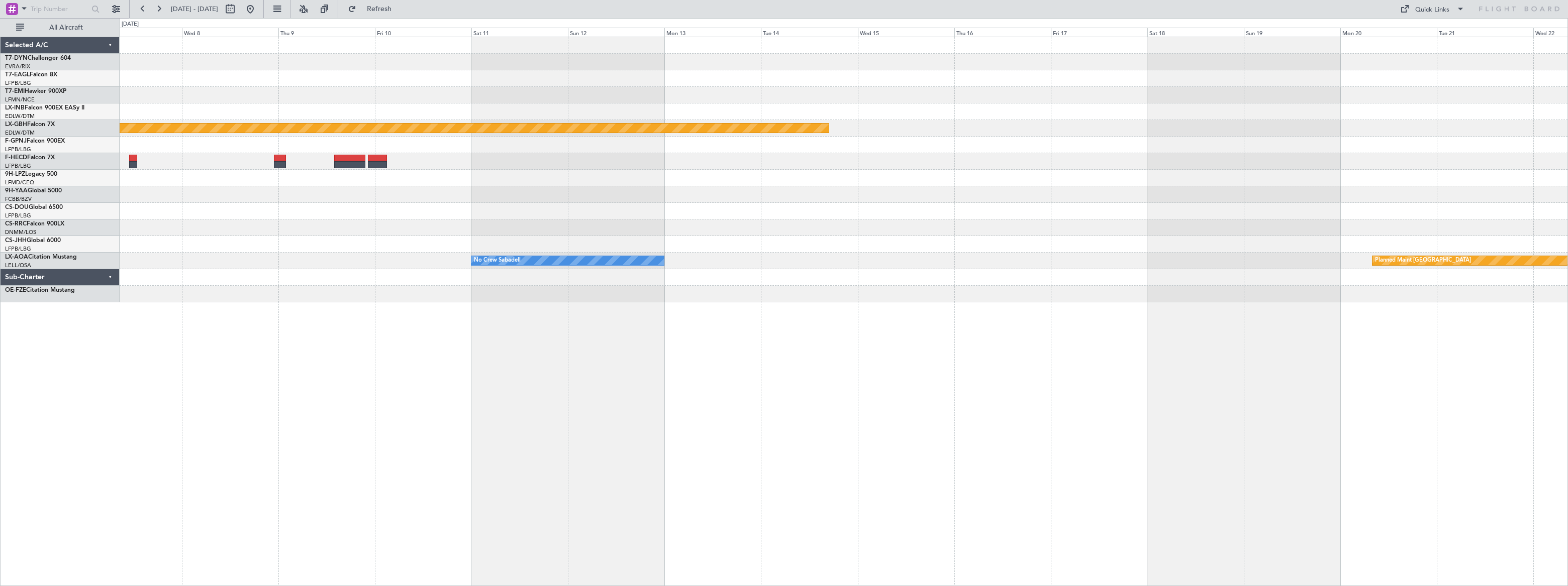
click at [516, 225] on div "Planned Maint Nurnberg No Crew Sabadell Planned Maint [GEOGRAPHIC_DATA] No Crew…" at bounding box center [843, 169] width 1448 height 265
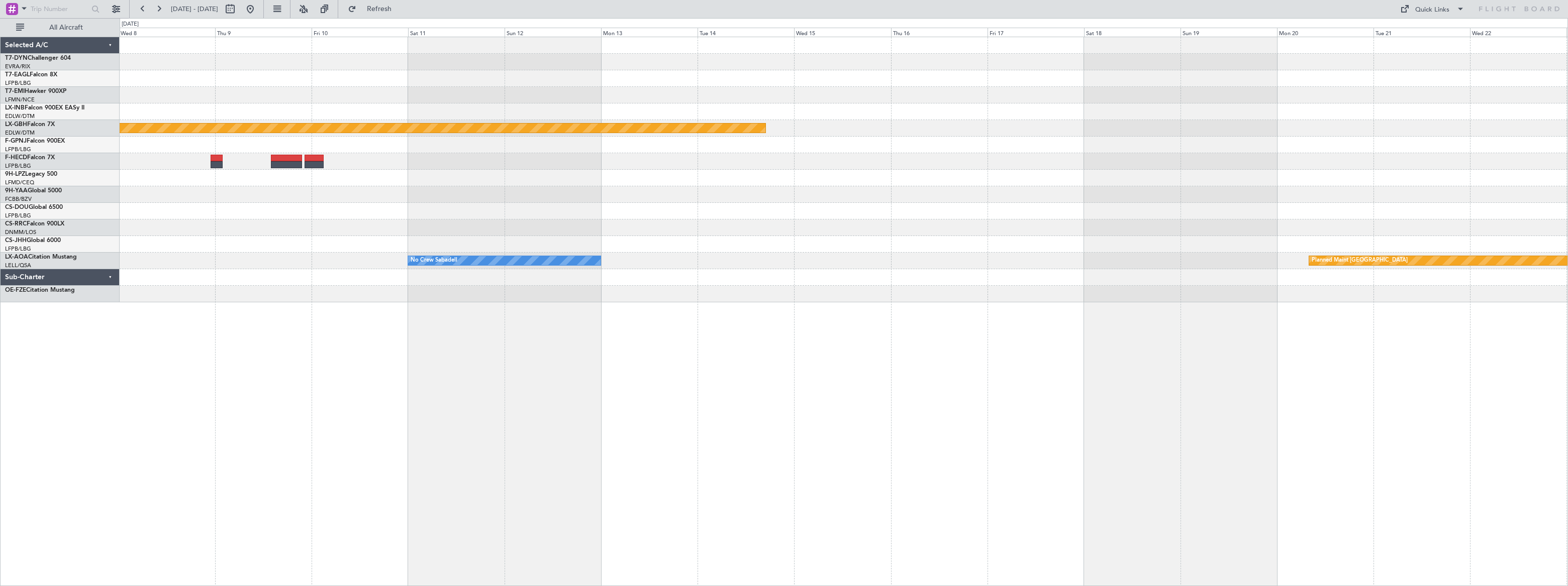
click at [473, 235] on div "Planned Maint Nurnberg No Crew Sabadell Planned Maint [GEOGRAPHIC_DATA] No Crew…" at bounding box center [843, 169] width 1448 height 265
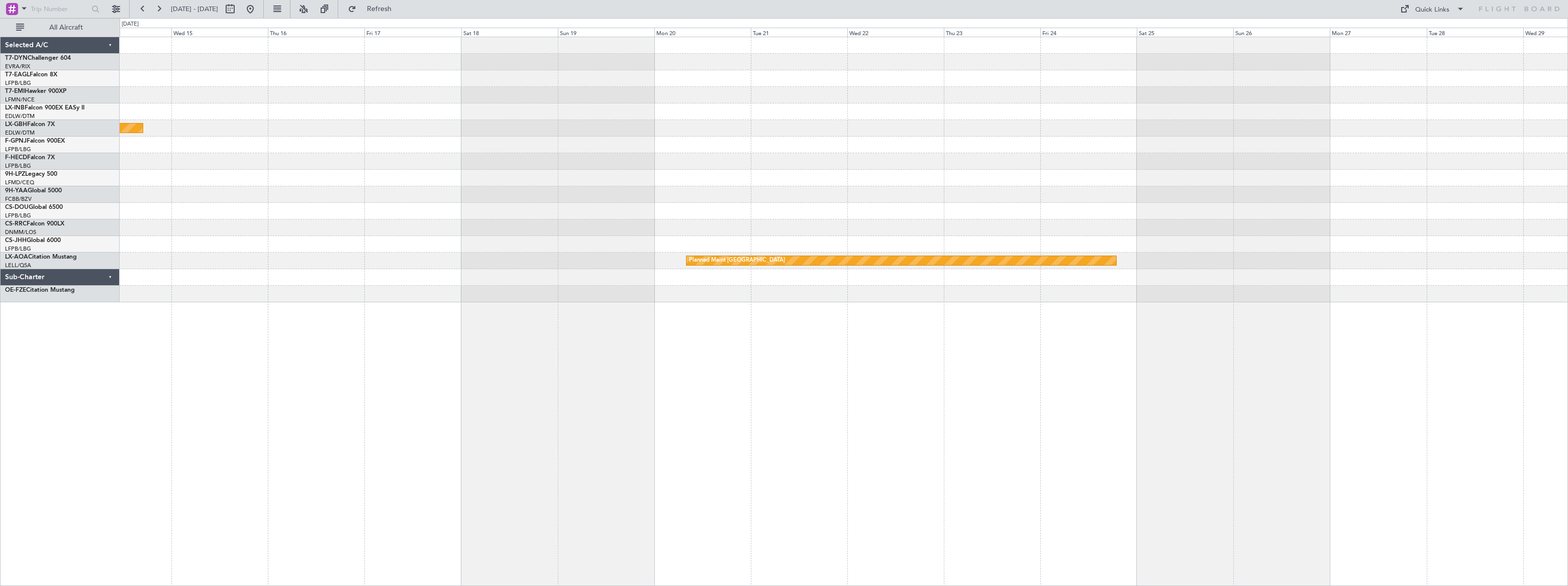
click at [412, 209] on div at bounding box center [843, 211] width 1448 height 17
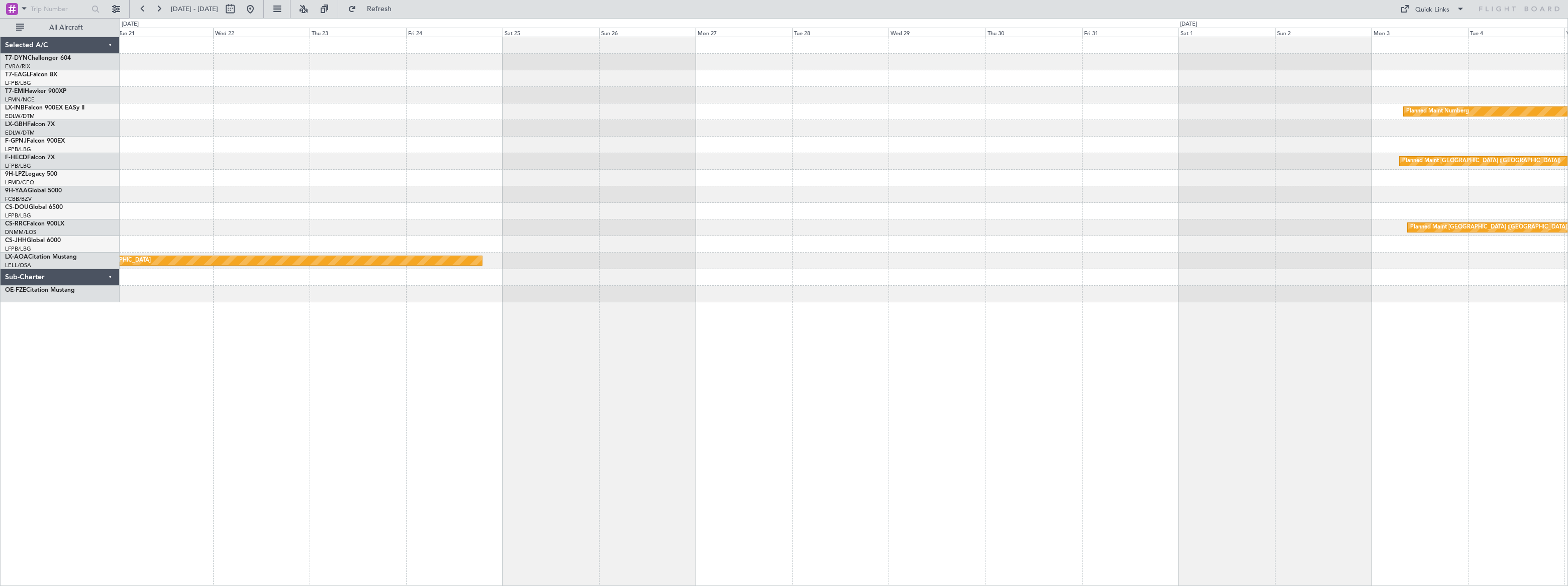
click at [332, 211] on div "Planned Maint Nurnberg Planned Maint Paris (Le Bourget) Planned Maint Paris (Le…" at bounding box center [843, 169] width 1448 height 265
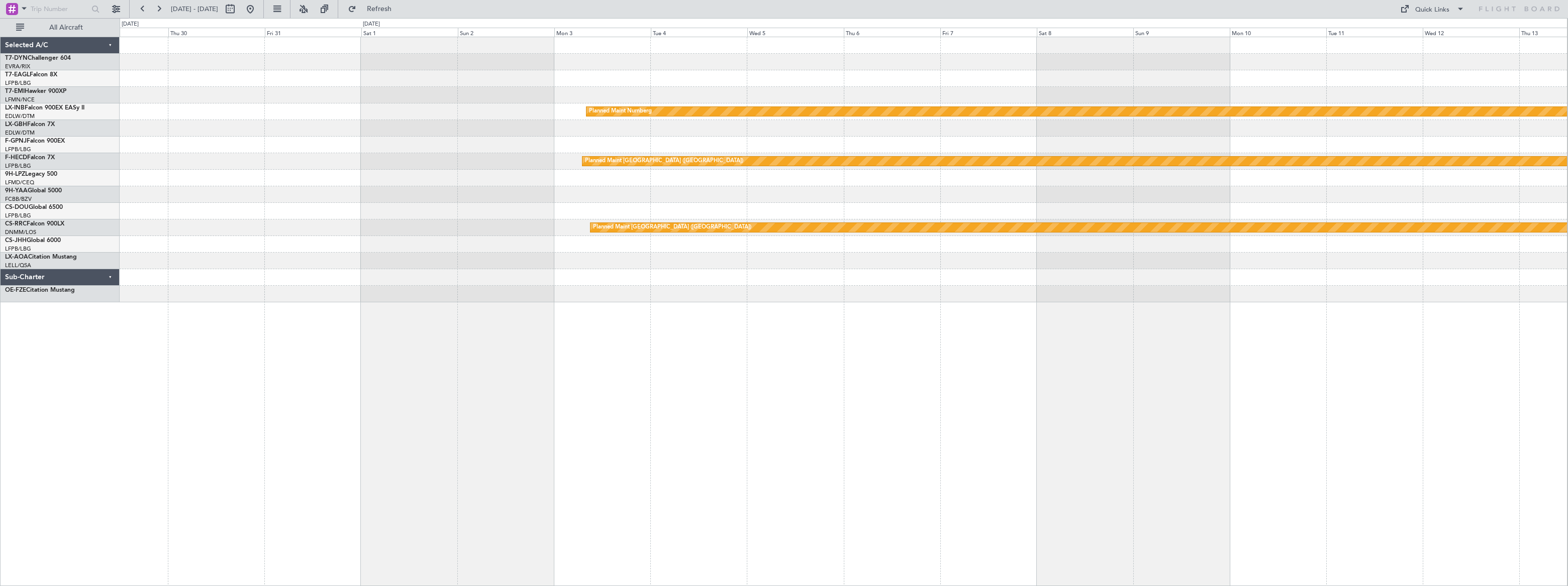
click at [262, 227] on div "Planned Maint [GEOGRAPHIC_DATA] ([GEOGRAPHIC_DATA])" at bounding box center [843, 228] width 1448 height 17
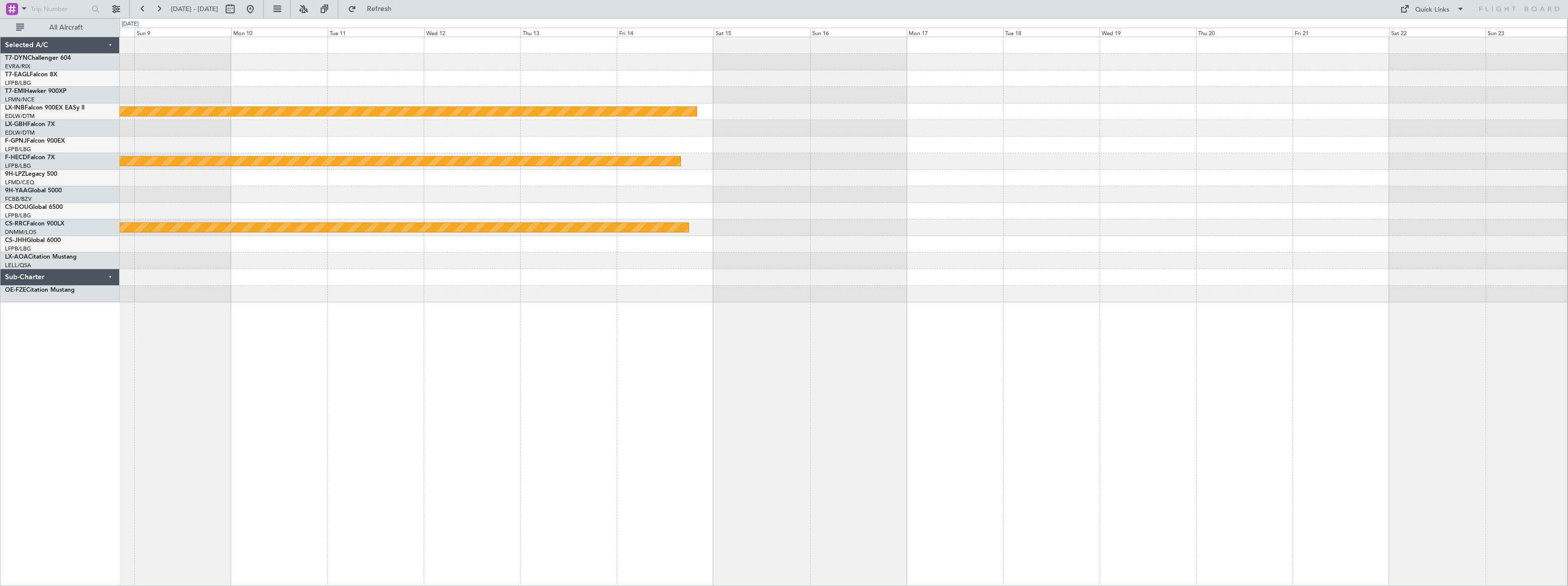
click at [360, 256] on div "Planned Maint Nurnberg Planned Maint Paris (Le Bourget) Planned Maint Paris (Le…" at bounding box center [843, 169] width 1448 height 265
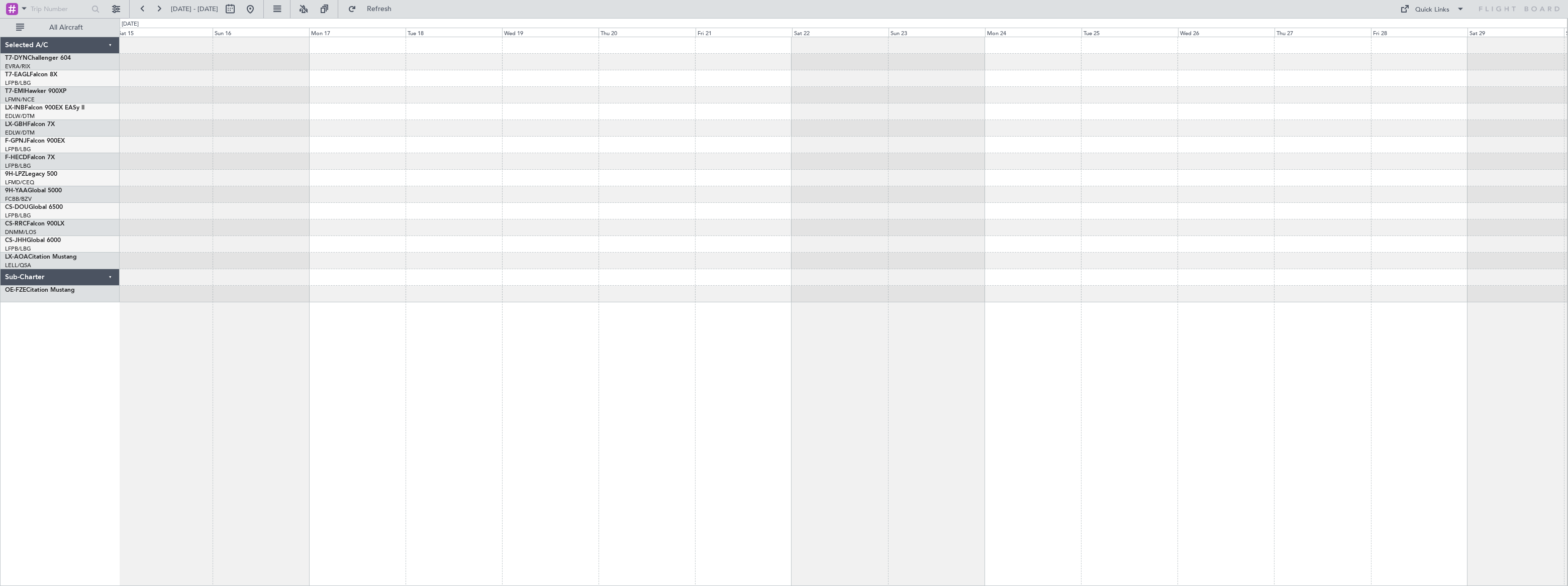
click at [427, 235] on div "Planned Maint Nurnberg Planned Maint Paris (Le Bourget) Planned Maint Paris (Le…" at bounding box center [843, 169] width 1448 height 265
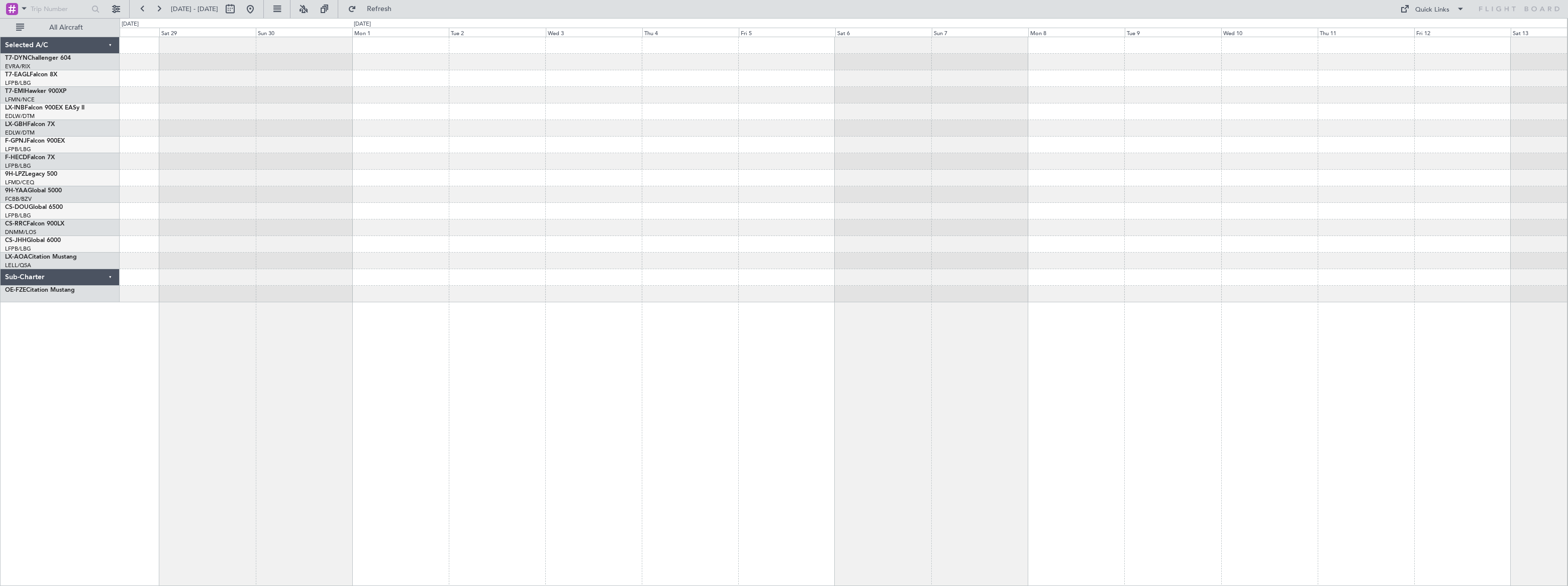
click at [472, 259] on div at bounding box center [843, 169] width 1448 height 265
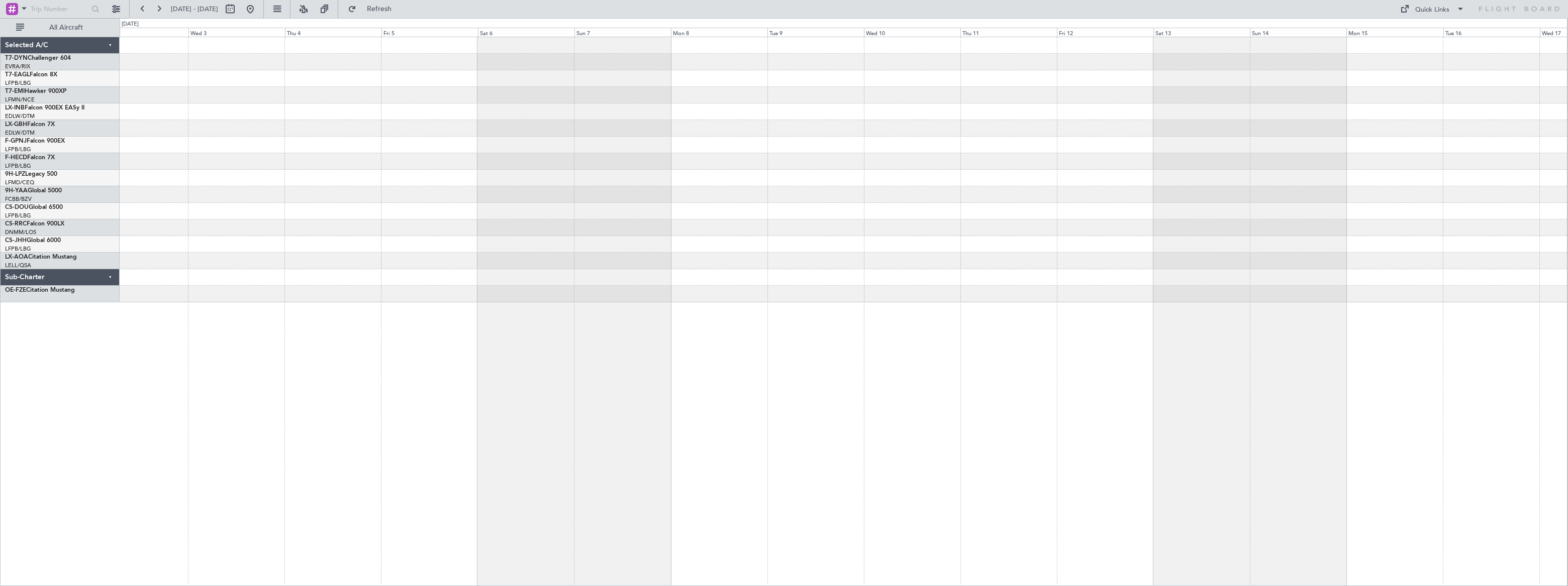
click at [580, 246] on div at bounding box center [843, 169] width 1448 height 265
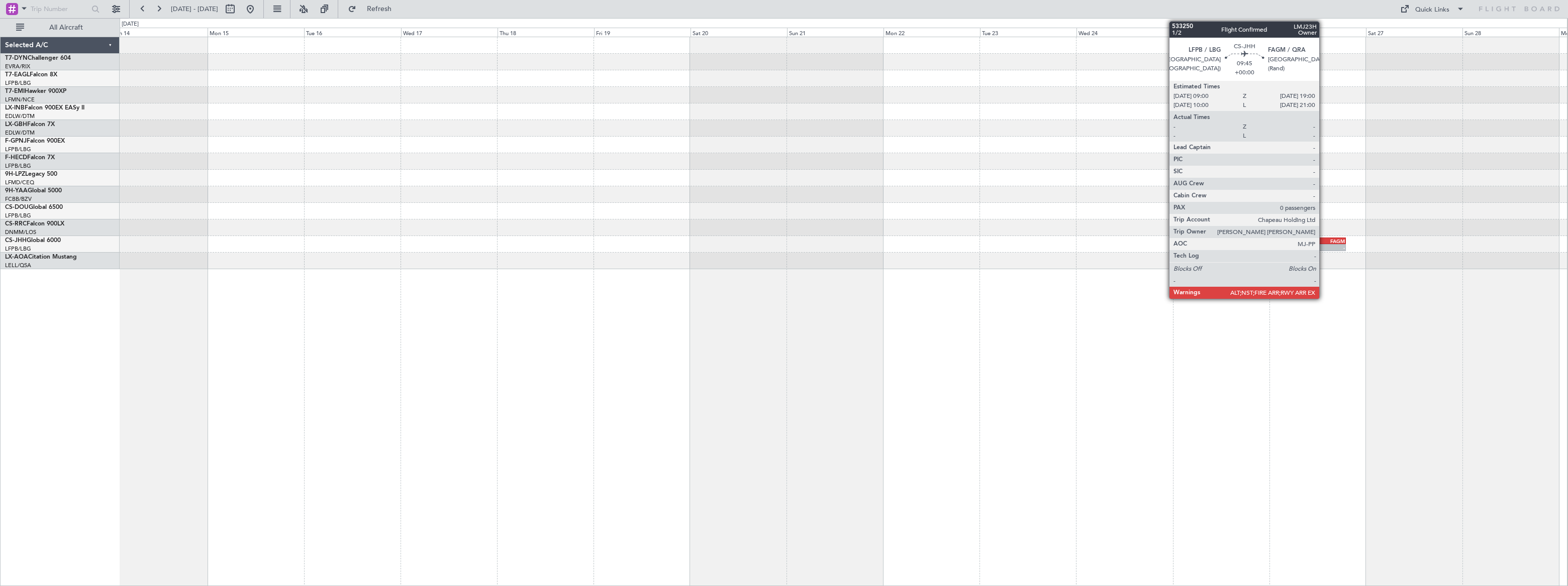
click at [1324, 241] on div "LFPB" at bounding box center [1316, 240] width 19 height 6
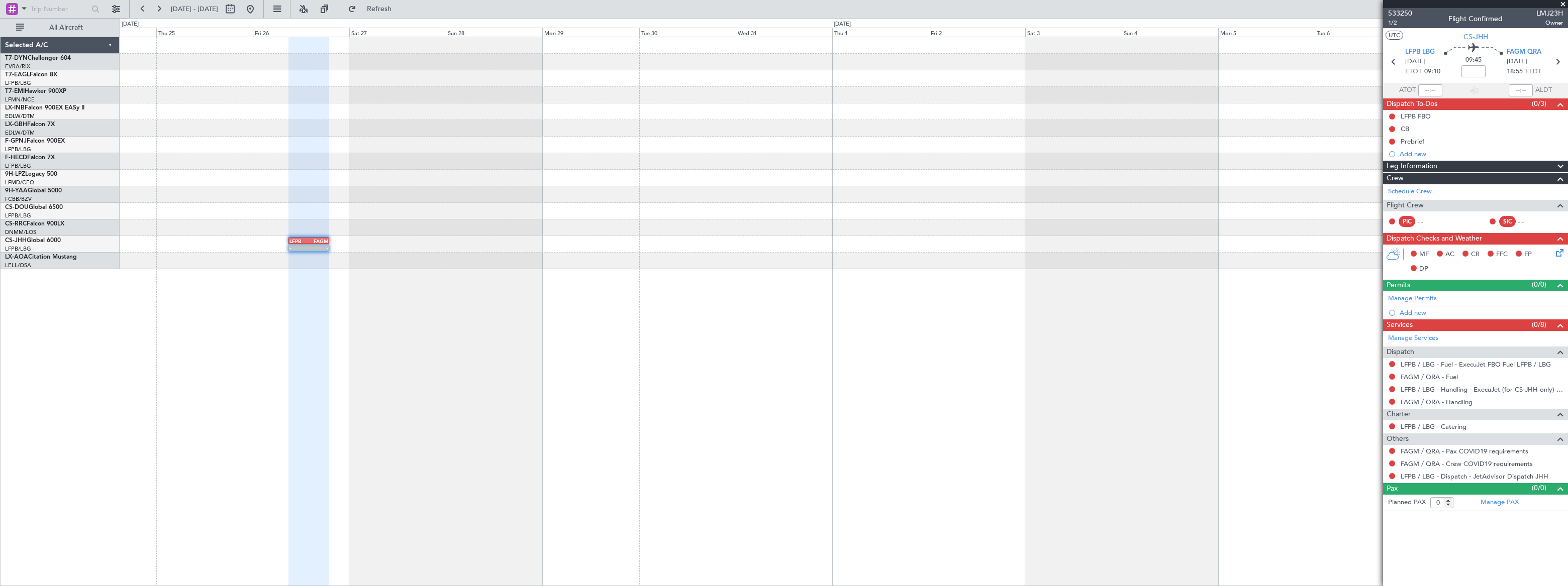
click at [270, 219] on div "- - LFPB 09:00 Z FAGM 19:00 Z" at bounding box center [843, 153] width 1448 height 232
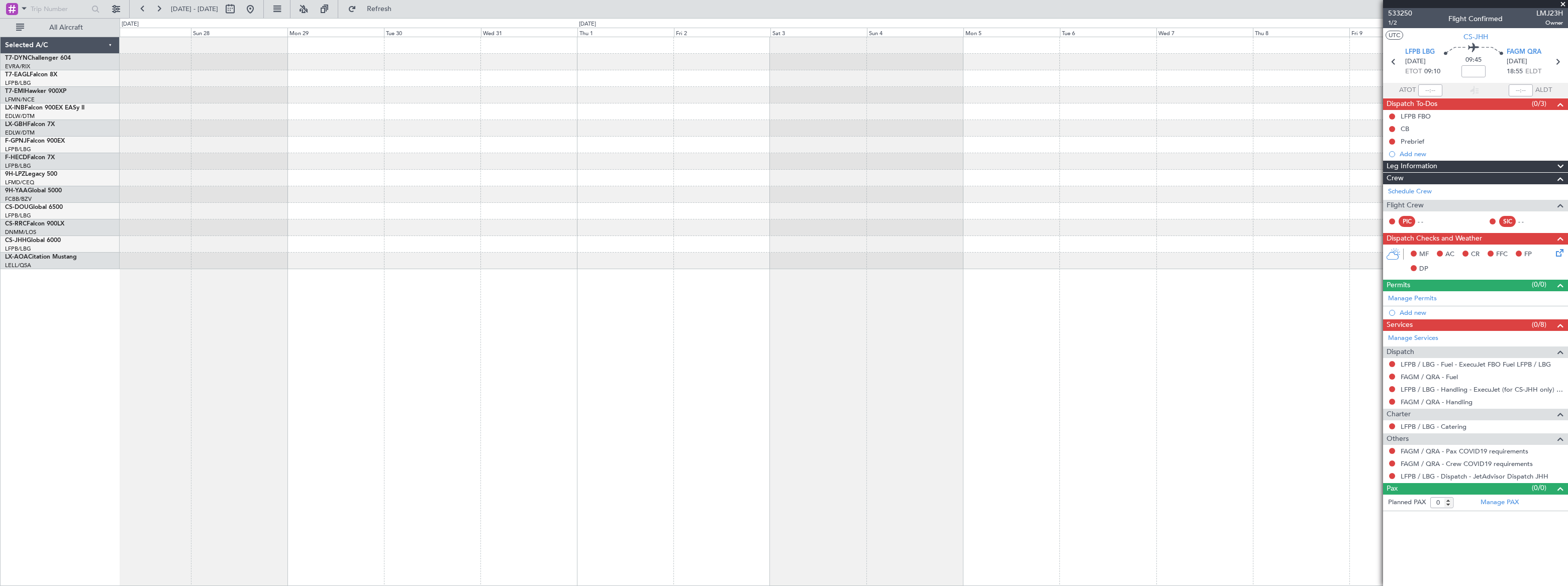
click at [412, 234] on div at bounding box center [843, 228] width 1448 height 17
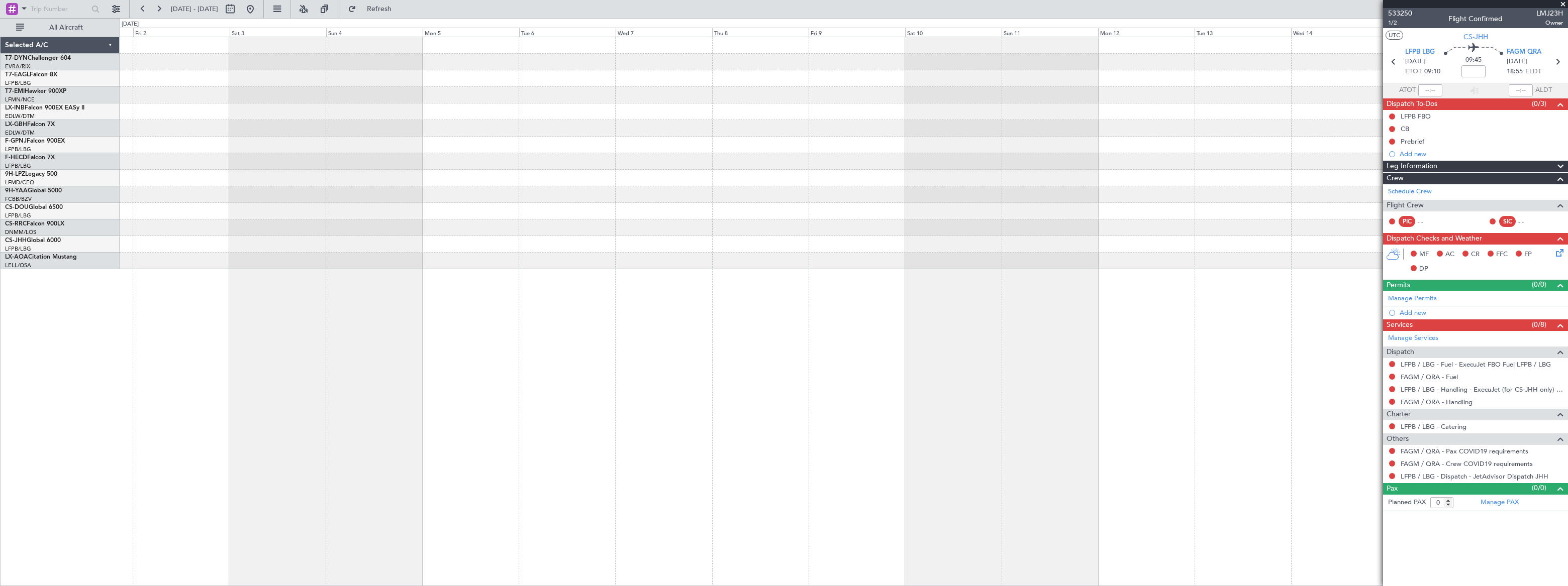
click at [259, 239] on div at bounding box center [843, 245] width 1448 height 17
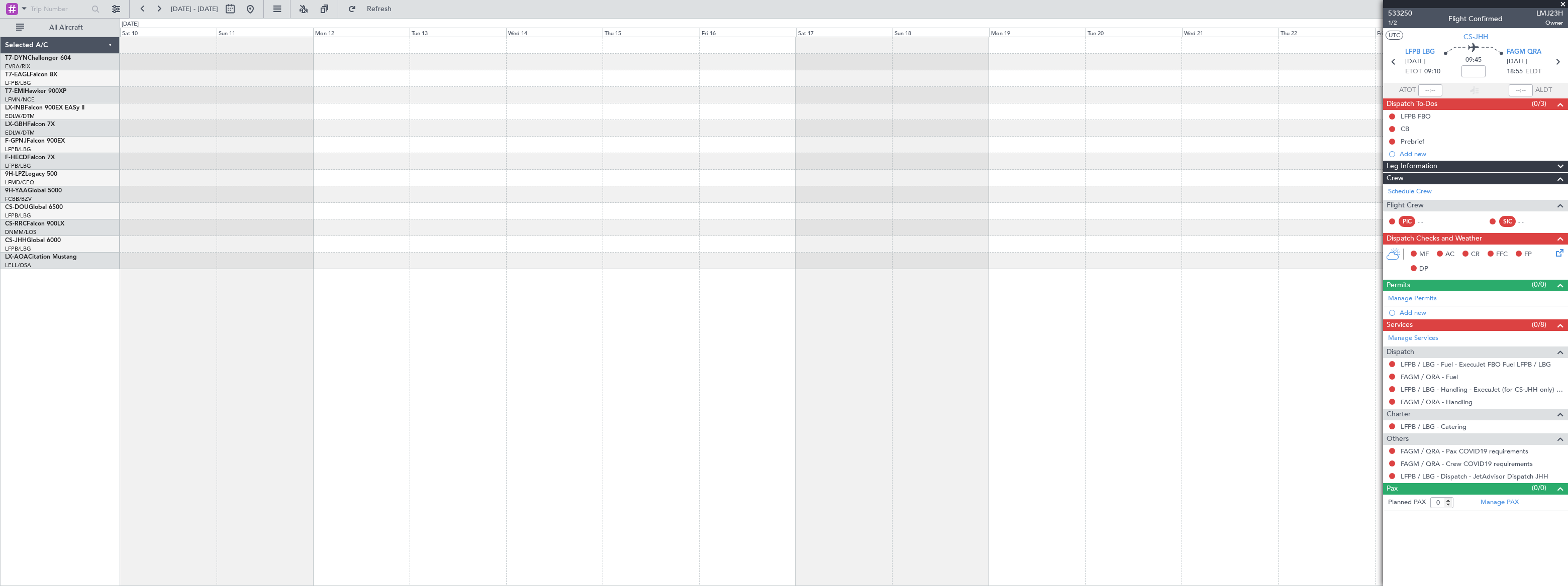
click at [463, 249] on div at bounding box center [843, 312] width 1448 height 550
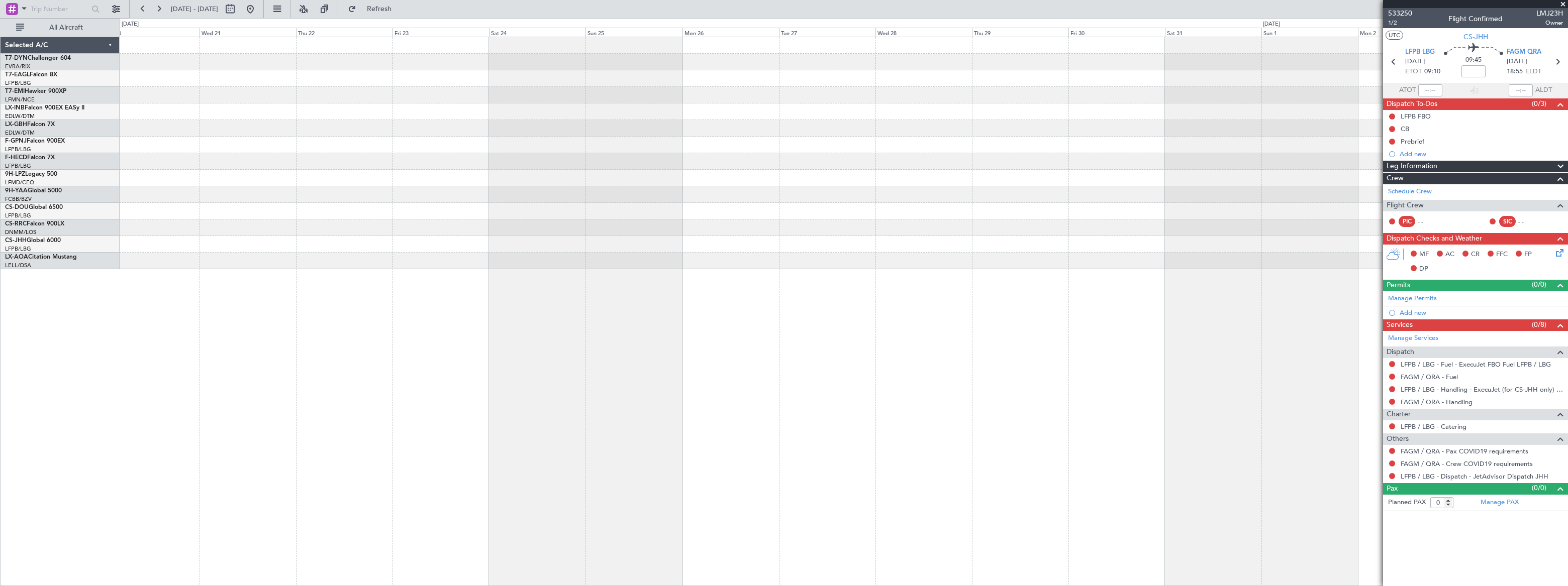
click at [355, 229] on div at bounding box center [843, 228] width 1448 height 17
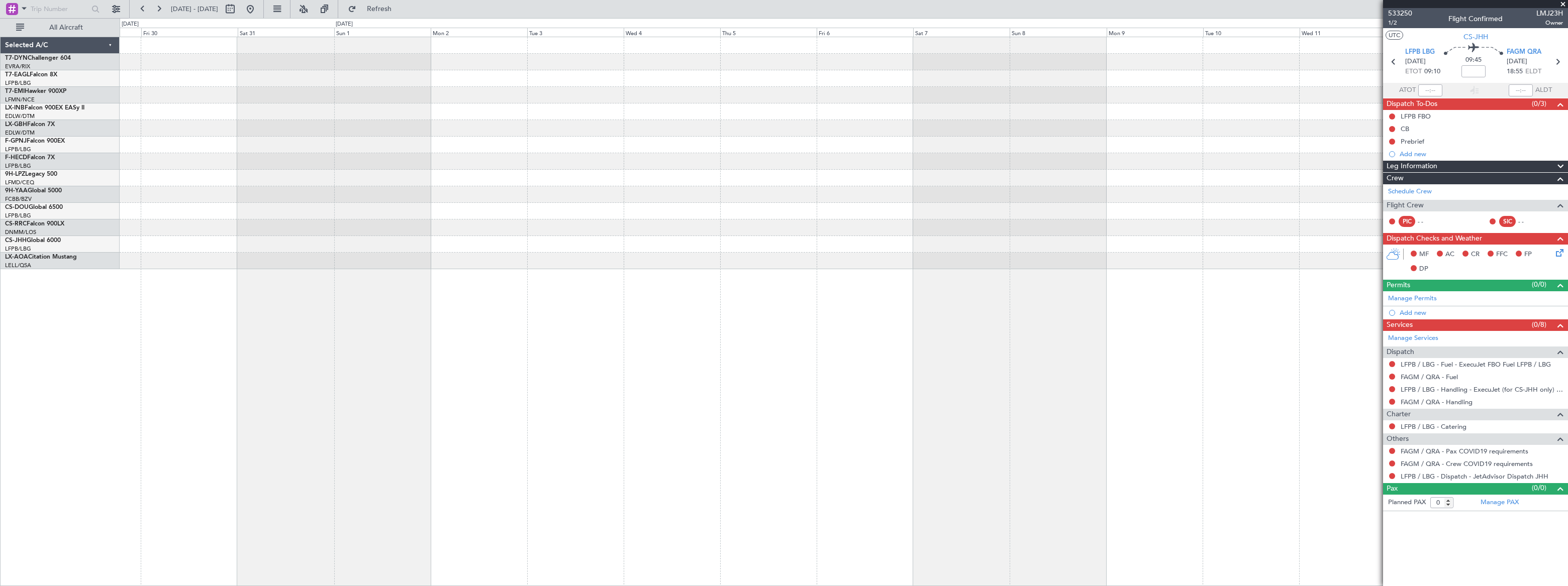
click at [424, 229] on div at bounding box center [843, 228] width 1448 height 17
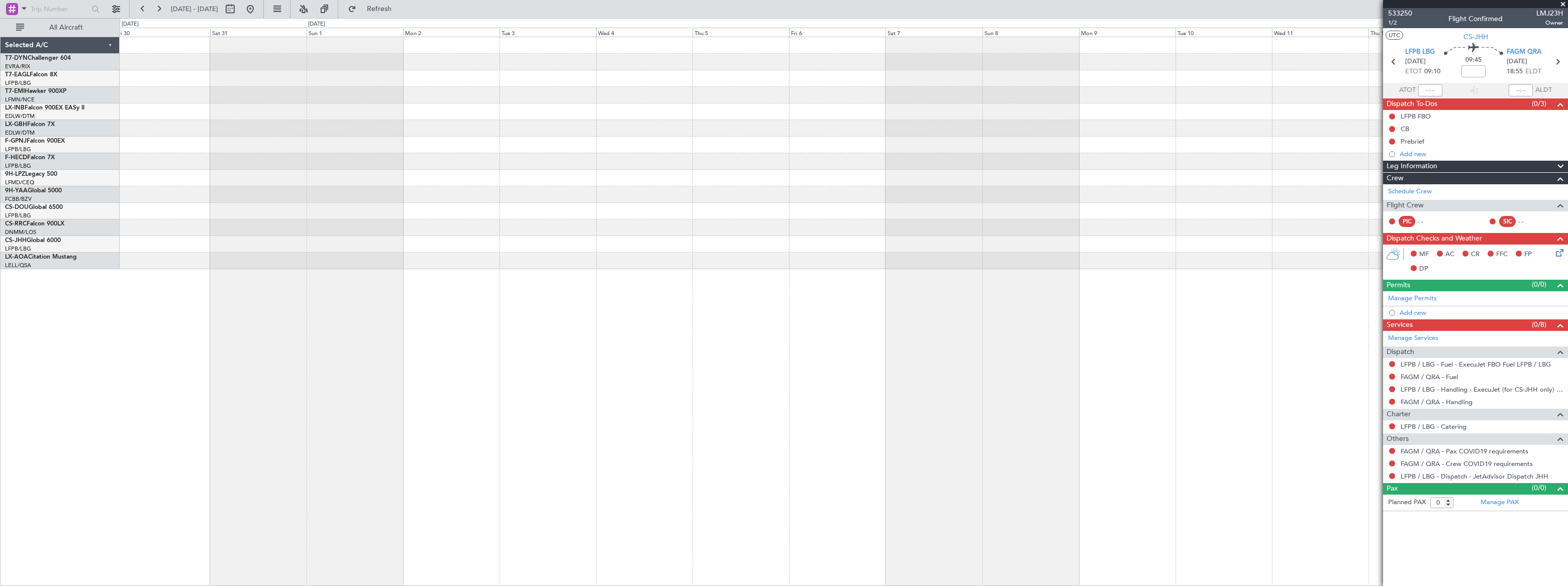
click at [367, 241] on div at bounding box center [843, 153] width 1448 height 232
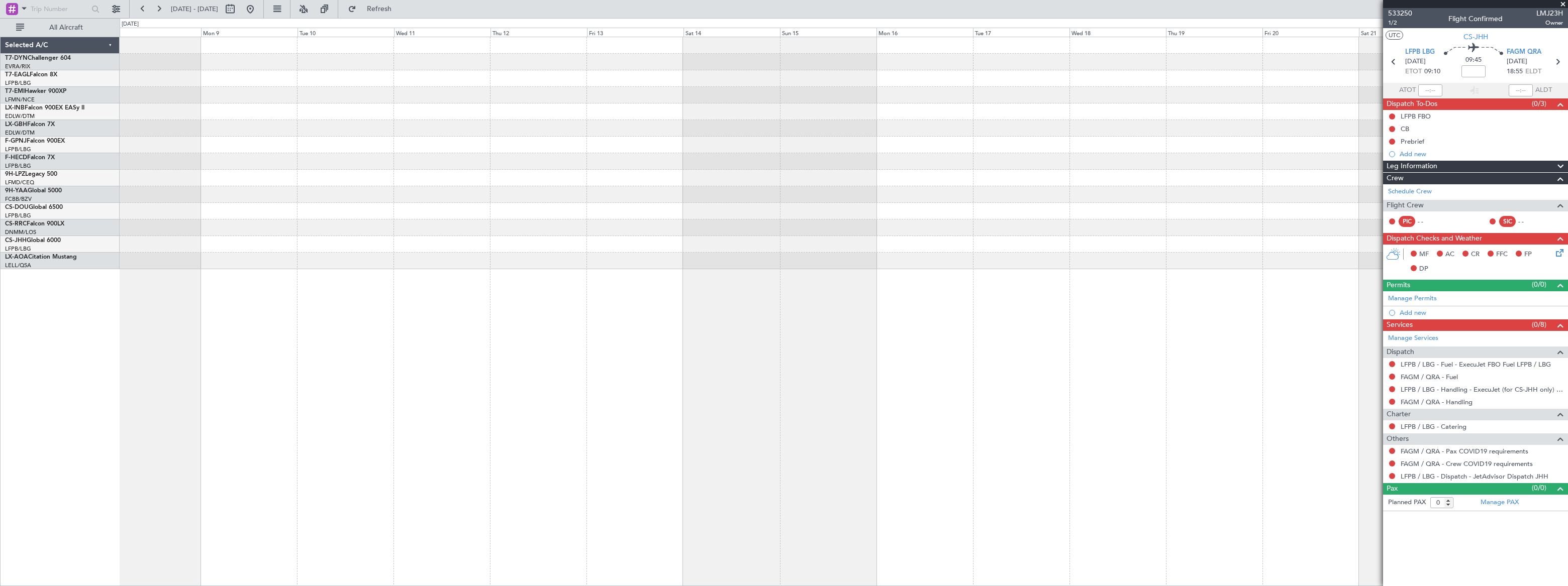
click at [391, 217] on div at bounding box center [843, 153] width 1448 height 232
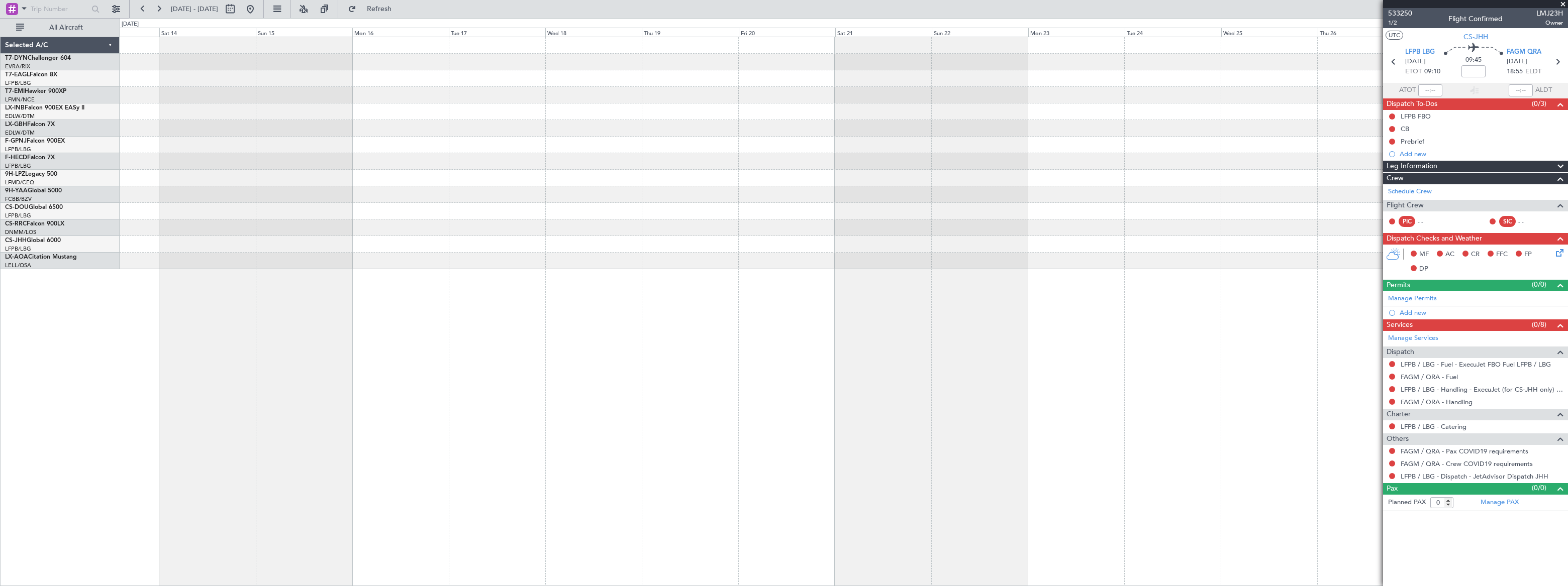
click at [377, 209] on div at bounding box center [843, 153] width 1448 height 232
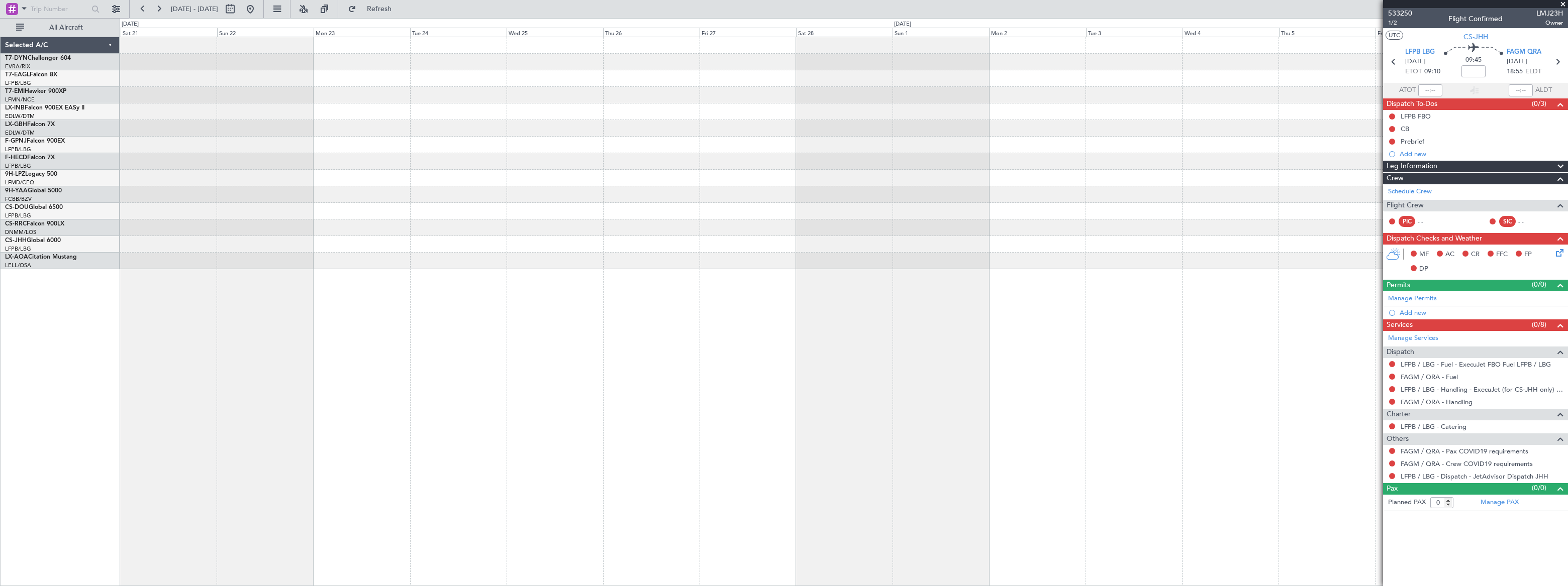
click at [472, 208] on div at bounding box center [843, 211] width 1448 height 17
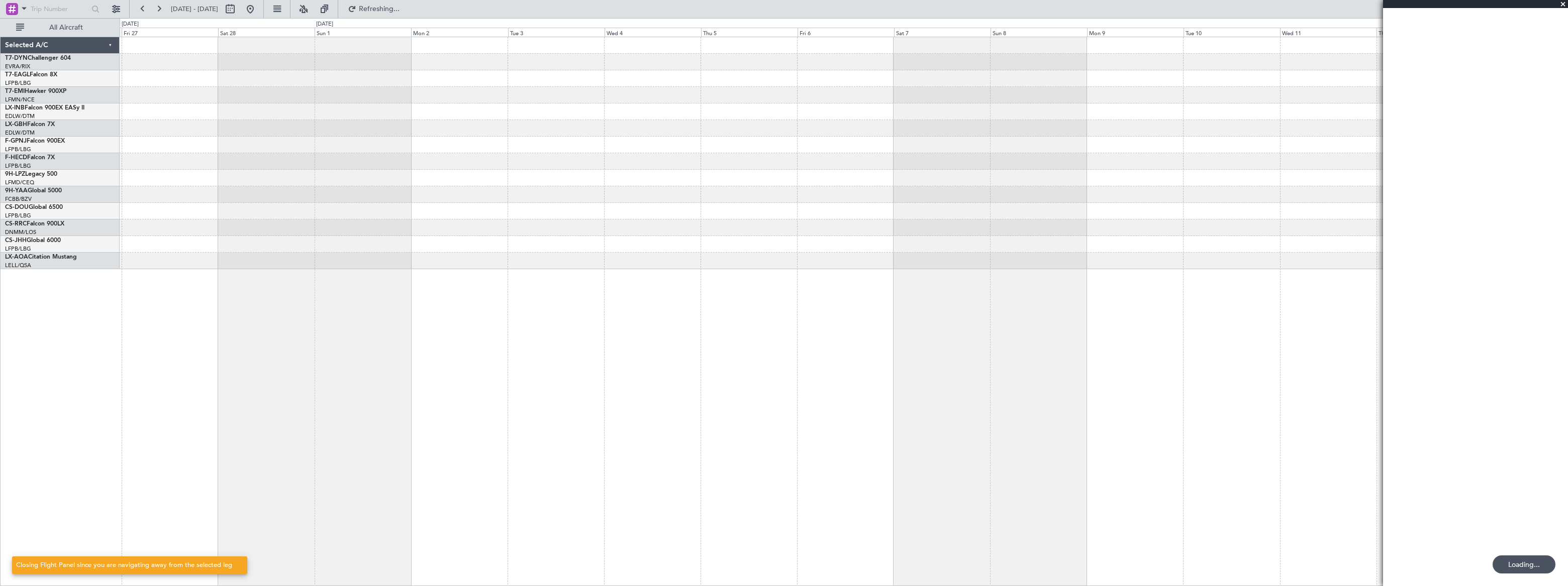
click at [71, 200] on div "Selected A/C T7-DYN Challenger 604 EVRA/RIX Riga (Riga Intl) T7-EAGL Falcon 8X …" at bounding box center [784, 303] width 1568 height 568
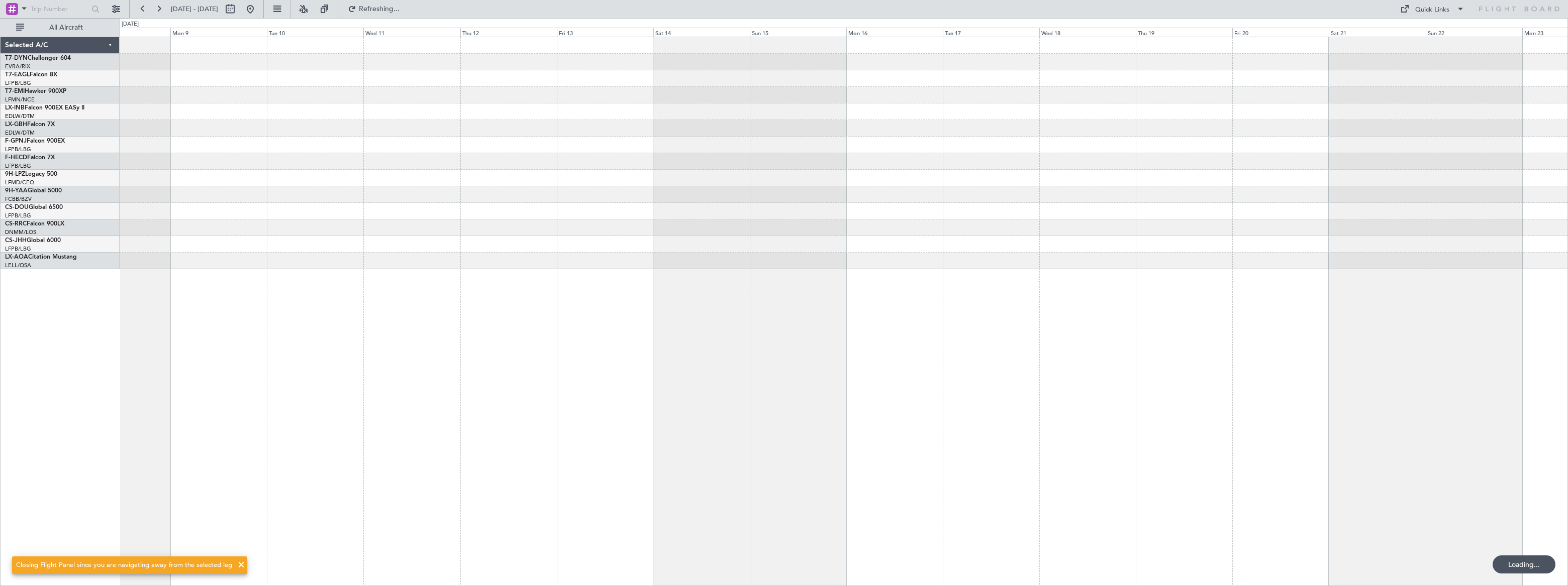
click at [215, 154] on div at bounding box center [843, 153] width 1448 height 232
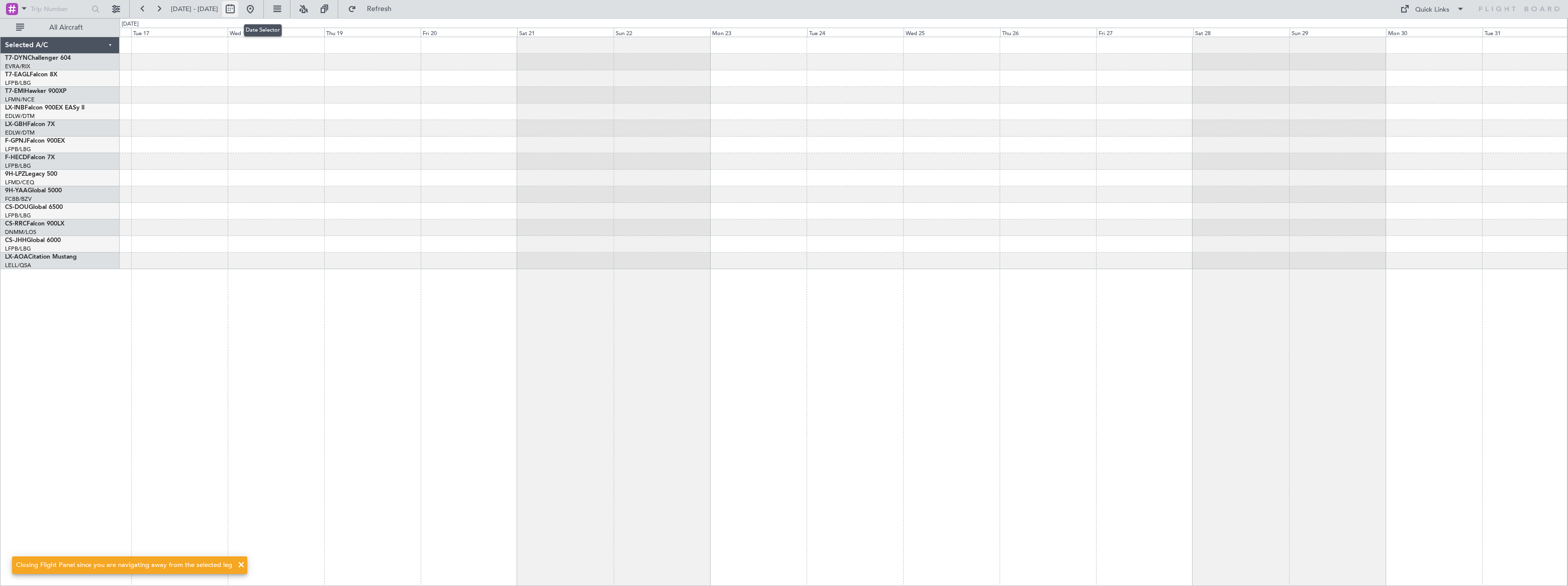
click at [238, 6] on button at bounding box center [230, 8] width 16 height 16
select select "3"
select select "2026"
click at [231, 30] on select "Jan Feb Mar Apr May Jun Jul Aug Sep Oct Nov Dec" at bounding box center [234, 29] width 59 height 12
select select "10"
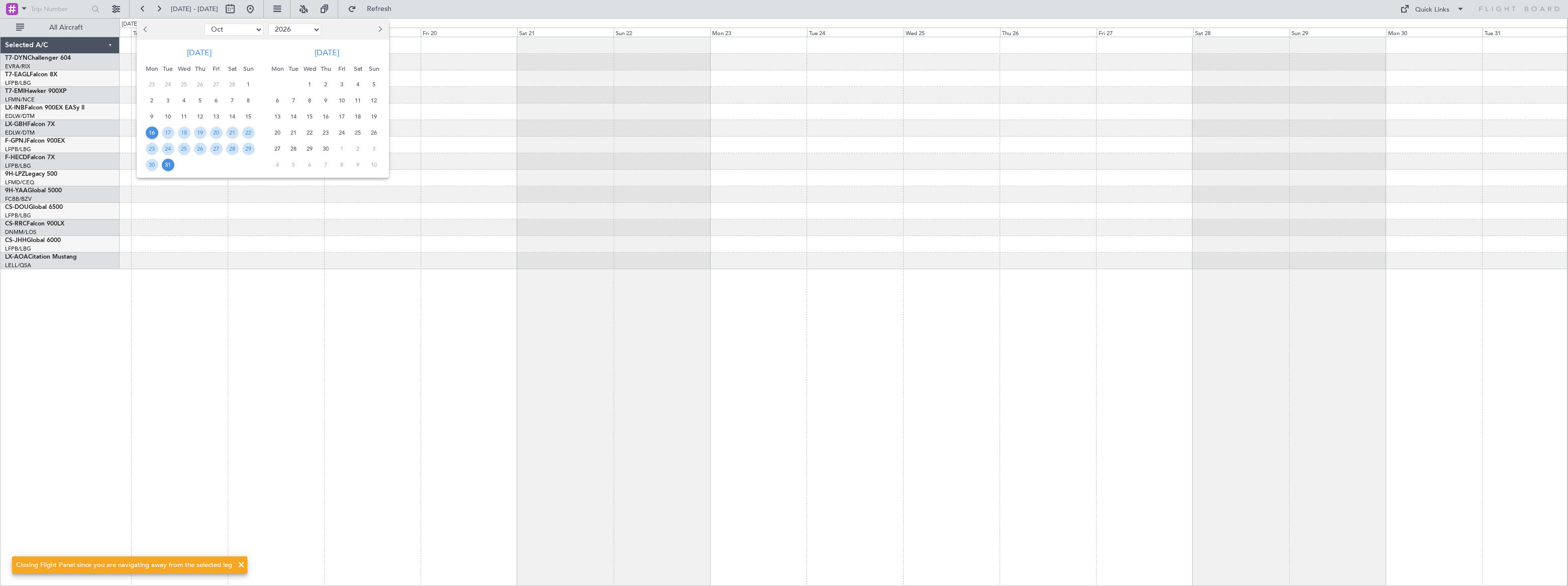
click at [204, 24] on select "Jan Feb Mar Apr May Jun Jul Aug Sep Oct Nov Dec" at bounding box center [234, 29] width 59 height 12
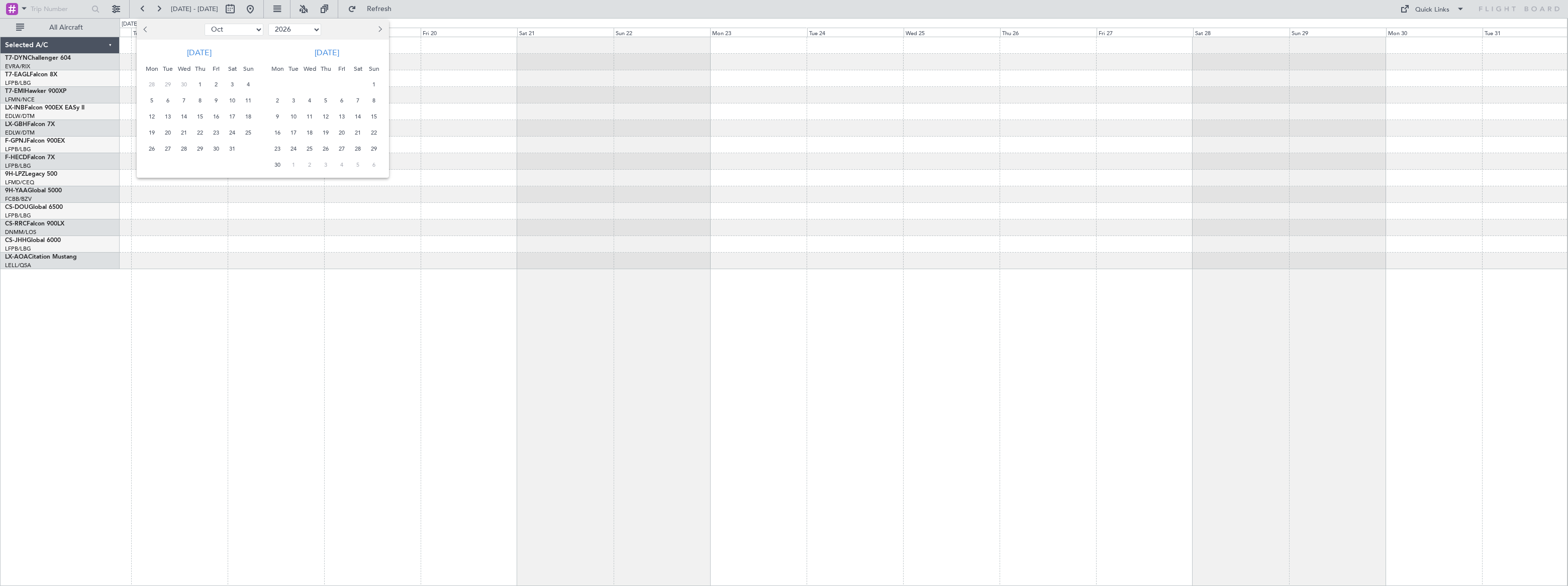
click at [150, 130] on span "19" at bounding box center [151, 133] width 13 height 13
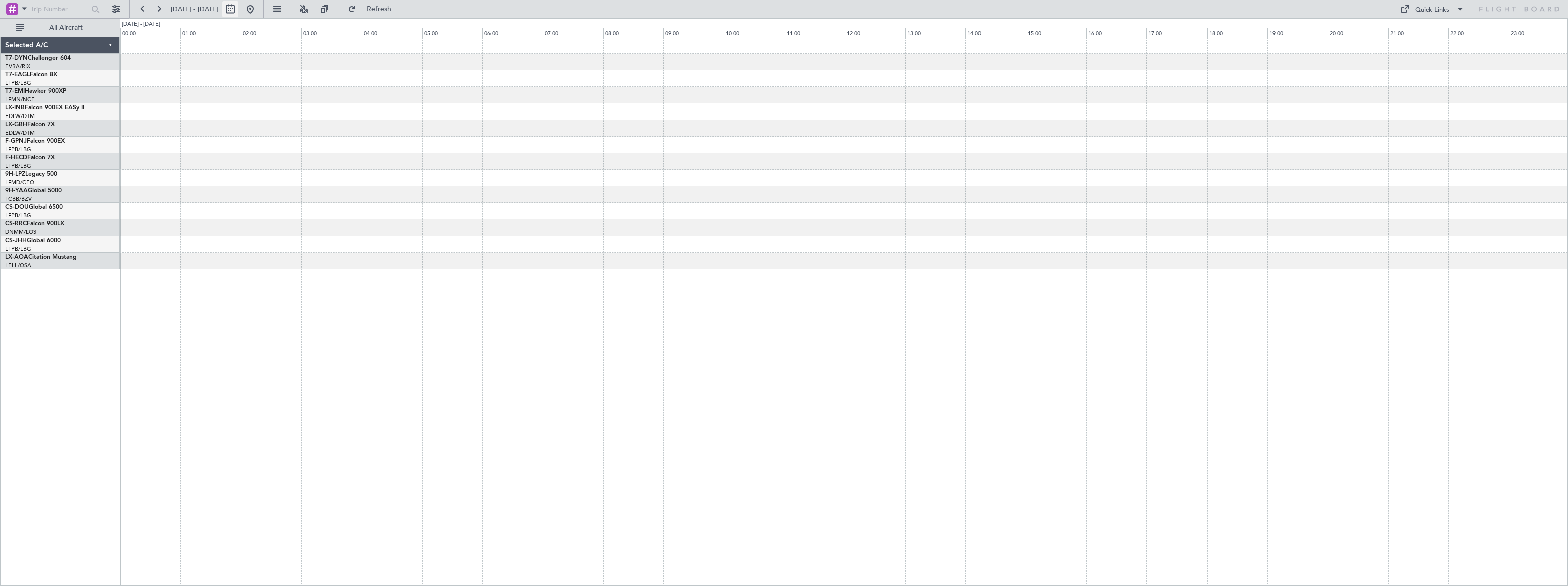
click at [238, 8] on button at bounding box center [230, 8] width 16 height 16
select select "10"
select select "2026"
click at [230, 113] on span "17" at bounding box center [230, 116] width 13 height 13
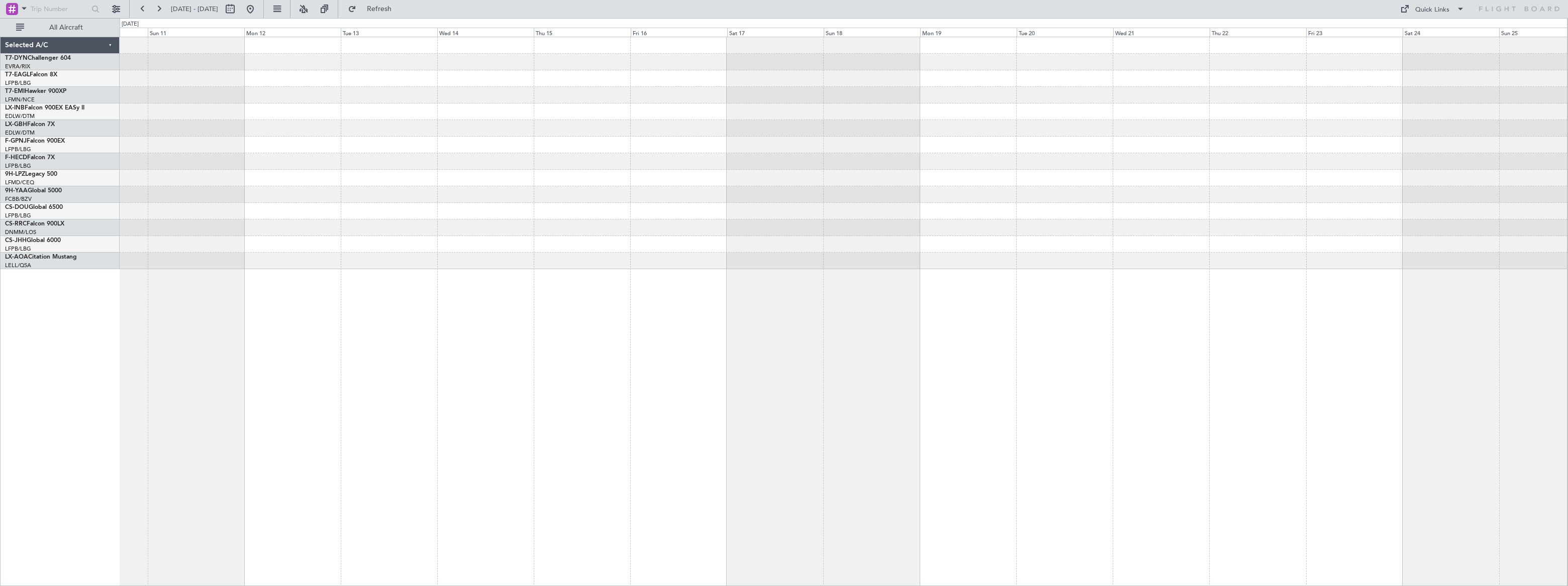
click at [903, 205] on div at bounding box center [843, 153] width 1448 height 232
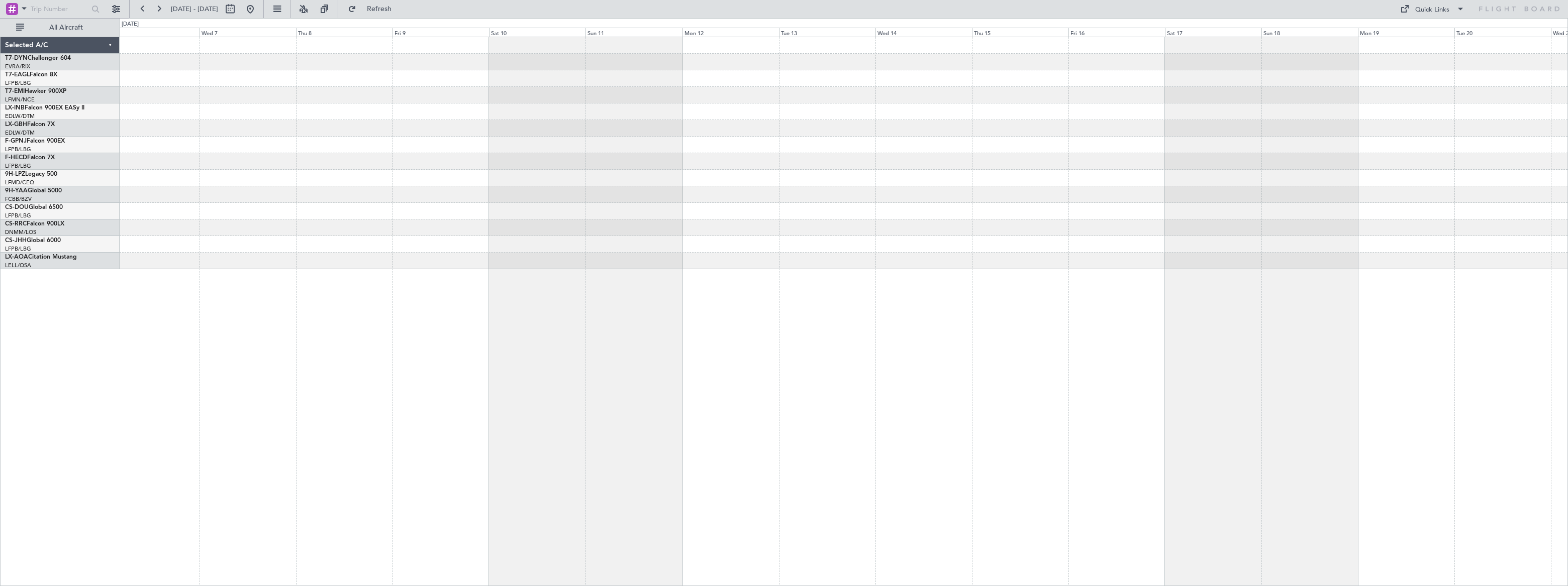
click at [1123, 169] on div at bounding box center [843, 153] width 1448 height 232
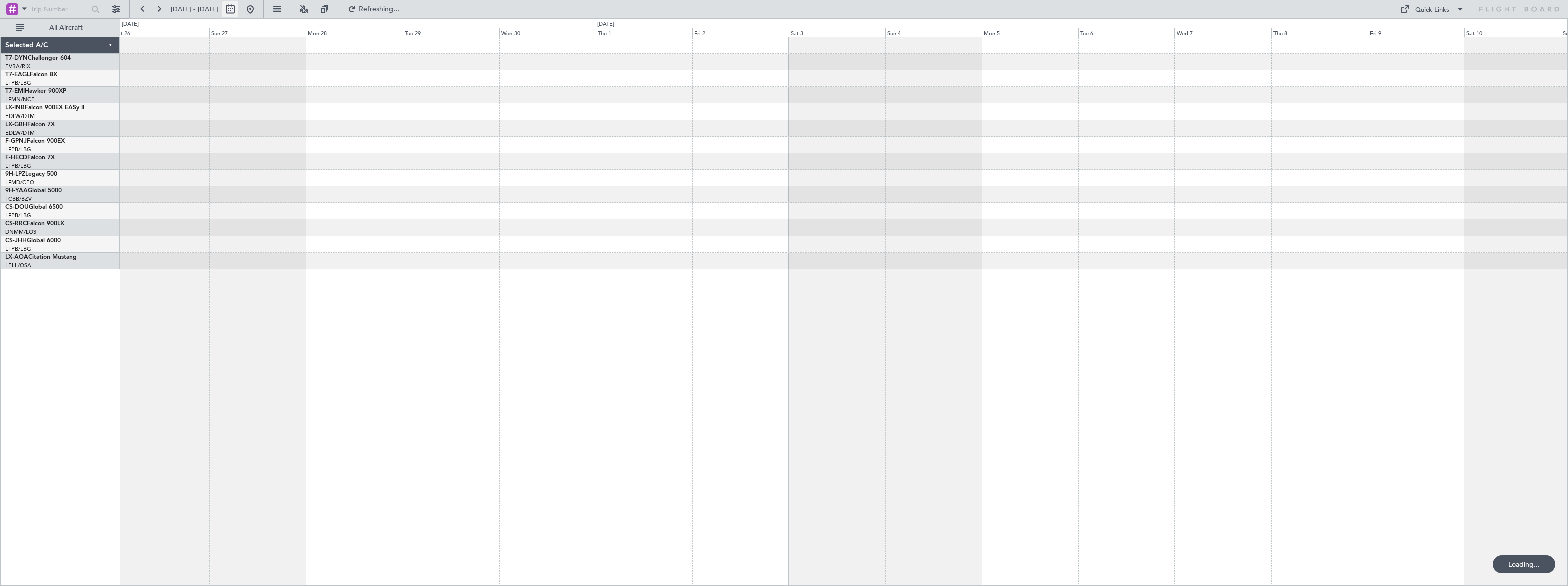
click at [238, 10] on button at bounding box center [230, 8] width 16 height 16
select select "9"
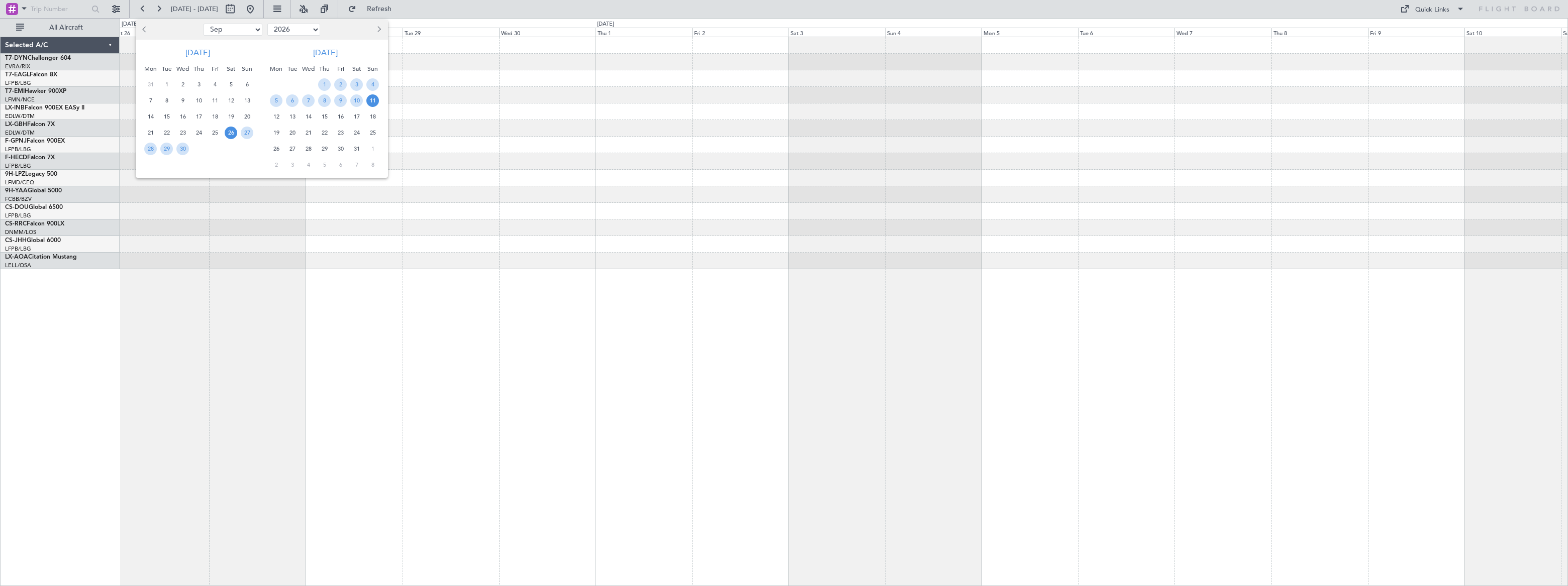
click at [309, 29] on select "2016 2017 2018 2019 2020 2021 2022 2023 2024 2025 2026 2027 2028 2029 2030 2031…" at bounding box center [294, 29] width 53 height 12
select select "2025"
click at [268, 24] on select "2016 2017 2018 2019 2020 2021 2022 2023 2024 2025 2026 2027 2028 2029 2030 2031…" at bounding box center [294, 29] width 53 height 12
click at [230, 29] on select "Jan Feb Mar Apr May Jun Jul Aug Sep Oct Nov Dec" at bounding box center [233, 29] width 59 height 12
select select "10"
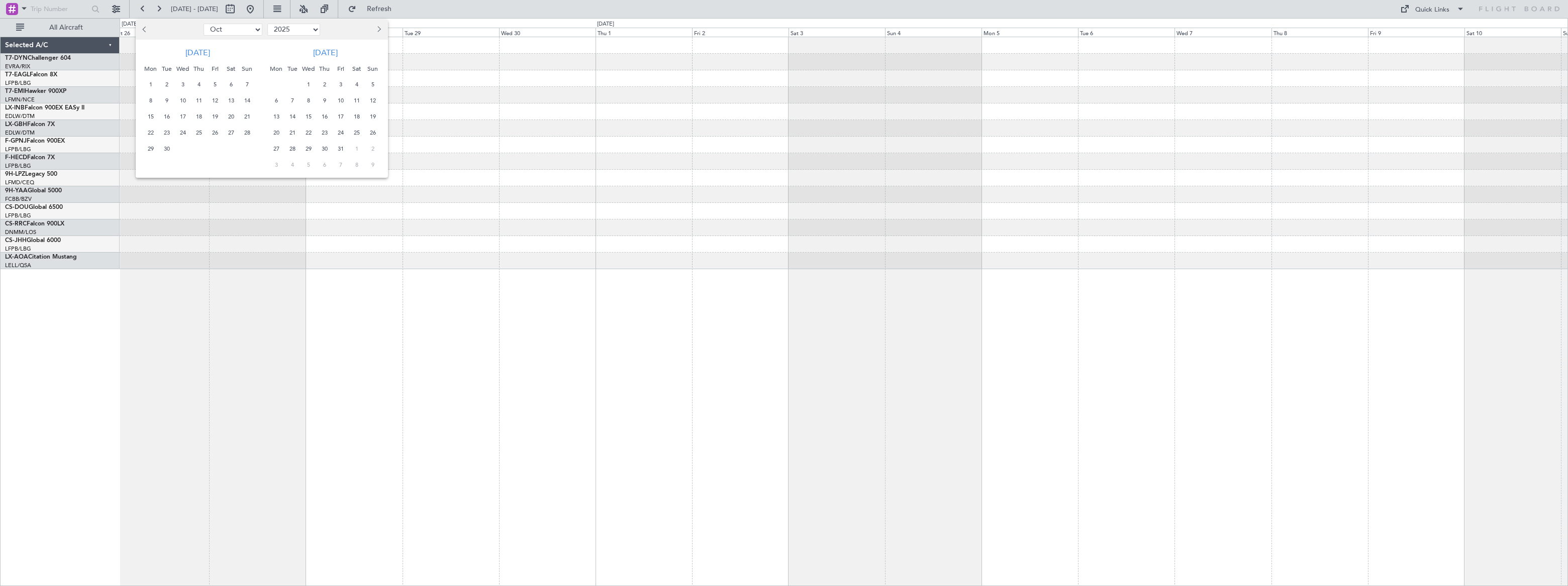
click at [204, 24] on select "Jan Feb Mar Apr May Jun Jul Aug Sep Oct Nov Dec" at bounding box center [233, 29] width 59 height 12
click at [214, 114] on span "17" at bounding box center [215, 116] width 13 height 13
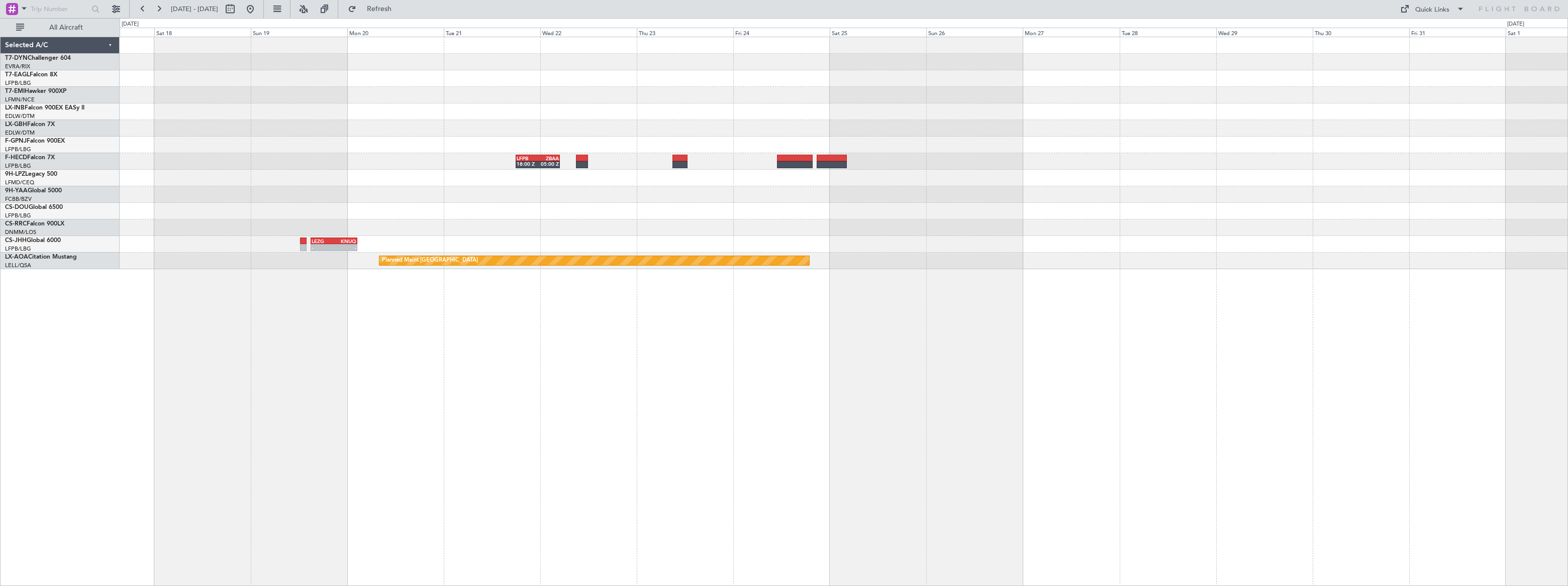
click at [442, 240] on div "Planned Maint Nurnberg Planned Maint Nurnberg LFPB 18:00 Z ZBAA 05:00 Z Planned…" at bounding box center [844, 312] width 1449 height 550
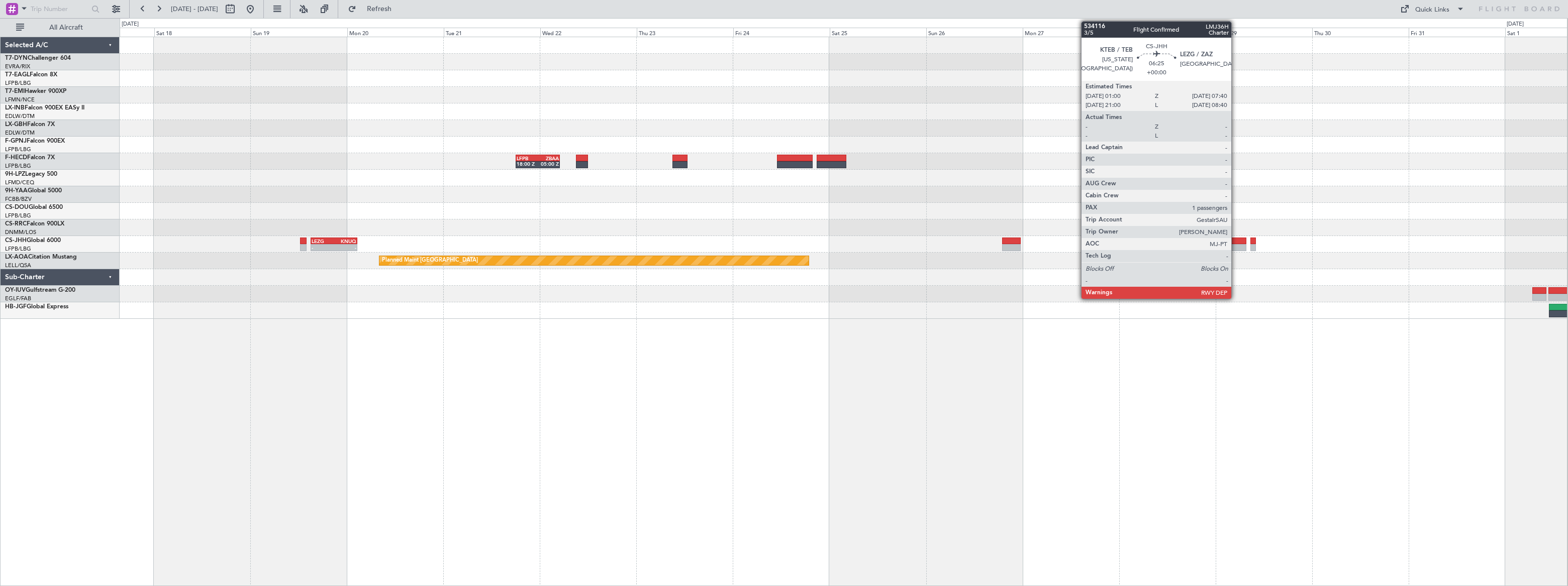
click at [1236, 243] on div at bounding box center [1233, 241] width 27 height 7
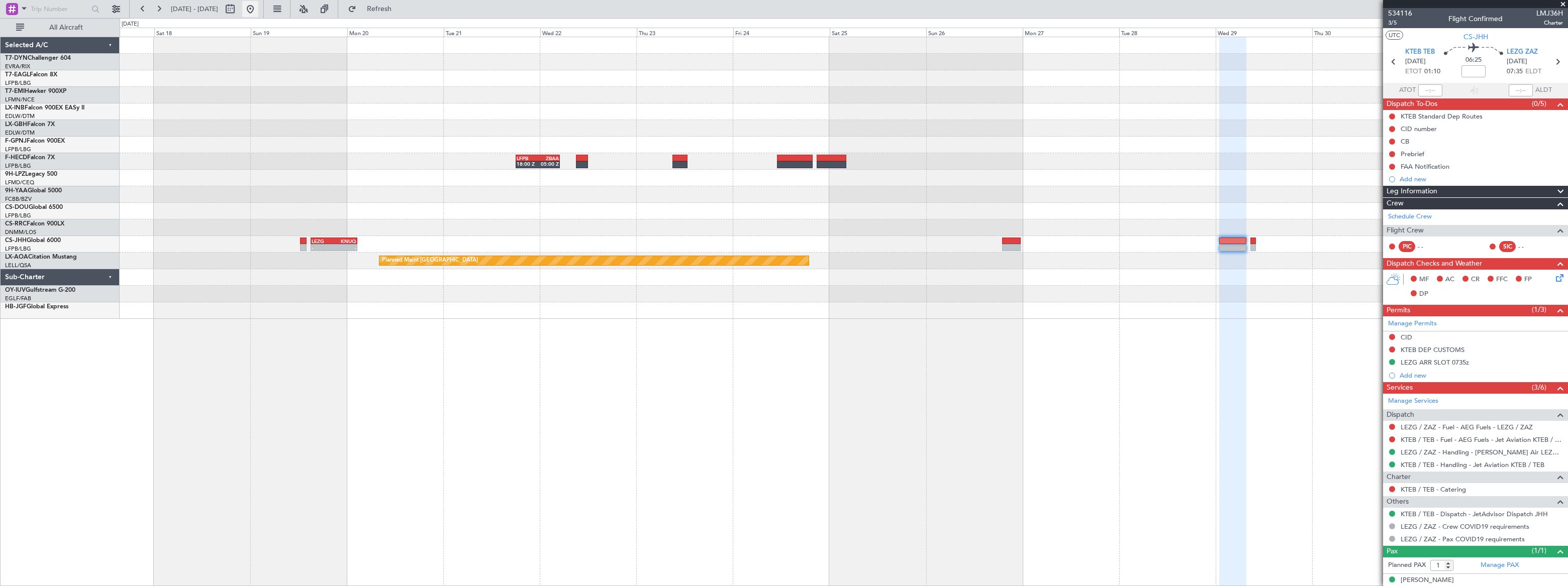
click at [258, 12] on button at bounding box center [250, 8] width 16 height 16
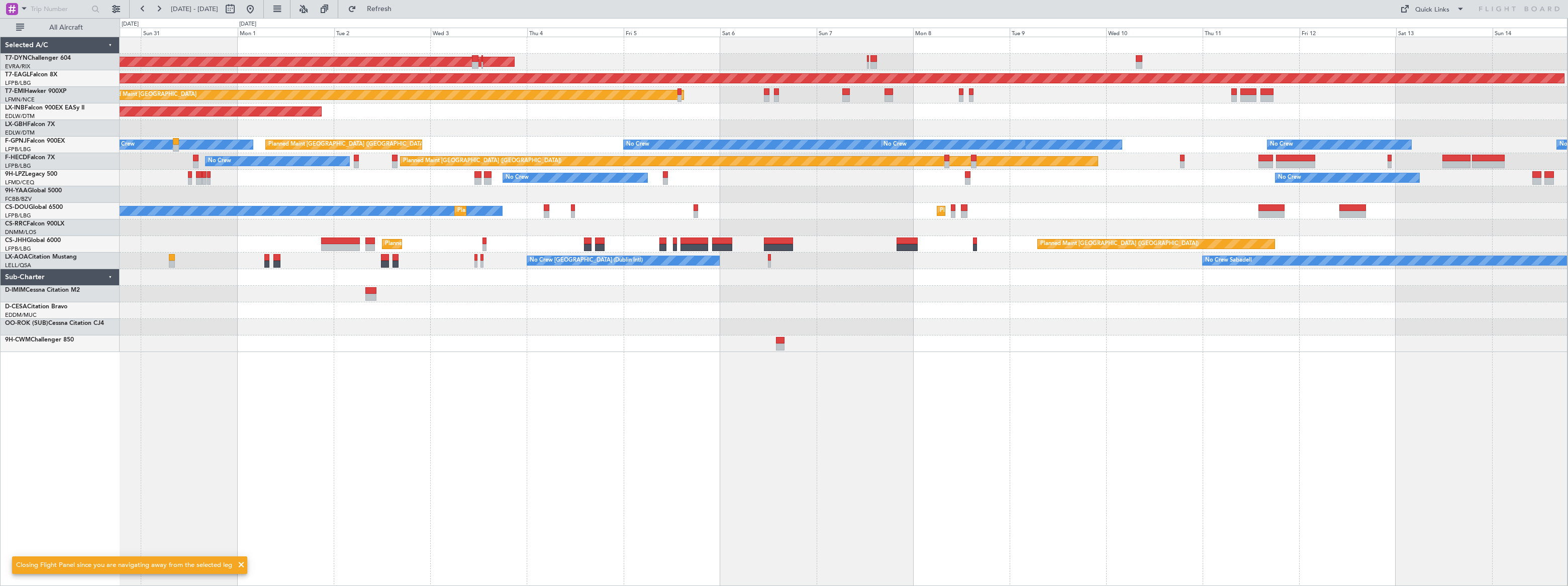
click at [311, 293] on div "AOG Maint Riga (Riga Intl) Grounded New York (Teterboro) Planned Maint Zurich U…" at bounding box center [843, 312] width 1448 height 550
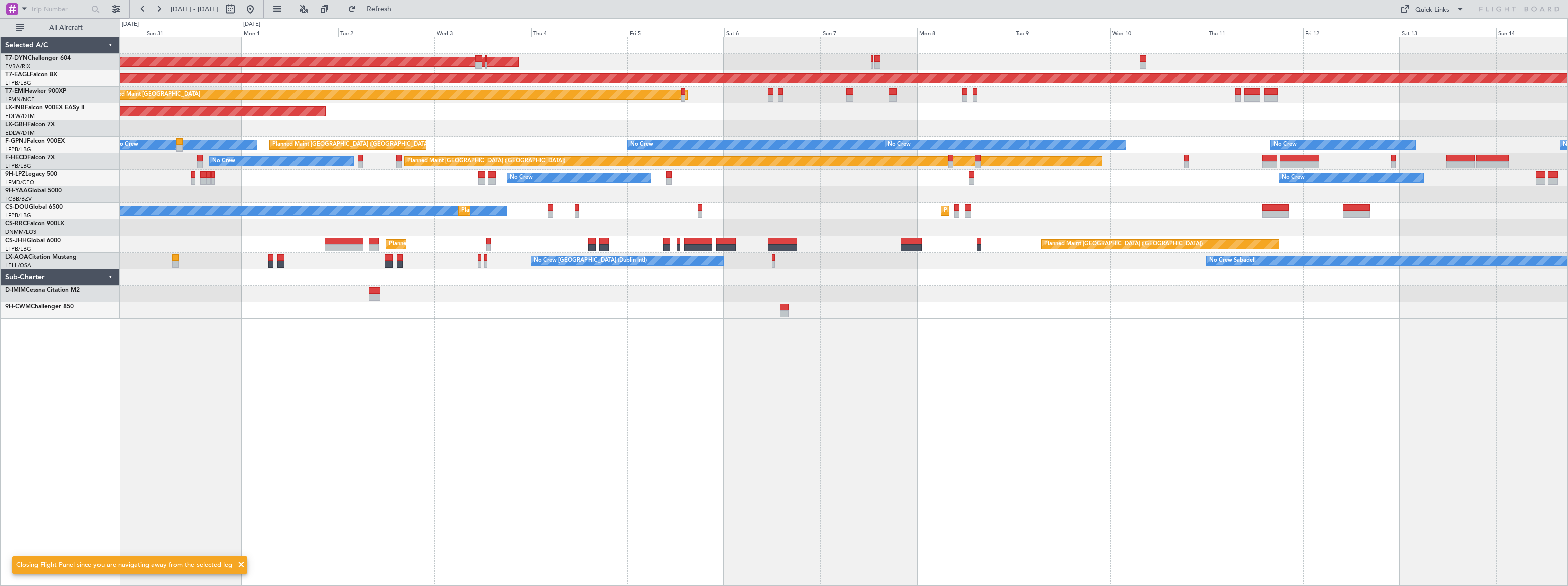
click at [324, 316] on div "AOG Maint Riga (Riga Intl) Grounded New York (Teterboro) Planned Maint Zurich U…" at bounding box center [843, 312] width 1448 height 550
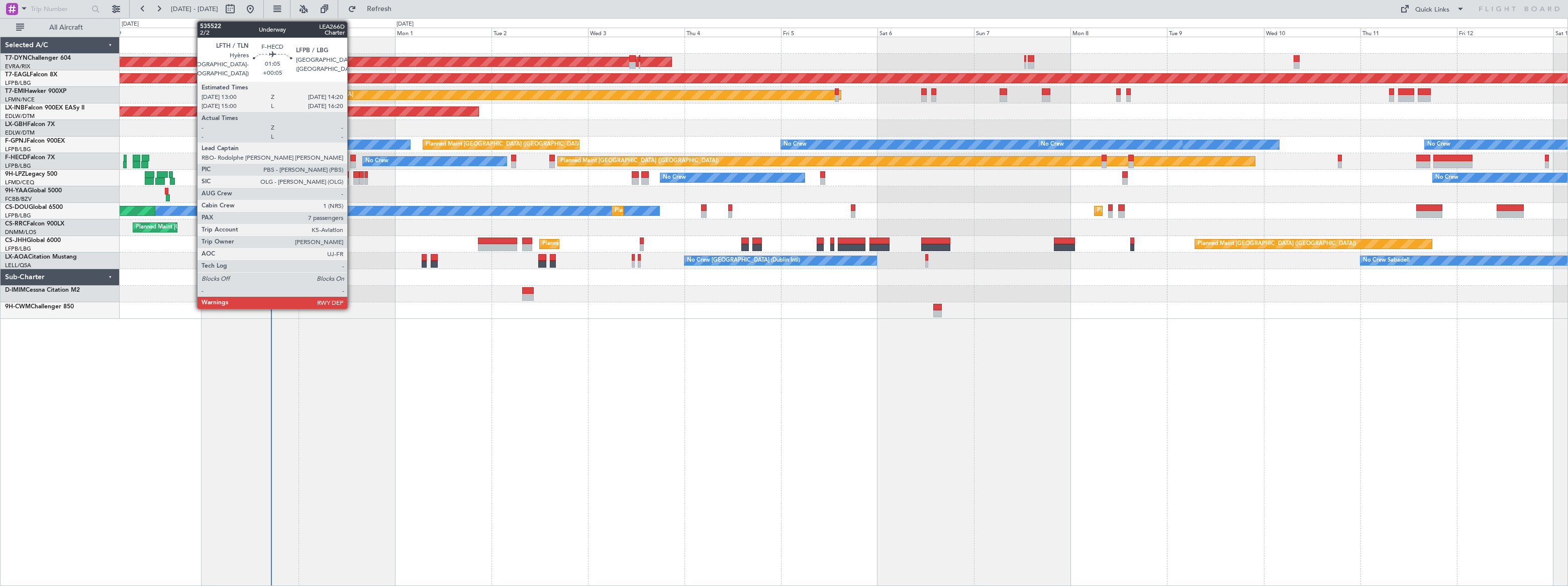
click at [352, 161] on div at bounding box center [352, 165] width 6 height 7
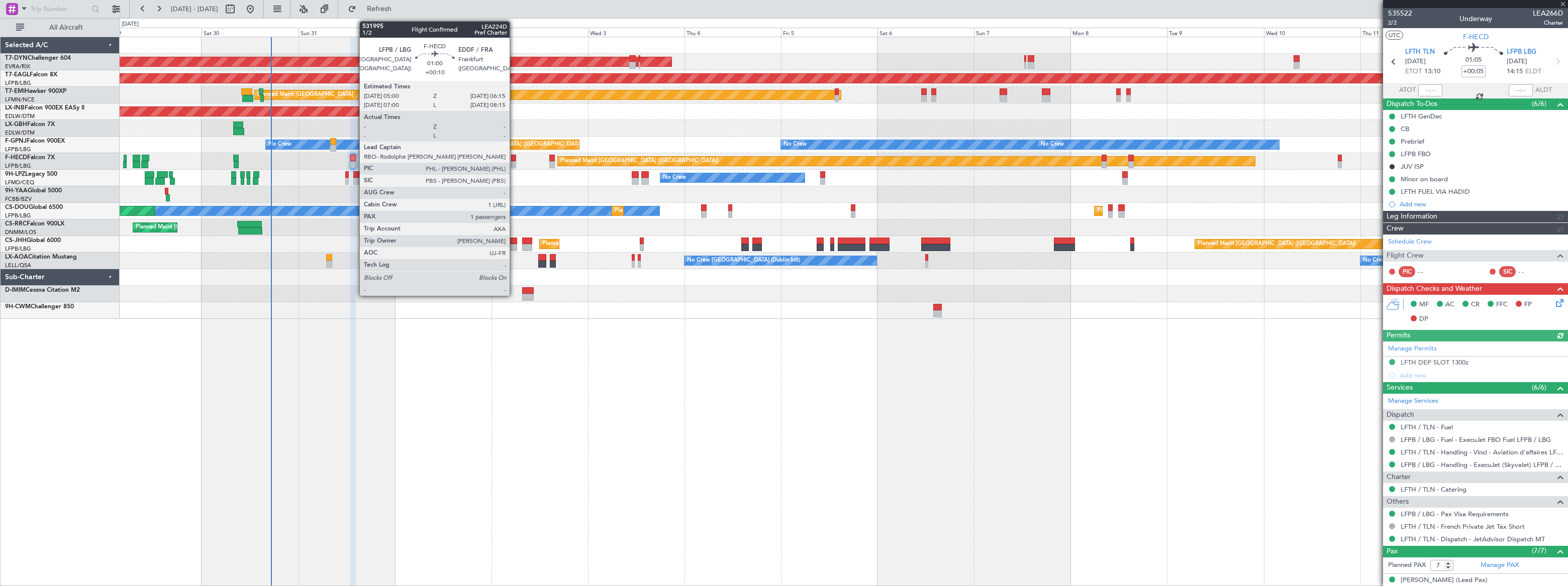
click at [514, 161] on div at bounding box center [514, 165] width 6 height 7
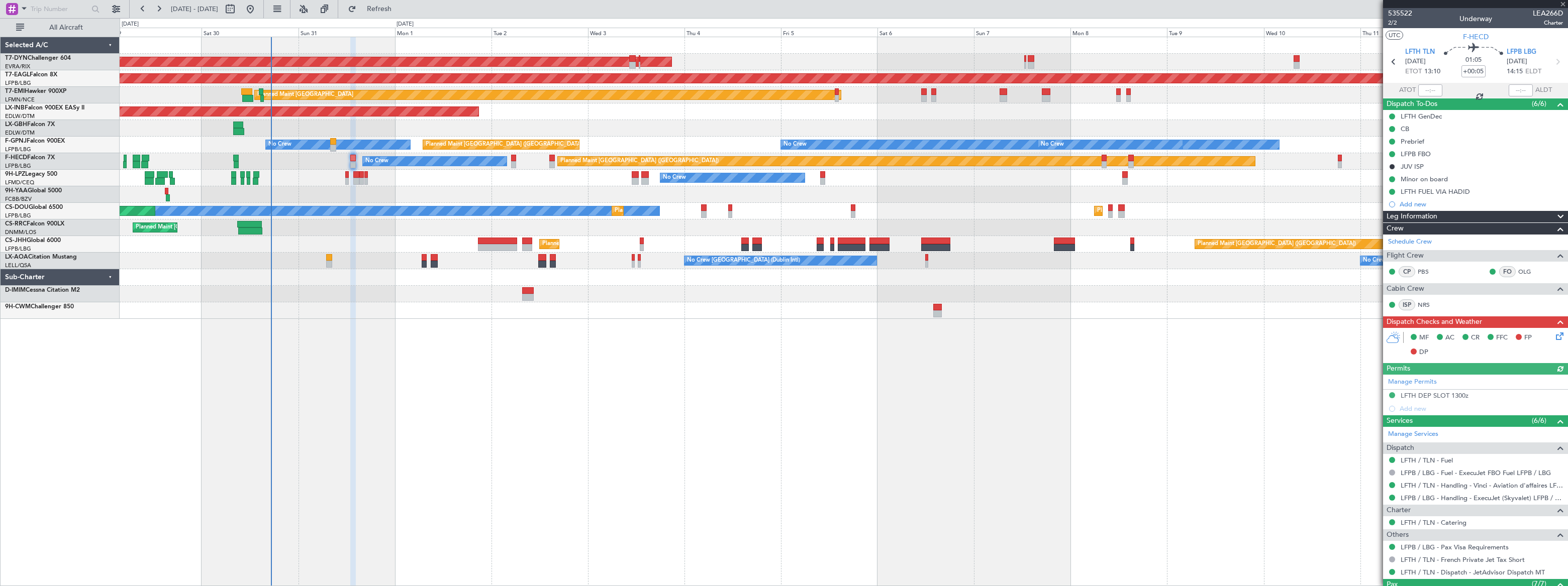
type input "+00:10"
type input "1"
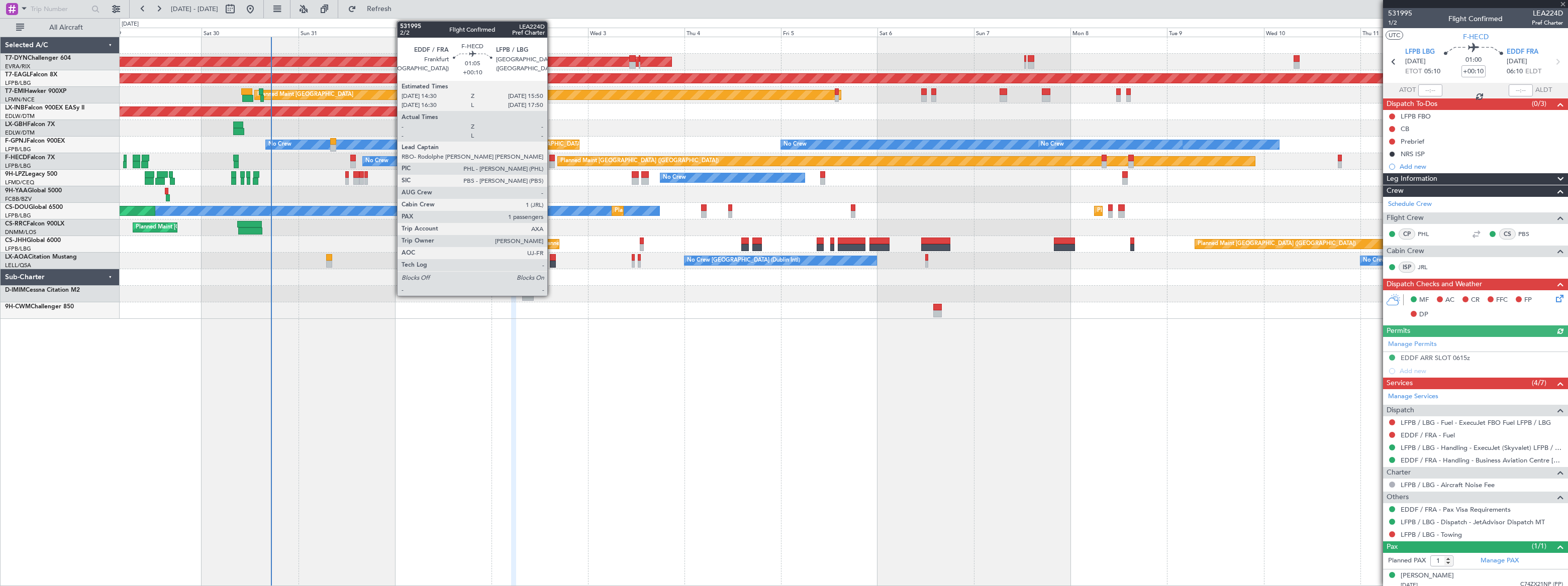
click at [552, 166] on div at bounding box center [552, 165] width 6 height 7
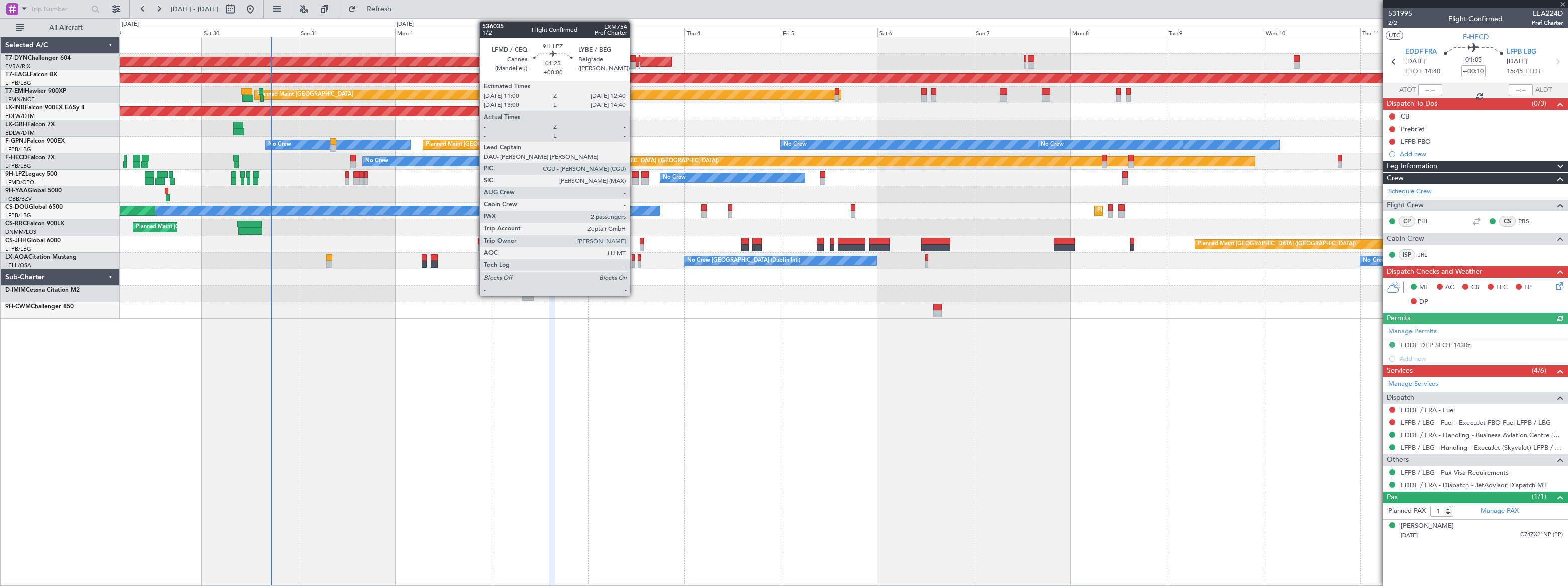
click at [634, 177] on div at bounding box center [635, 175] width 7 height 7
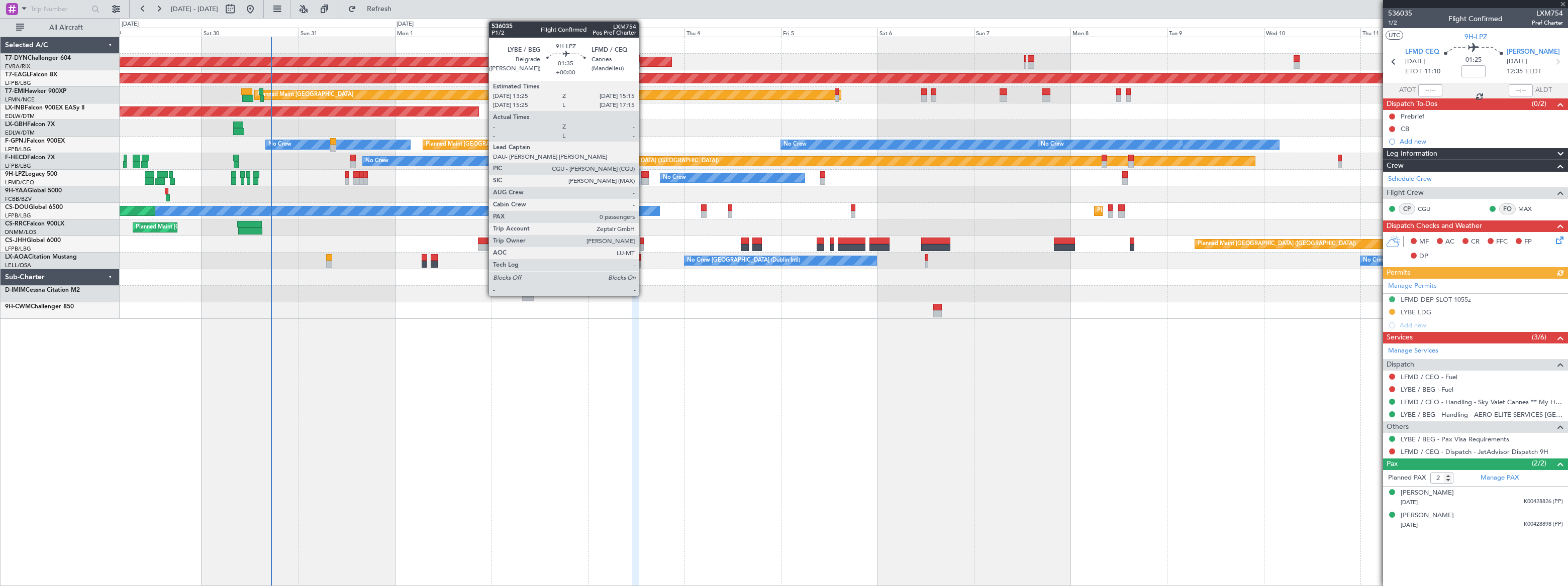
click at [644, 176] on div at bounding box center [644, 175] width 8 height 7
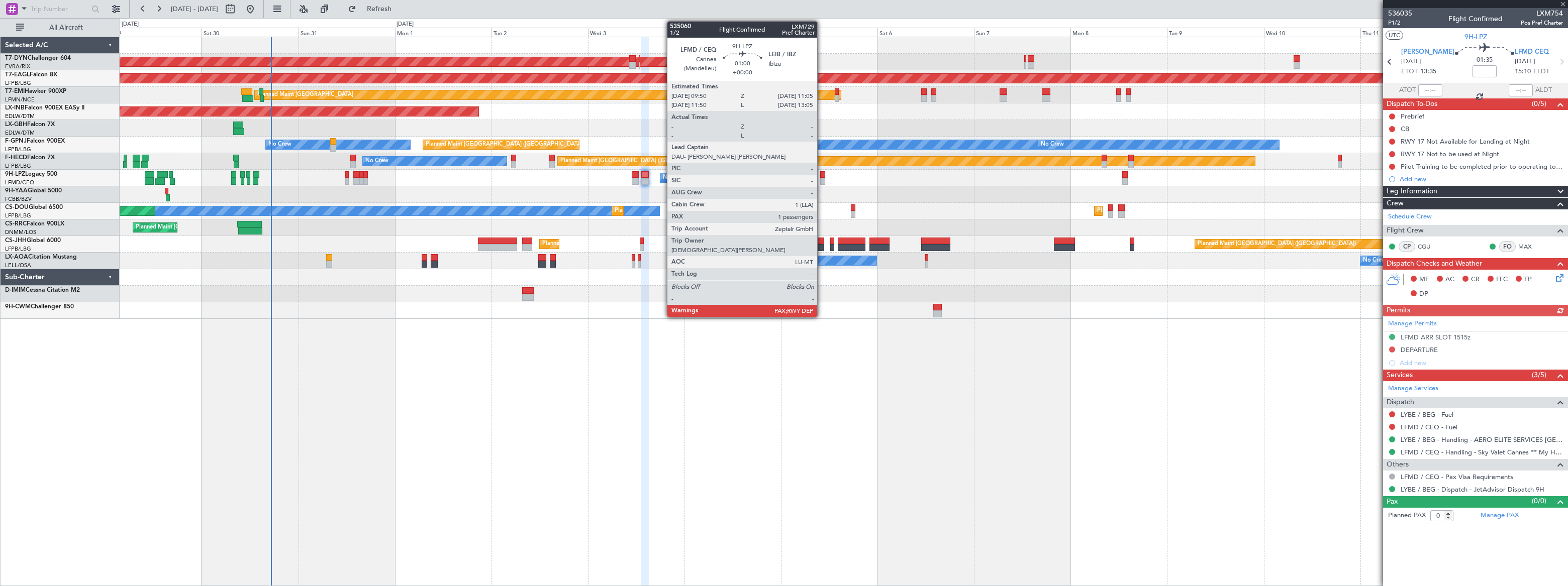
click at [822, 177] on div at bounding box center [823, 175] width 6 height 7
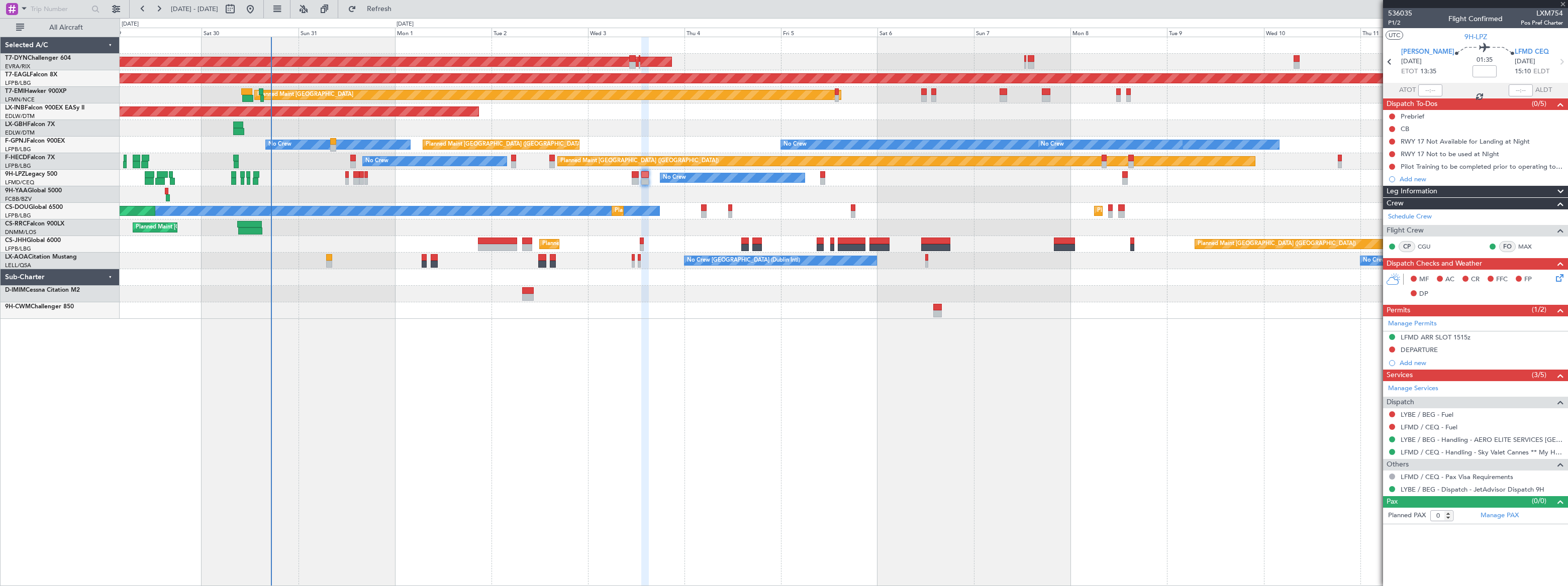
type input "1"
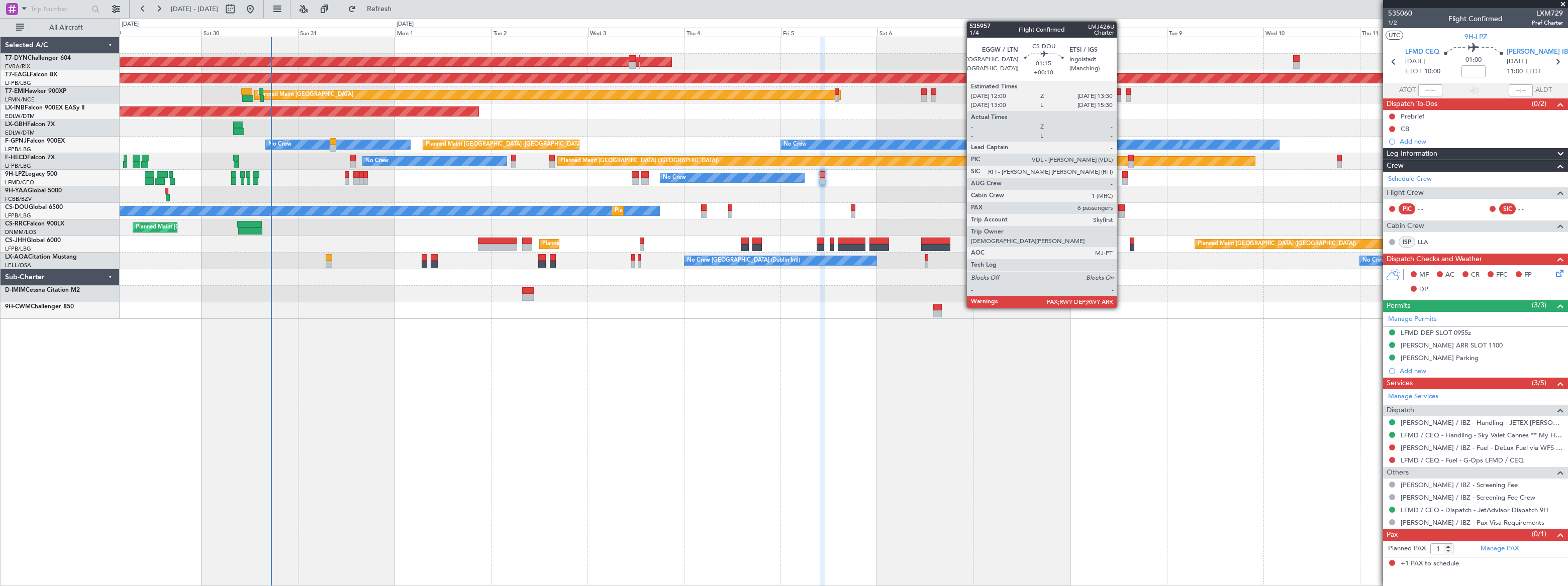
click at [1121, 212] on div at bounding box center [1121, 214] width 7 height 7
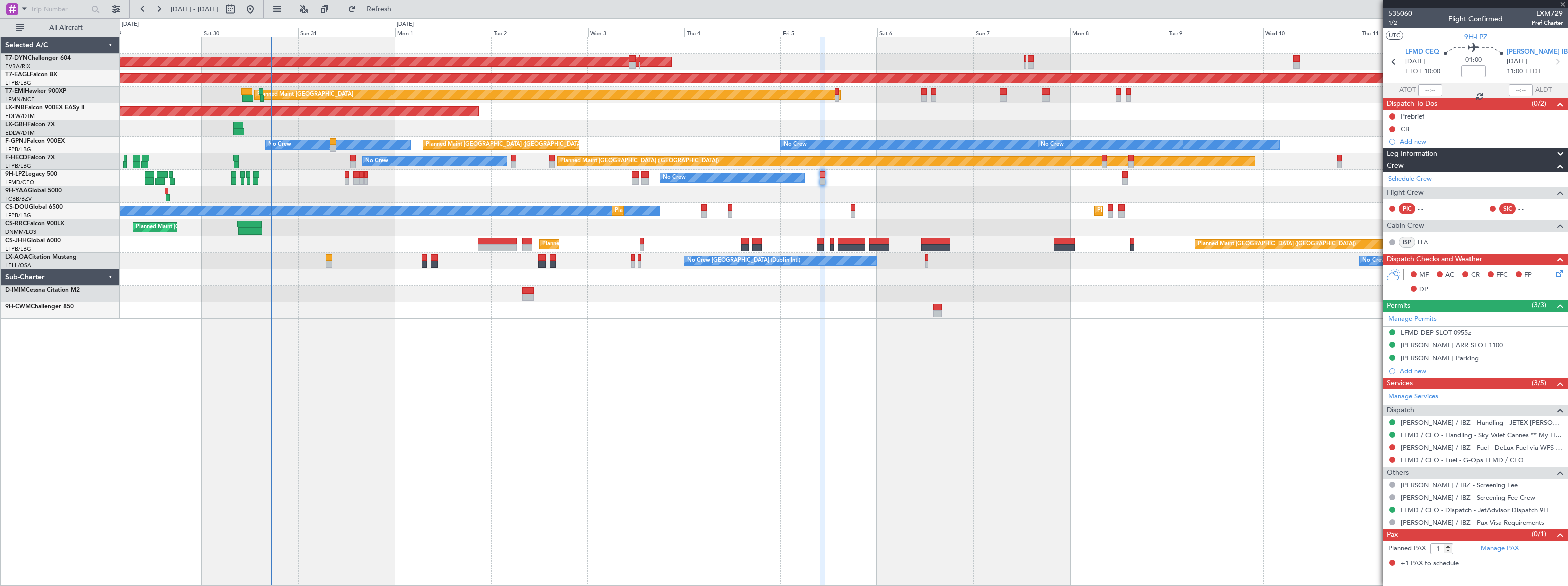
type input "+00:10"
type input "6"
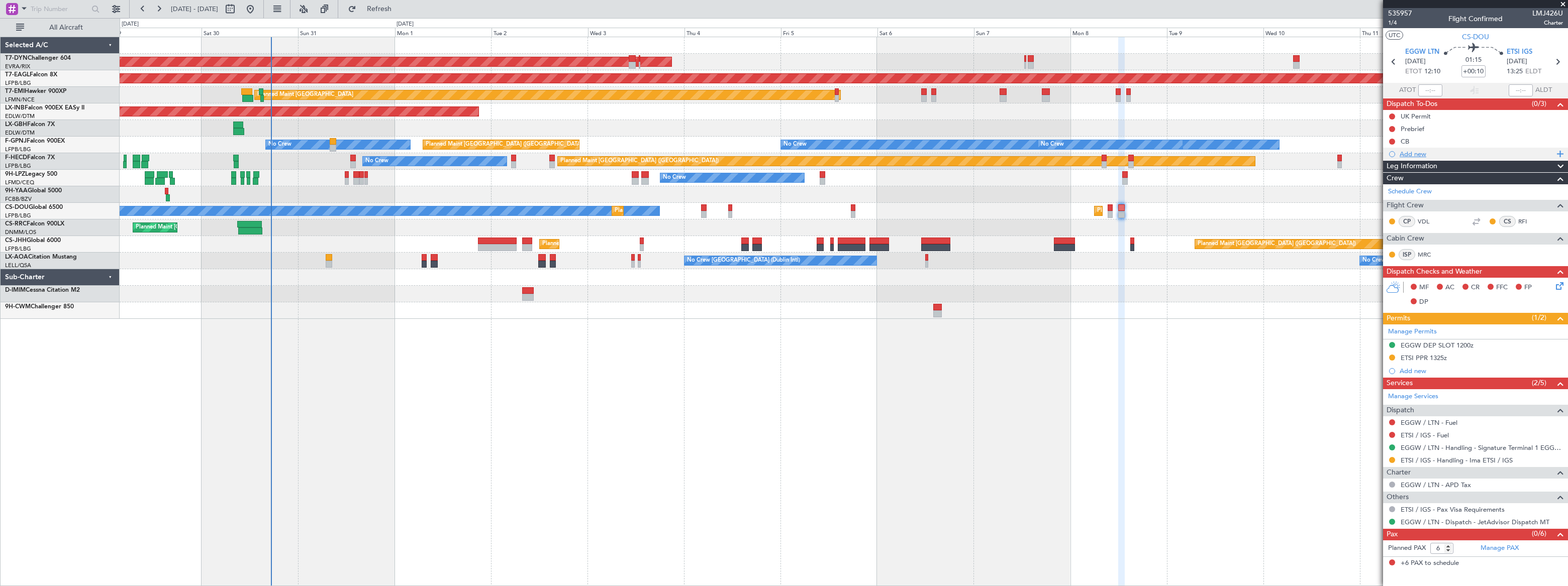
click at [1428, 152] on div "Add new" at bounding box center [1476, 154] width 154 height 8
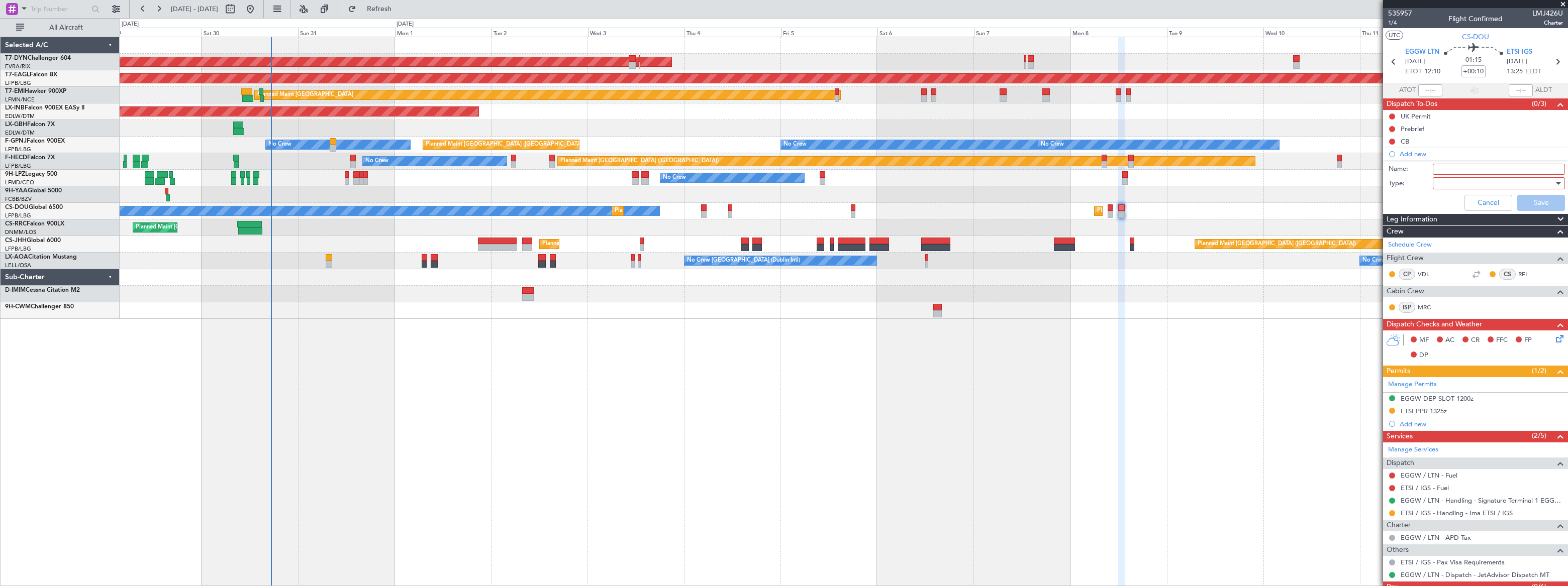
click at [1442, 170] on input "Name:" at bounding box center [1499, 169] width 132 height 11
type input "EGGW GAR"
click at [1466, 182] on div at bounding box center [1495, 183] width 117 height 15
click at [1455, 200] on span "Generic" at bounding box center [1495, 203] width 118 height 15
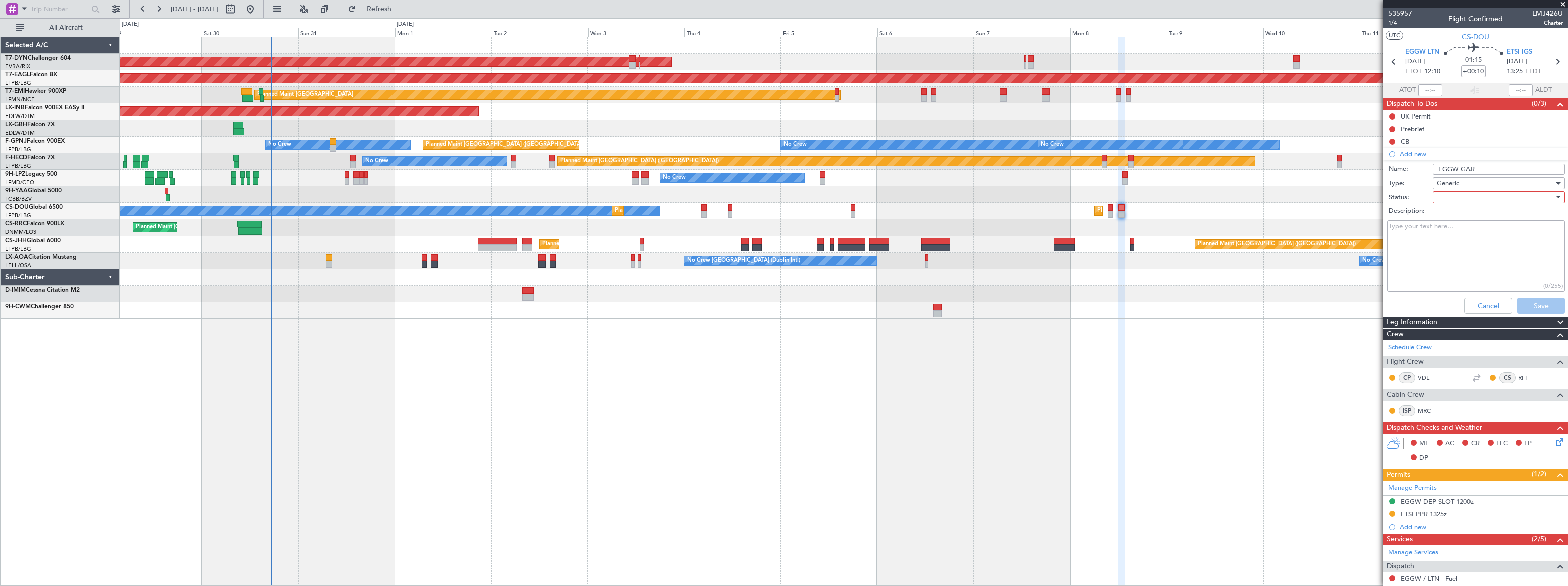
click at [1496, 198] on div at bounding box center [1495, 198] width 117 height 15
click at [1465, 215] on span "Not Started" at bounding box center [1495, 218] width 118 height 15
click at [1533, 306] on button "Save" at bounding box center [1541, 305] width 48 height 16
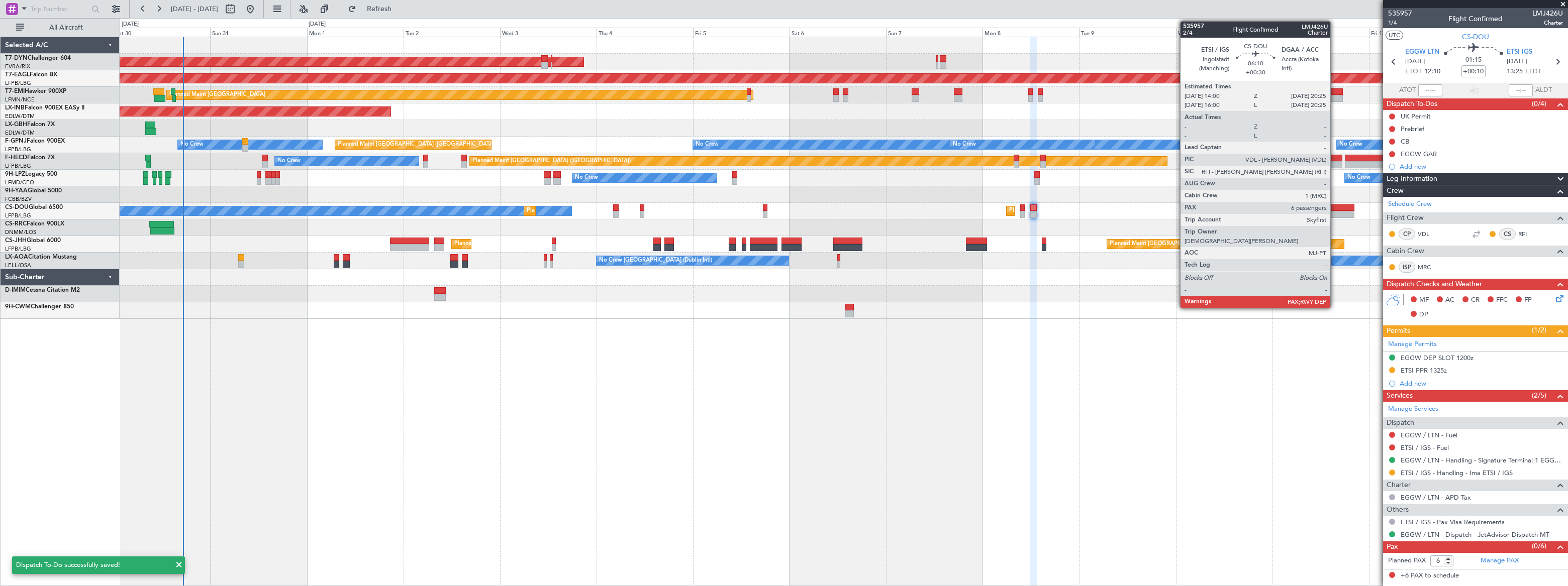
click at [1335, 206] on div at bounding box center [1341, 208] width 26 height 7
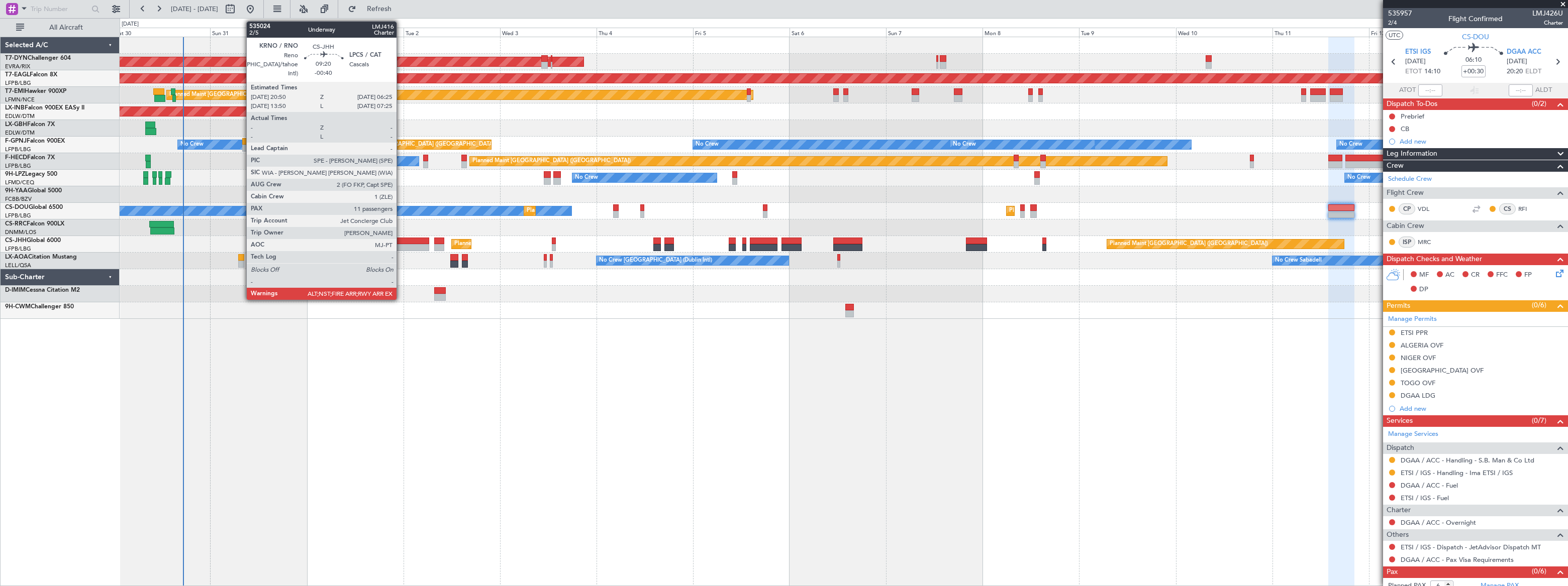
click at [401, 239] on div at bounding box center [410, 241] width 39 height 7
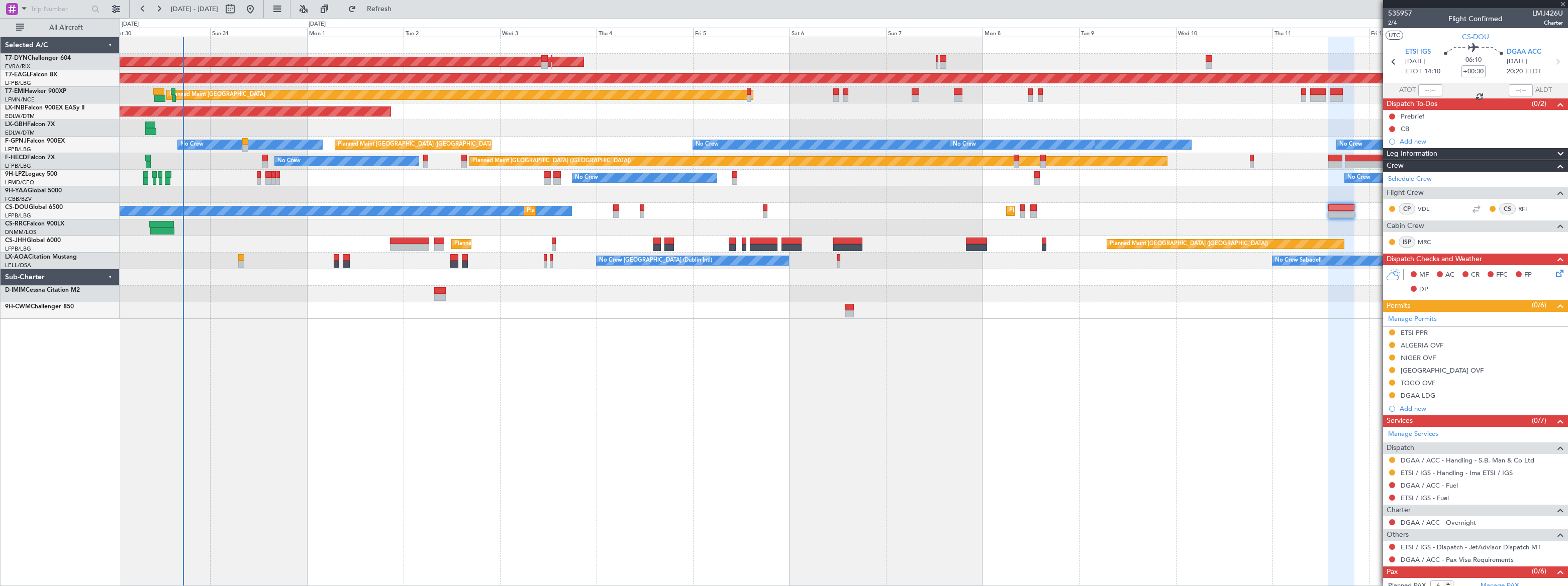
type input "-00:40"
type input "11"
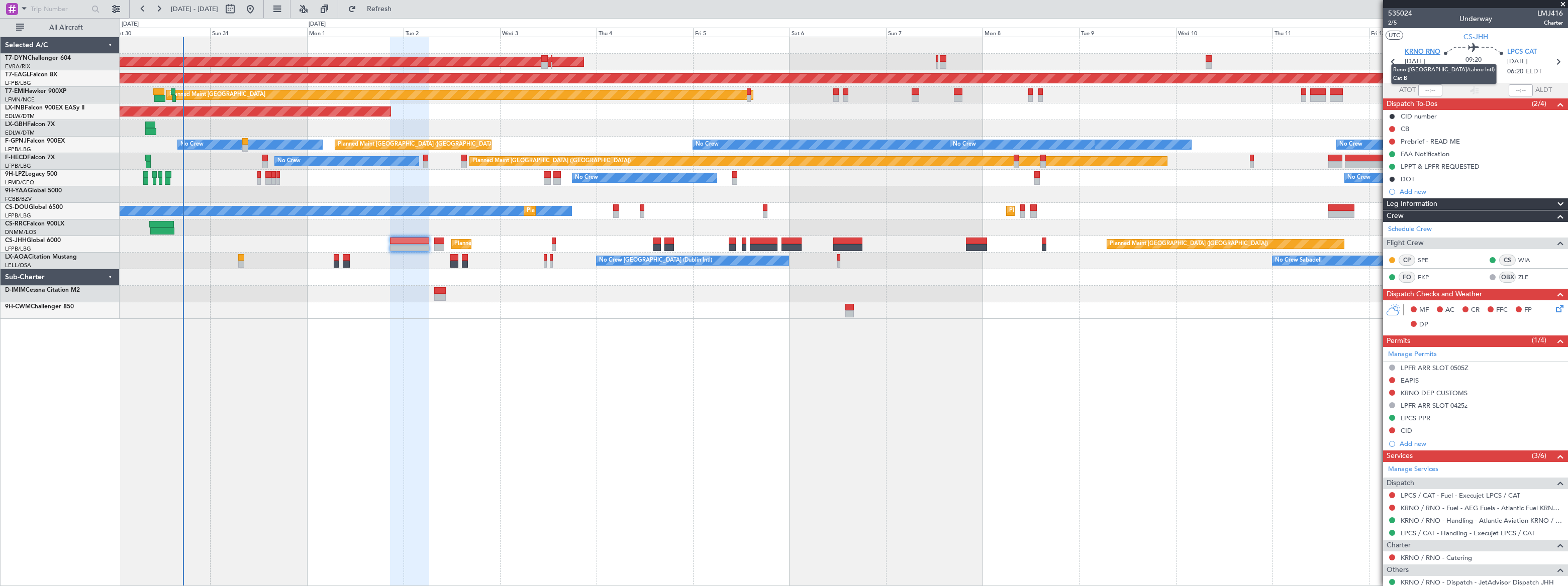
click at [1422, 50] on span "KRNO RNO" at bounding box center [1422, 52] width 35 height 10
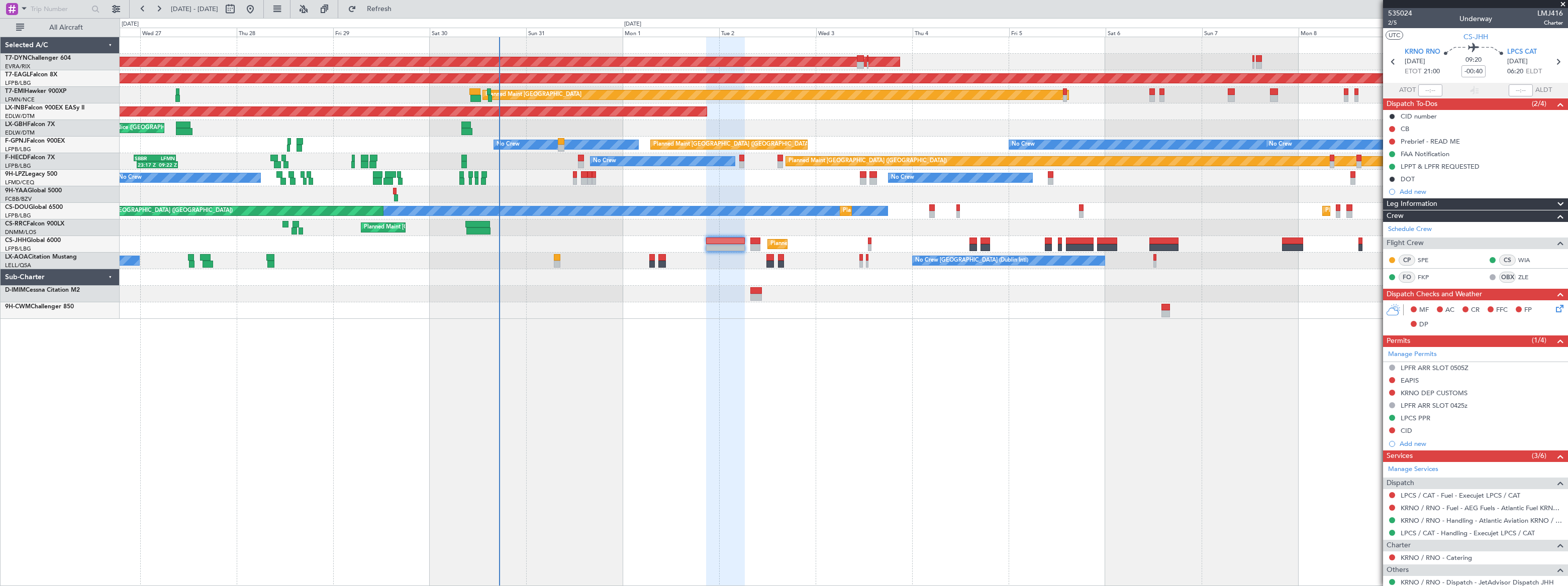
click at [664, 330] on div "AOG Maint Riga (Riga Intl) Grounded New York (Teterboro) Planned Maint Zurich U…" at bounding box center [843, 312] width 1448 height 550
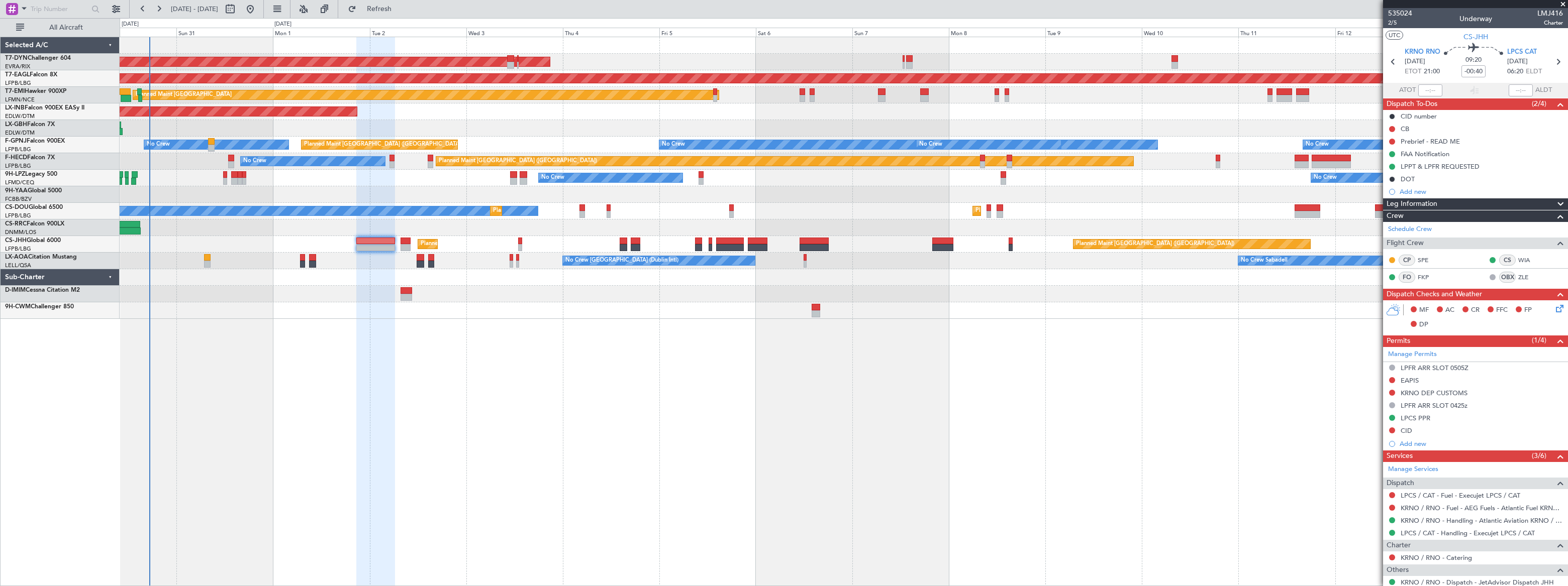
click at [617, 305] on div "AOG Maint Riga (Riga Intl) Grounded New York (Teterboro) Planned Maint Zurich U…" at bounding box center [844, 312] width 1449 height 550
